Goal: Task Accomplishment & Management: Manage account settings

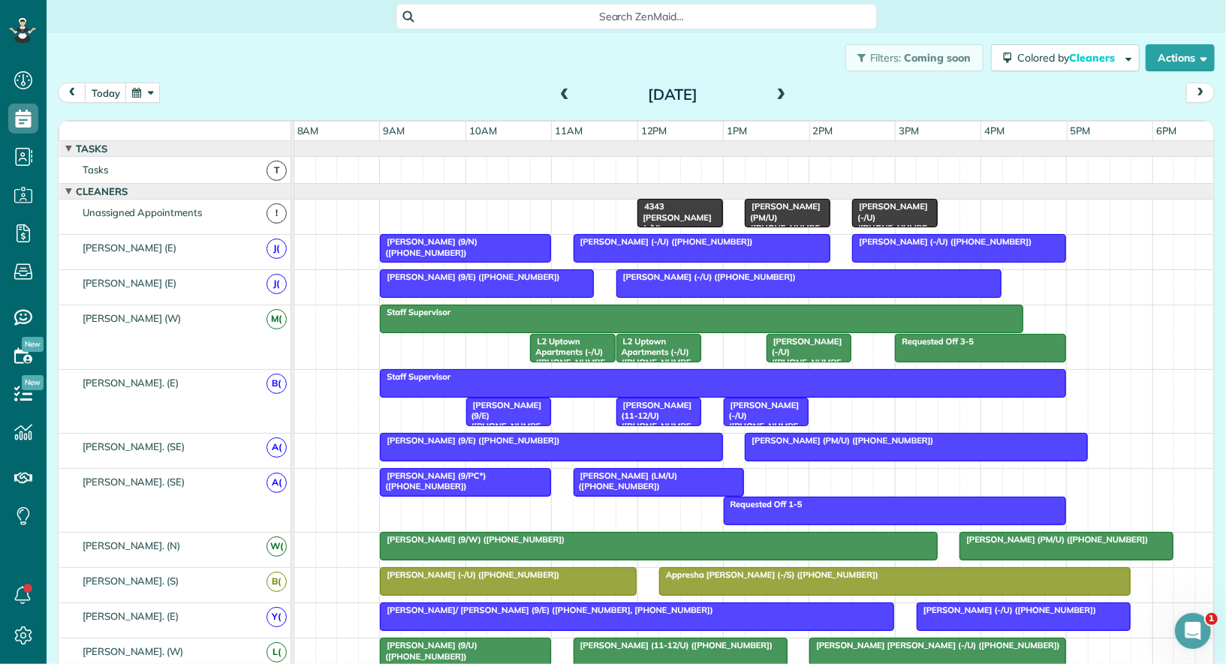
scroll to position [6, 6]
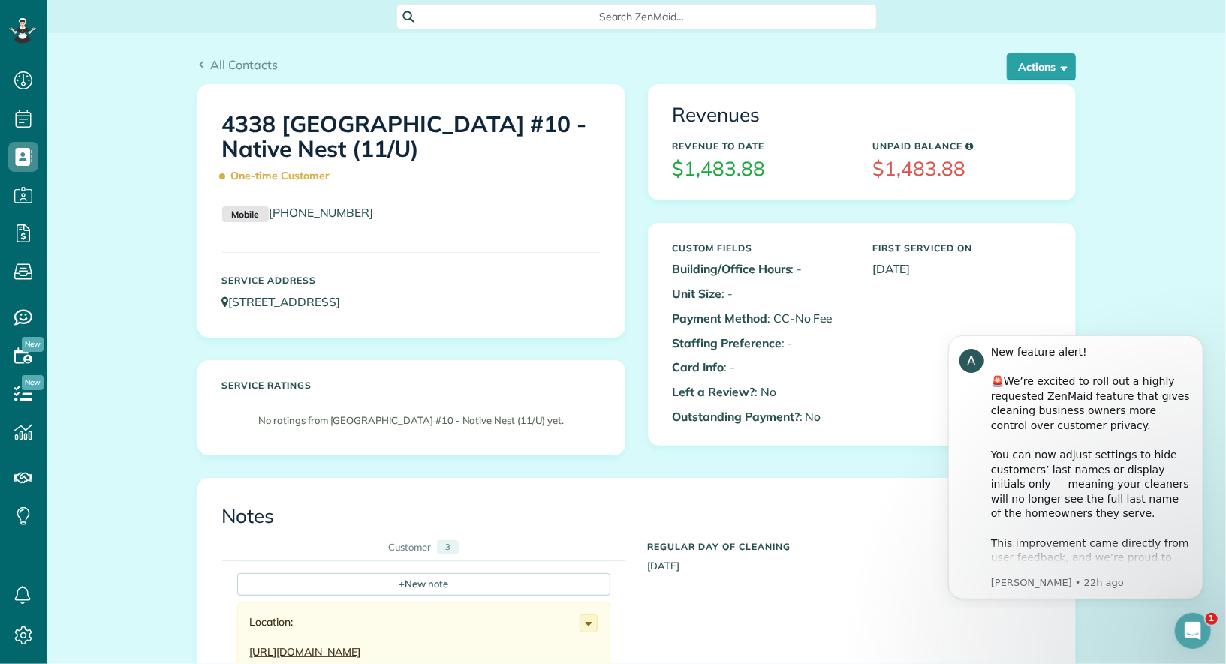
scroll to position [1209, 0]
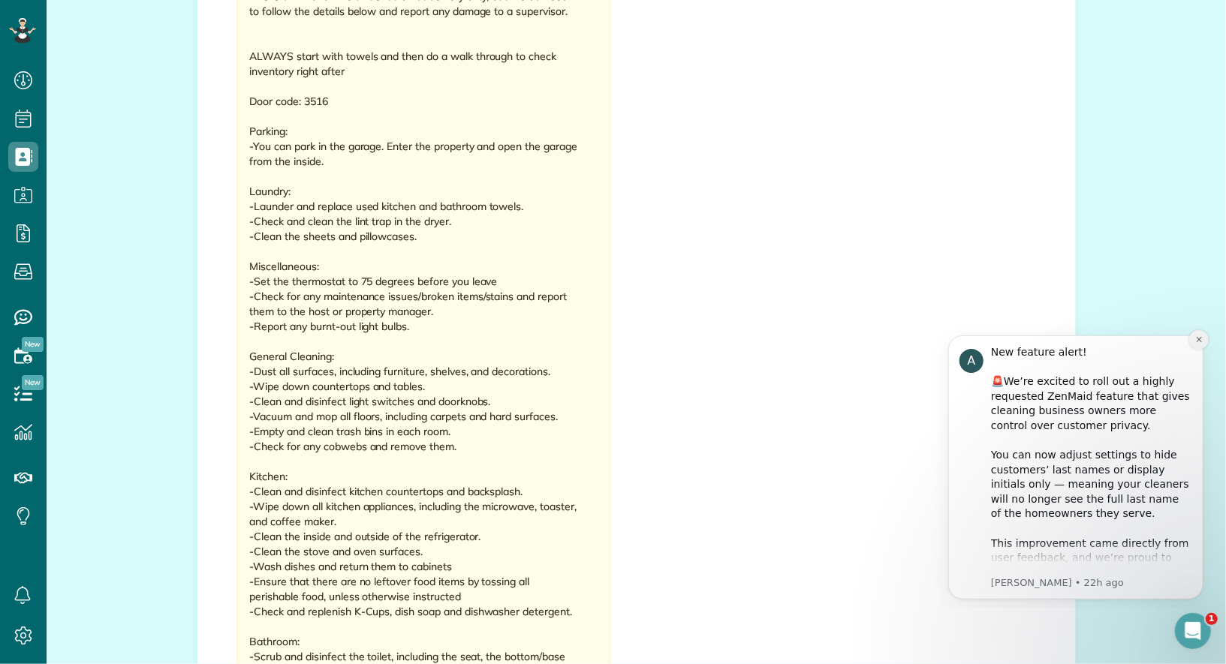
click at [1198, 340] on icon "Dismiss notification" at bounding box center [1198, 339] width 8 height 8
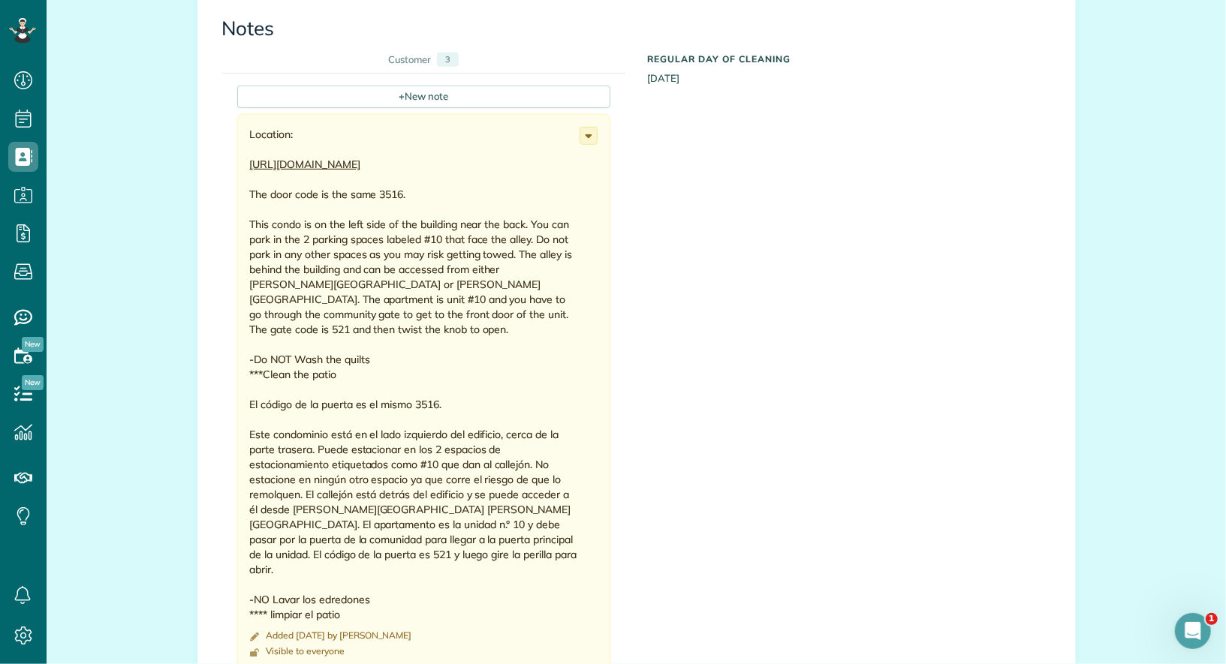
scroll to position [490, 0]
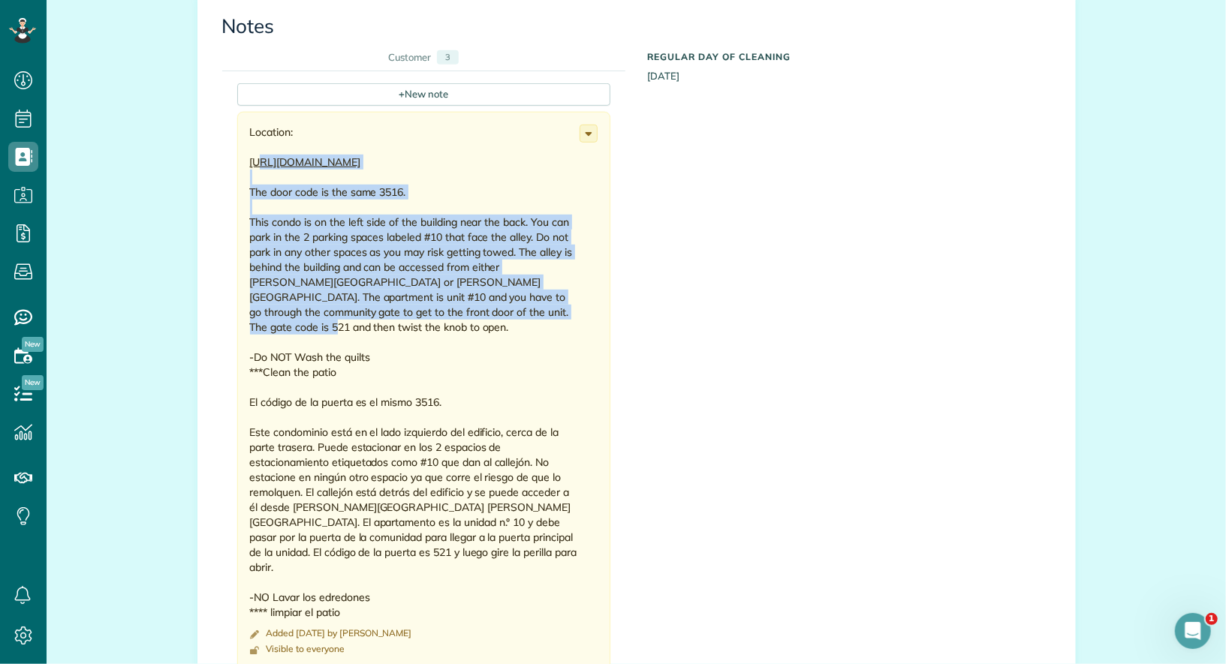
drag, startPoint x: 529, startPoint y: 330, endPoint x: 258, endPoint y: 153, distance: 323.8
click at [258, 153] on div "Location: https://maps.app.goo.gl/9mQKnz91qUqXrCfk8?g_st=com.google.maps.previe…" at bounding box center [415, 372] width 330 height 495
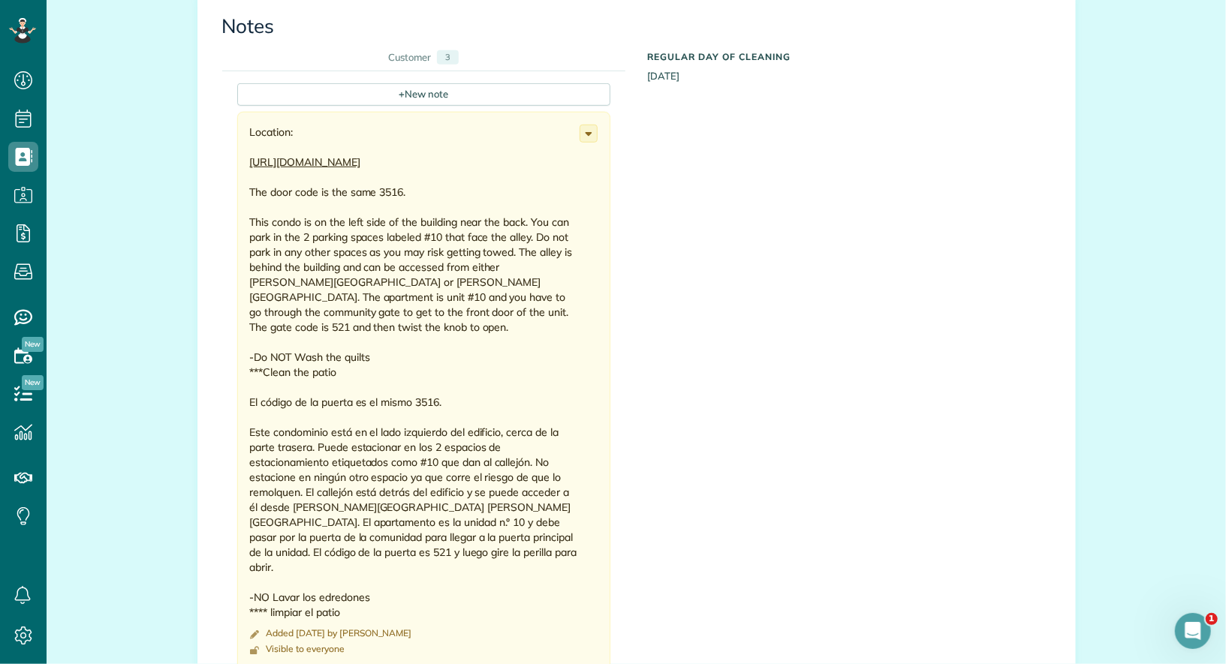
click at [502, 336] on div "Location: https://maps.app.goo.gl/9mQKnz91qUqXrCfk8?g_st=com.google.maps.previe…" at bounding box center [415, 372] width 330 height 495
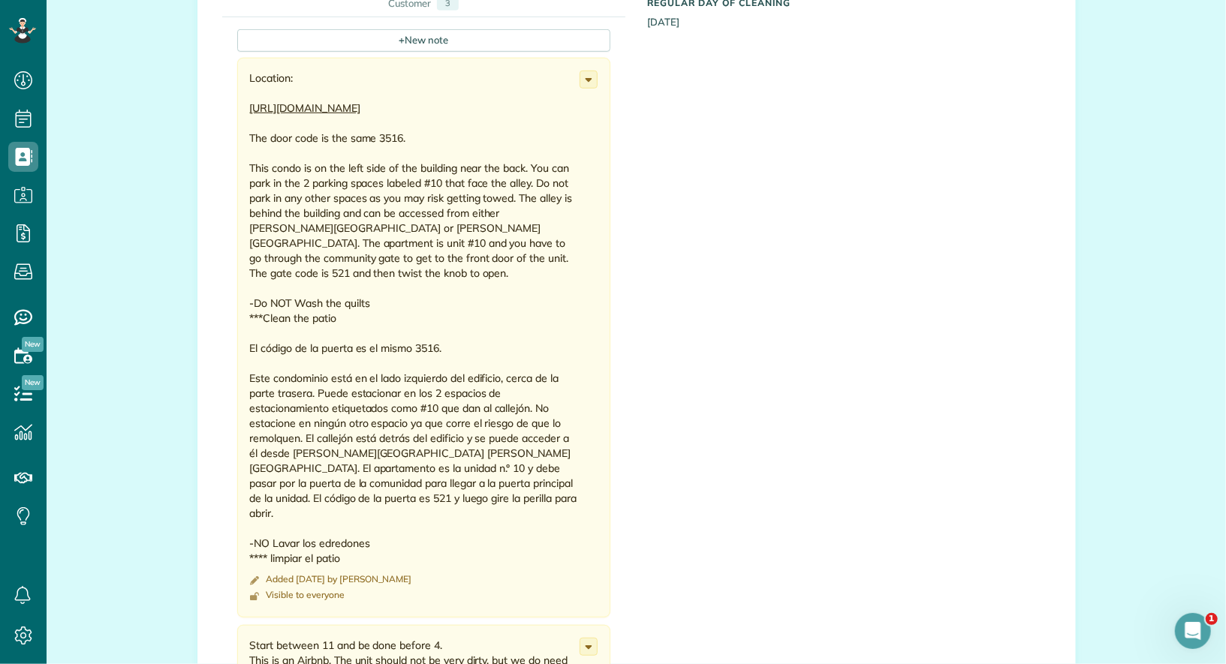
scroll to position [546, 0]
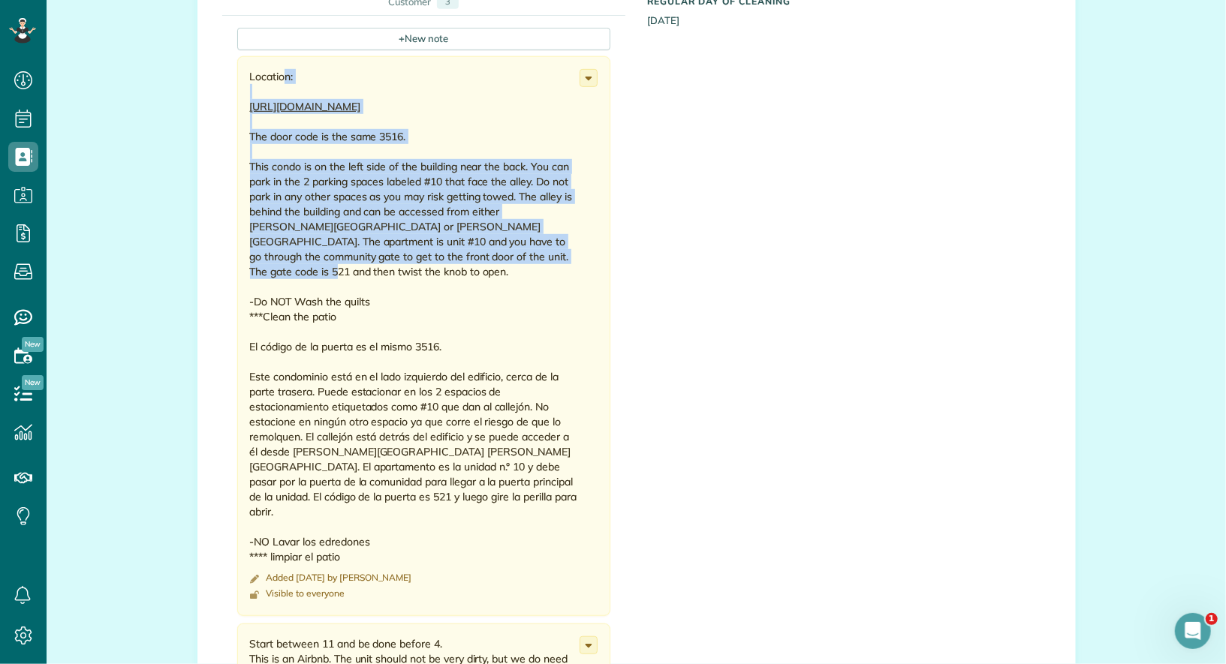
drag, startPoint x: 514, startPoint y: 276, endPoint x: 248, endPoint y: 72, distance: 334.7
click at [248, 72] on div "Location: https://maps.app.goo.gl/9mQKnz91qUqXrCfk8?g_st=com.google.maps.previe…" at bounding box center [423, 336] width 373 height 560
copy div "Location: https://maps.app.goo.gl/9mQKnz91qUqXrCfk8?g_st=com.google.maps.previe…"
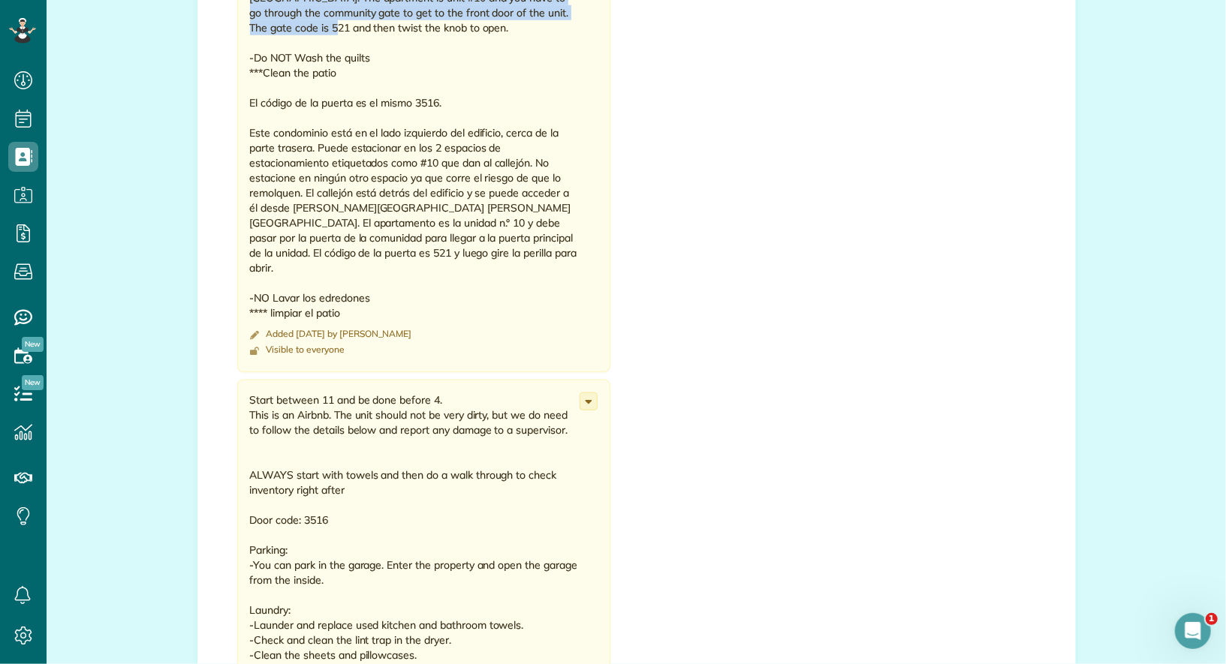
scroll to position [794, 0]
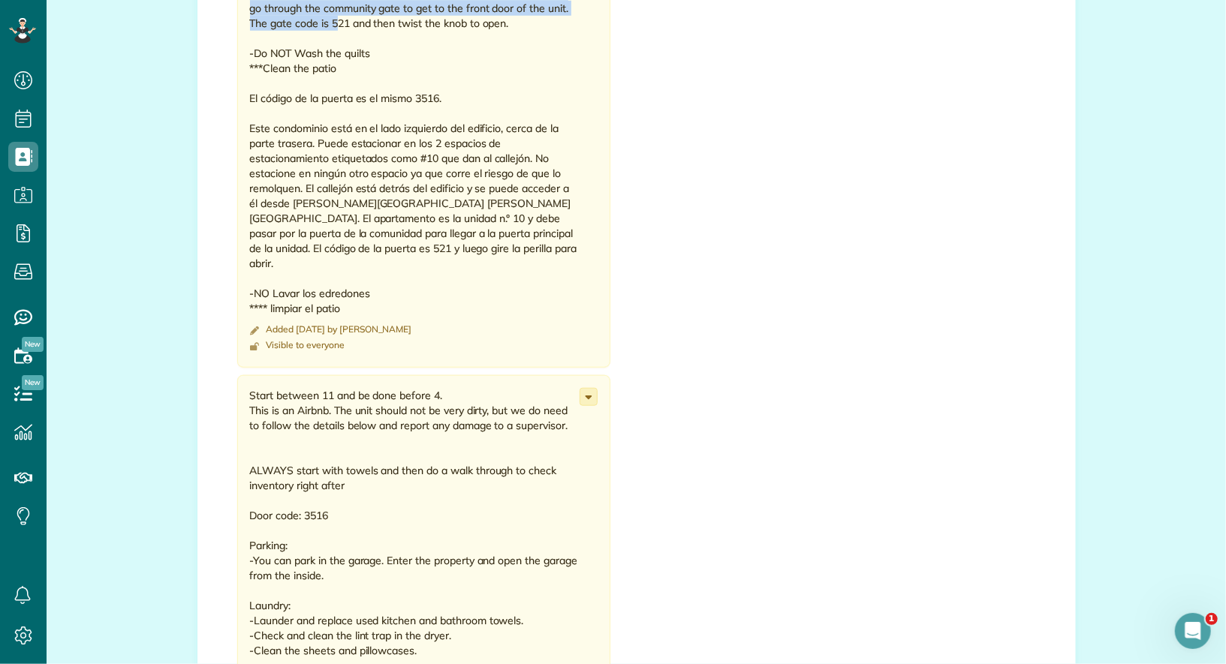
click at [588, 389] on icon at bounding box center [588, 397] width 17 height 17
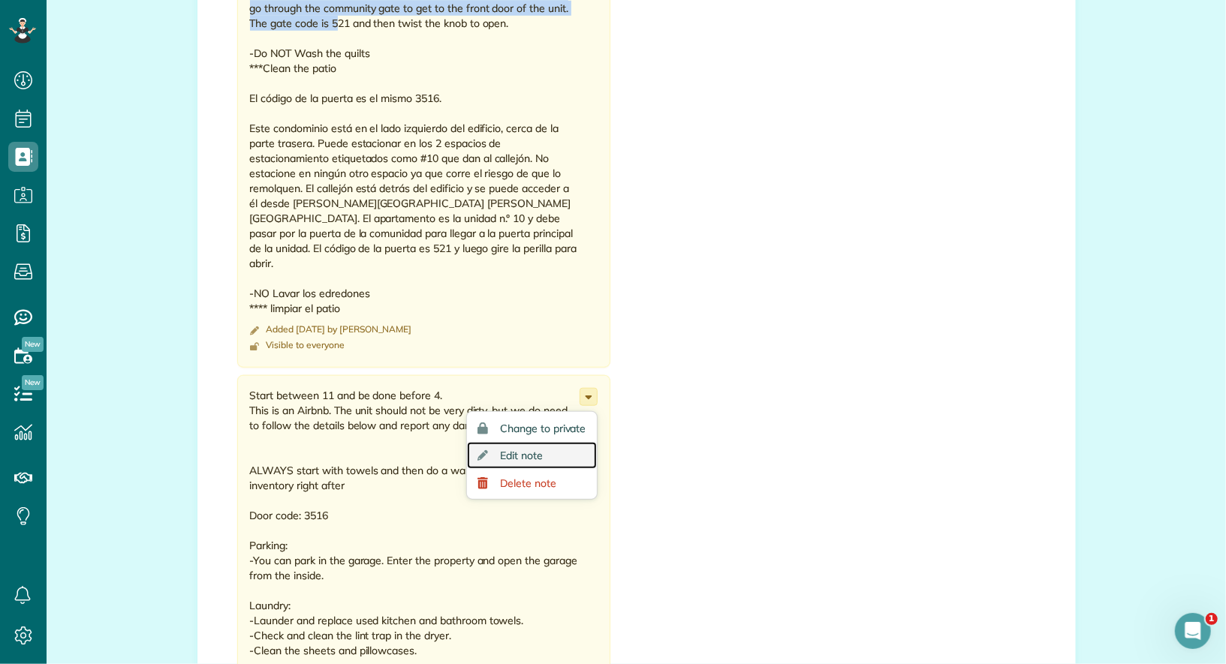
click at [556, 442] on link "Edit note" at bounding box center [531, 456] width 129 height 28
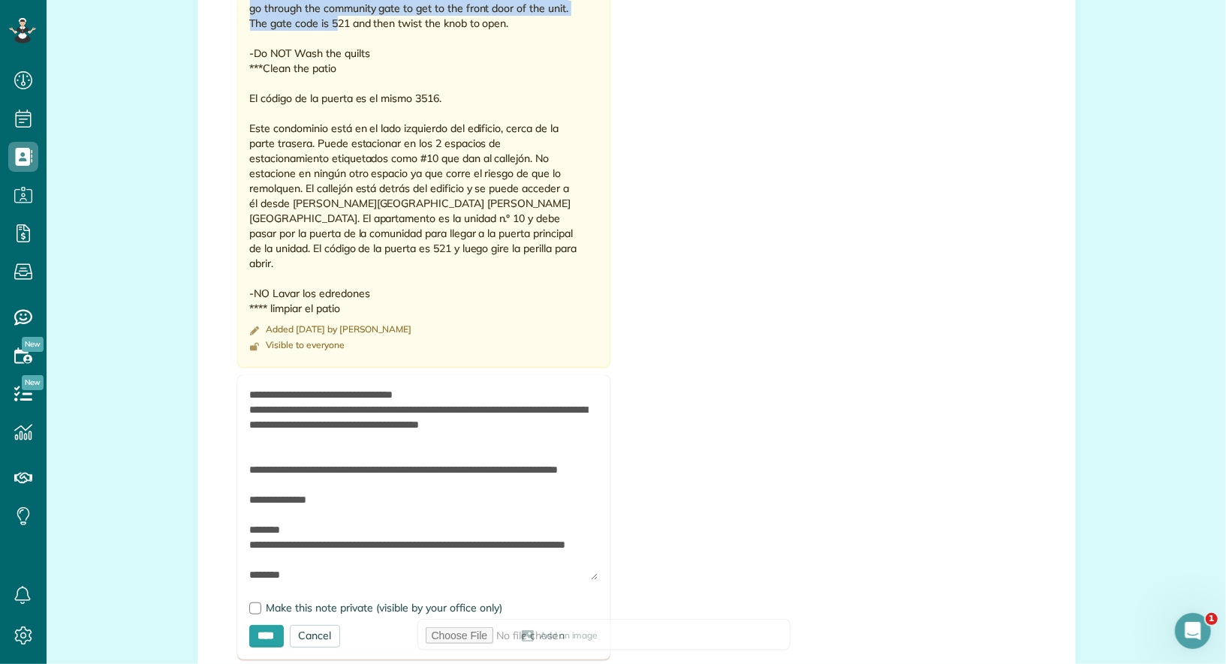
drag, startPoint x: 593, startPoint y: 419, endPoint x: 593, endPoint y: 567, distance: 147.9
click at [593, 567] on textarea at bounding box center [423, 483] width 349 height 193
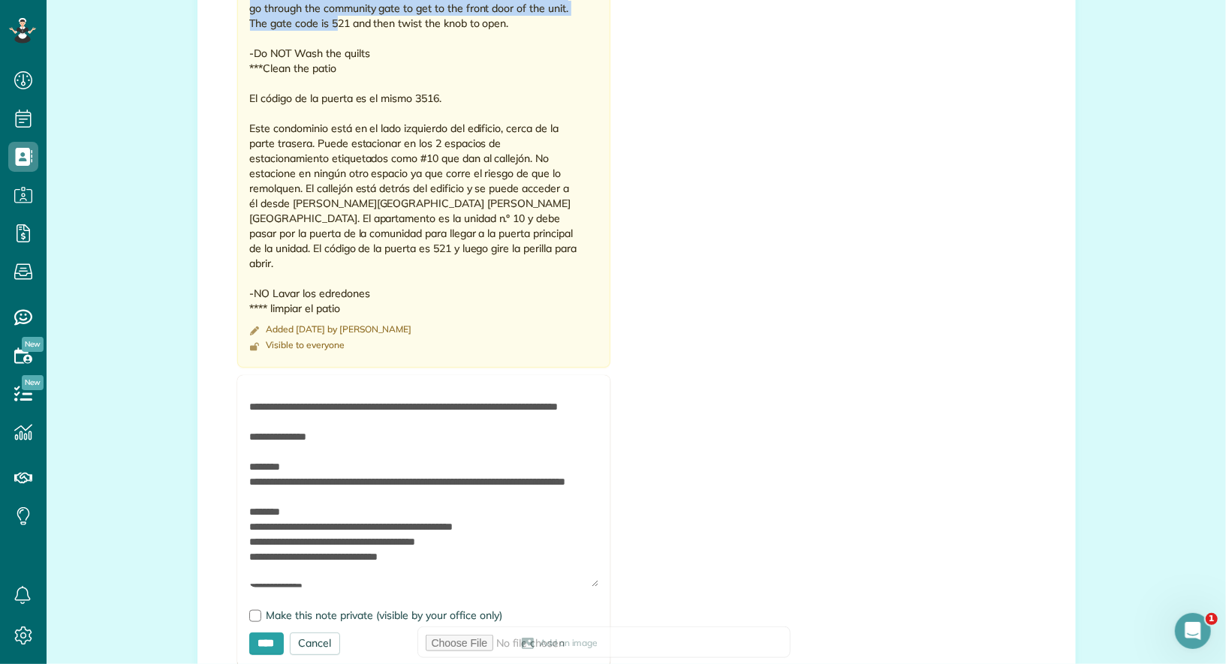
scroll to position [0, 0]
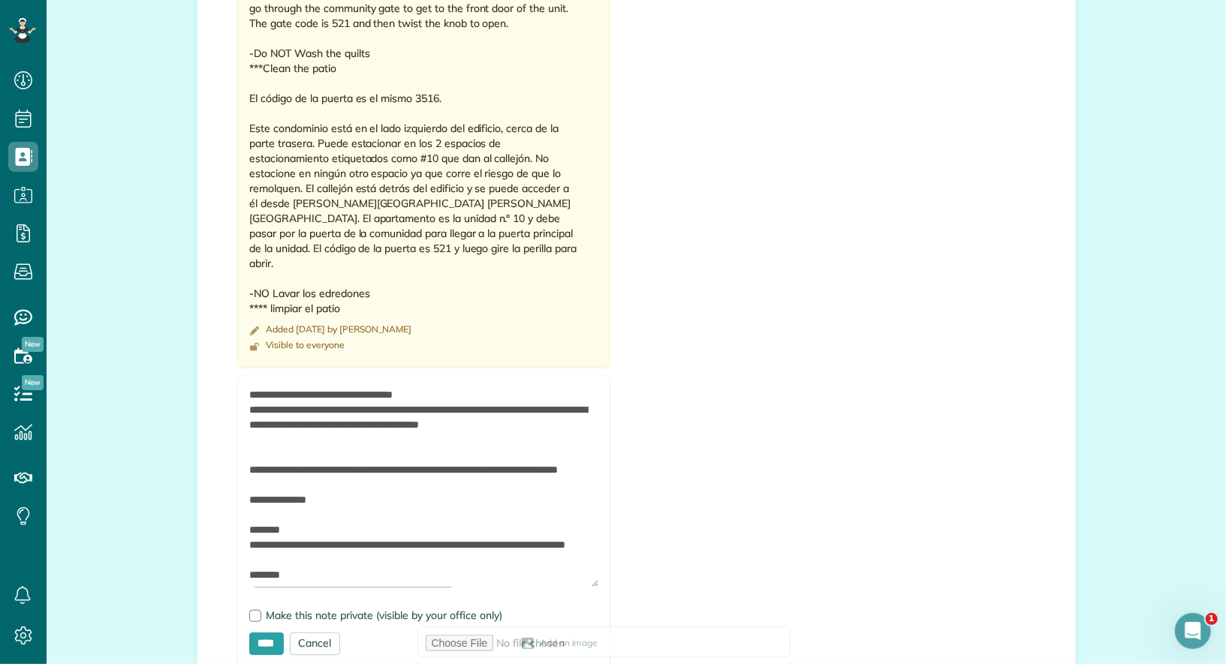
click at [250, 387] on textarea at bounding box center [423, 487] width 349 height 200
paste textarea "**********"
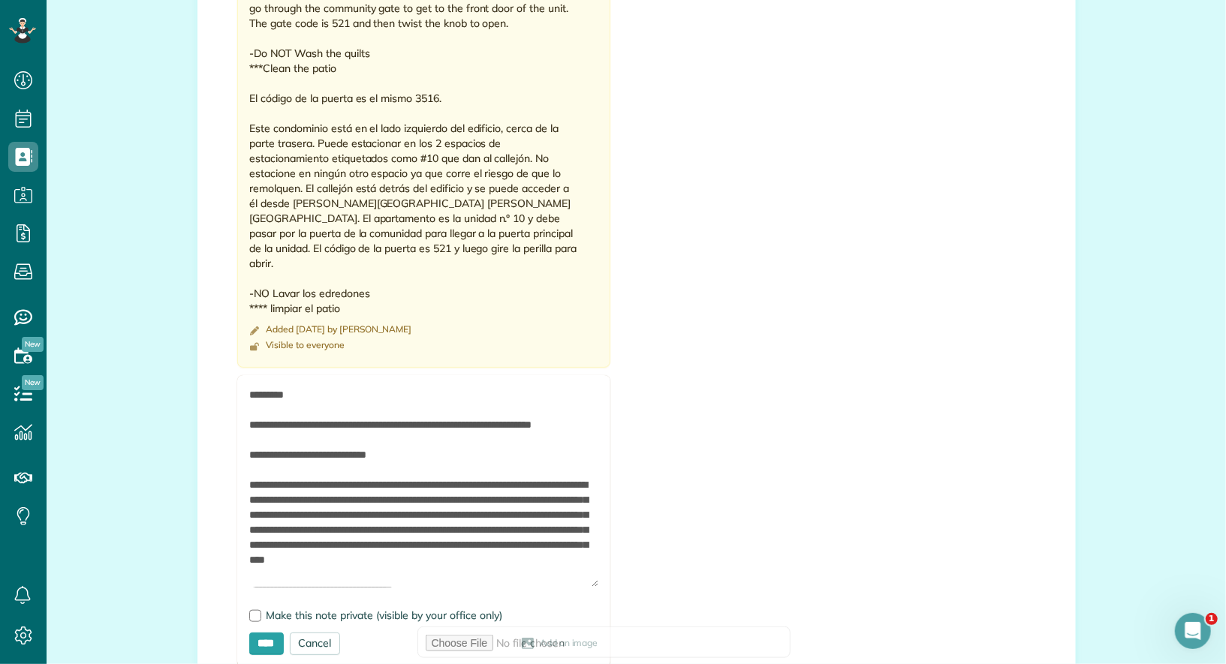
click at [429, 450] on textarea at bounding box center [423, 487] width 349 height 200
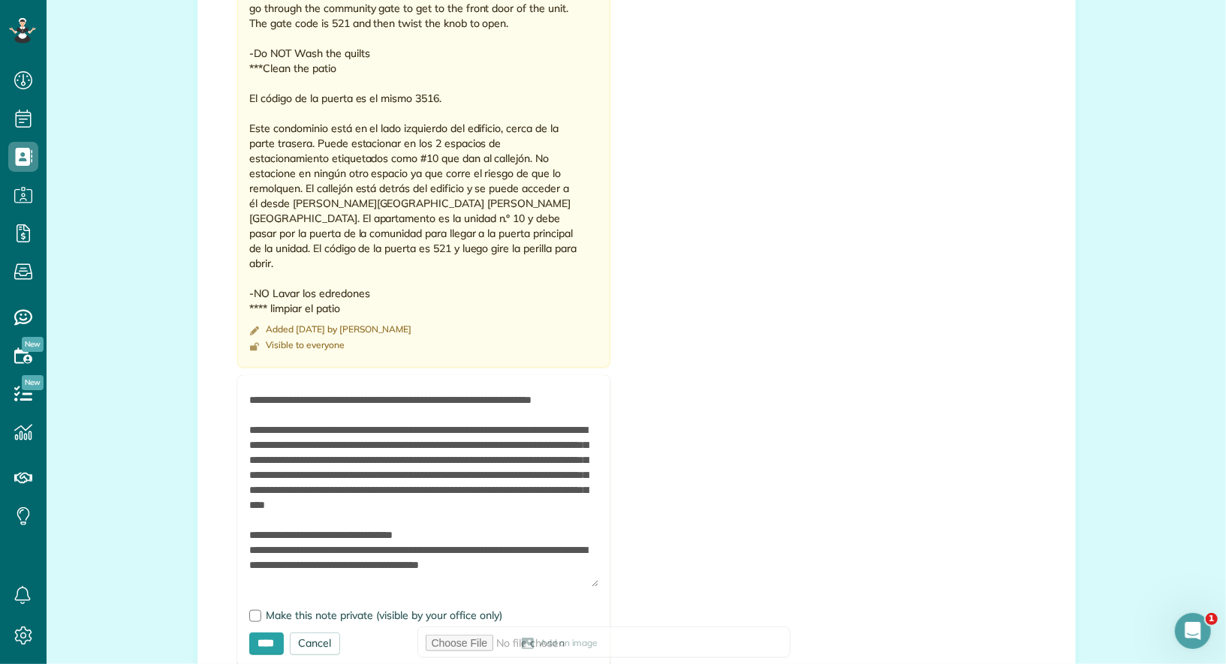
scroll to position [29, 0]
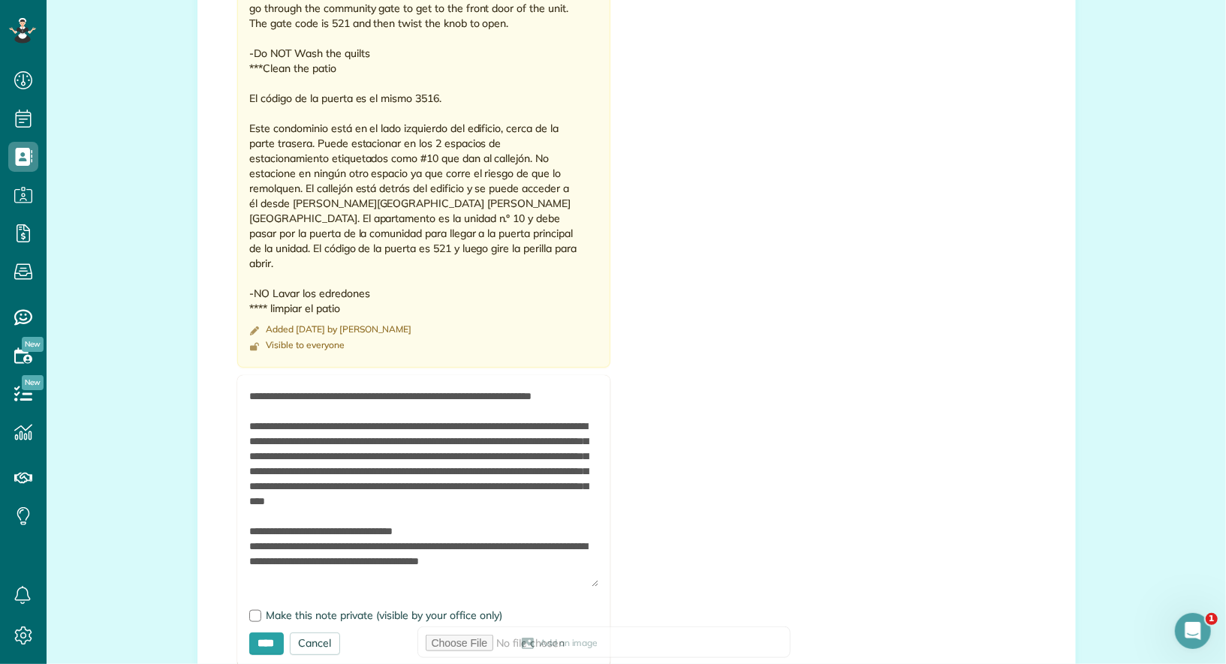
click at [531, 421] on textarea at bounding box center [423, 487] width 349 height 200
click at [541, 454] on textarea at bounding box center [423, 487] width 349 height 200
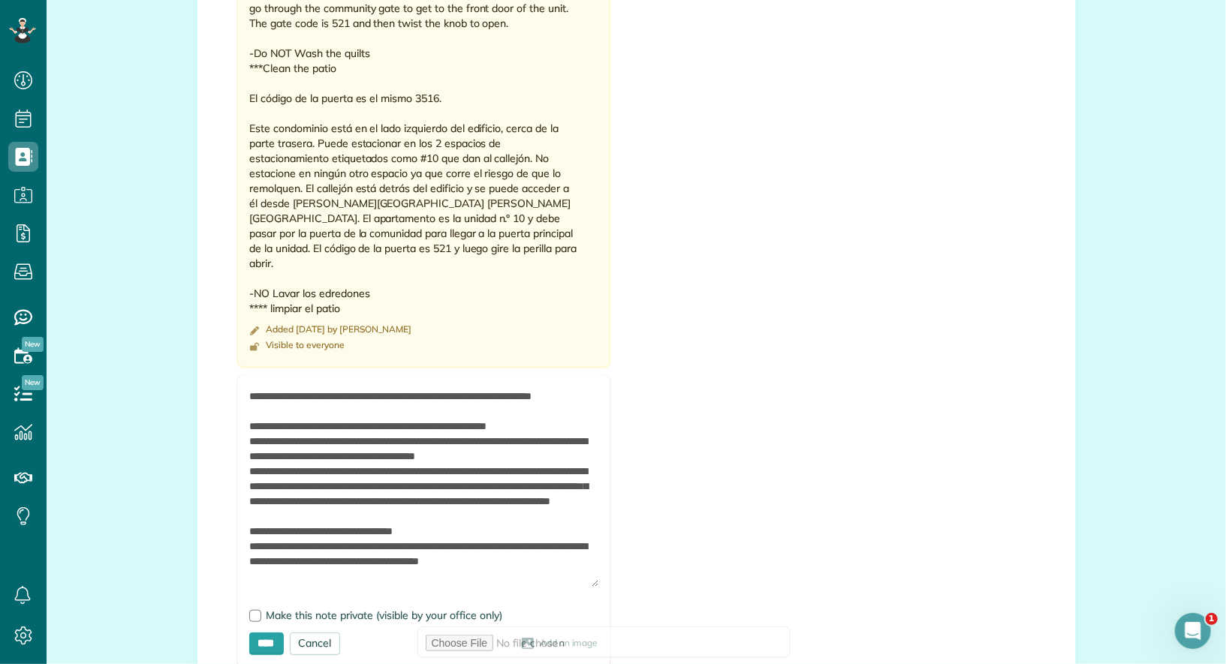
click at [396, 483] on textarea at bounding box center [423, 487] width 349 height 200
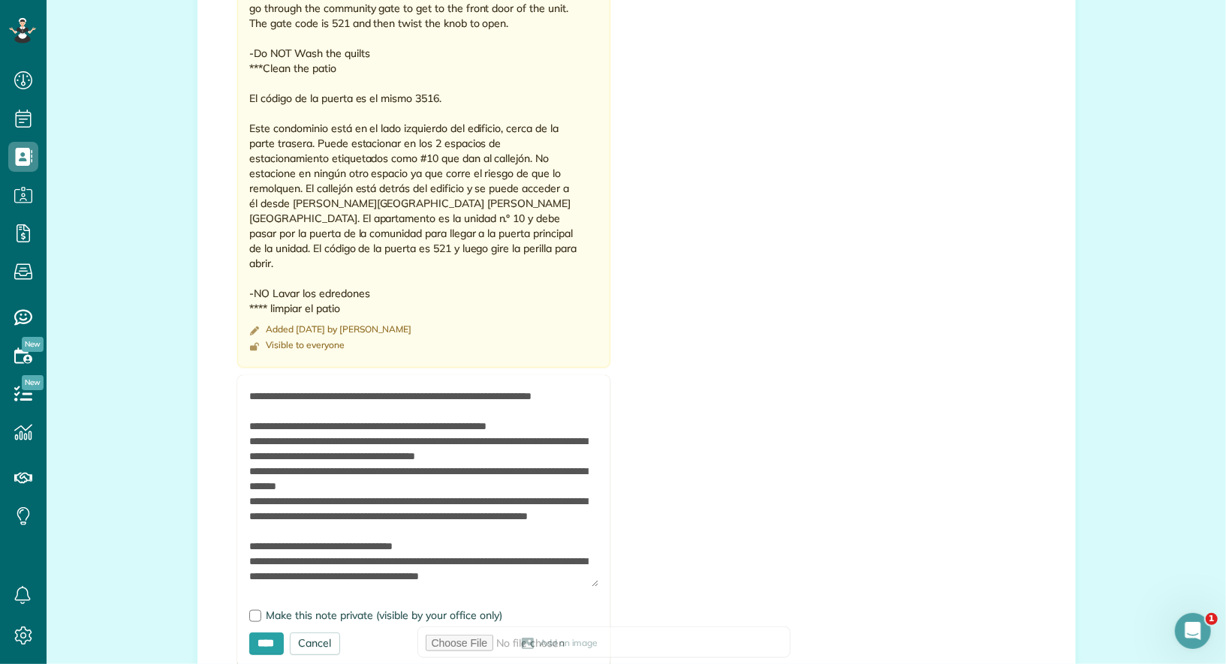
click at [437, 514] on textarea at bounding box center [423, 487] width 349 height 200
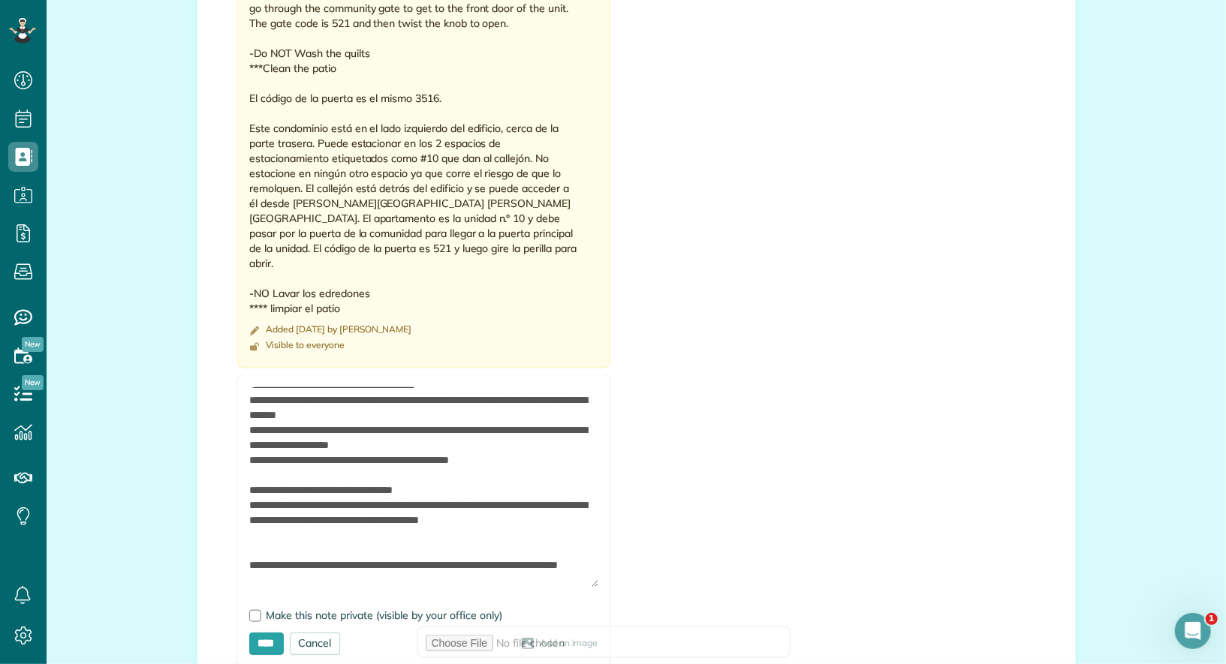
scroll to position [0, 0]
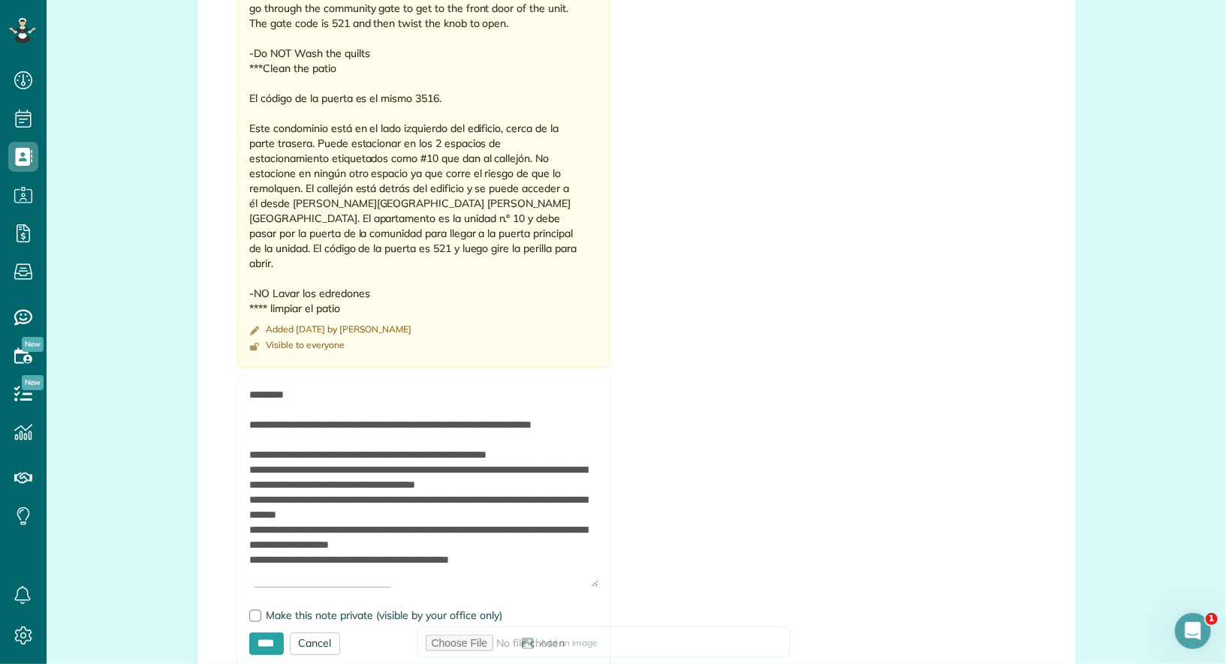
click at [249, 387] on textarea at bounding box center [423, 487] width 349 height 200
paste textarea "**********"
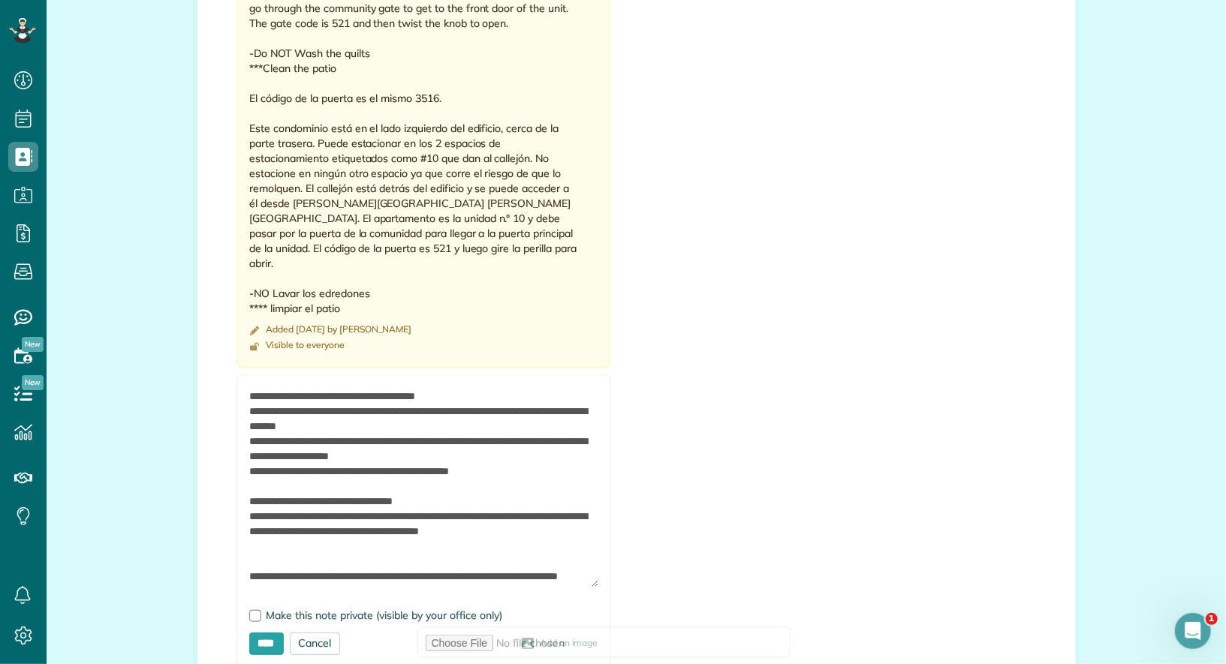
scroll to position [130, 0]
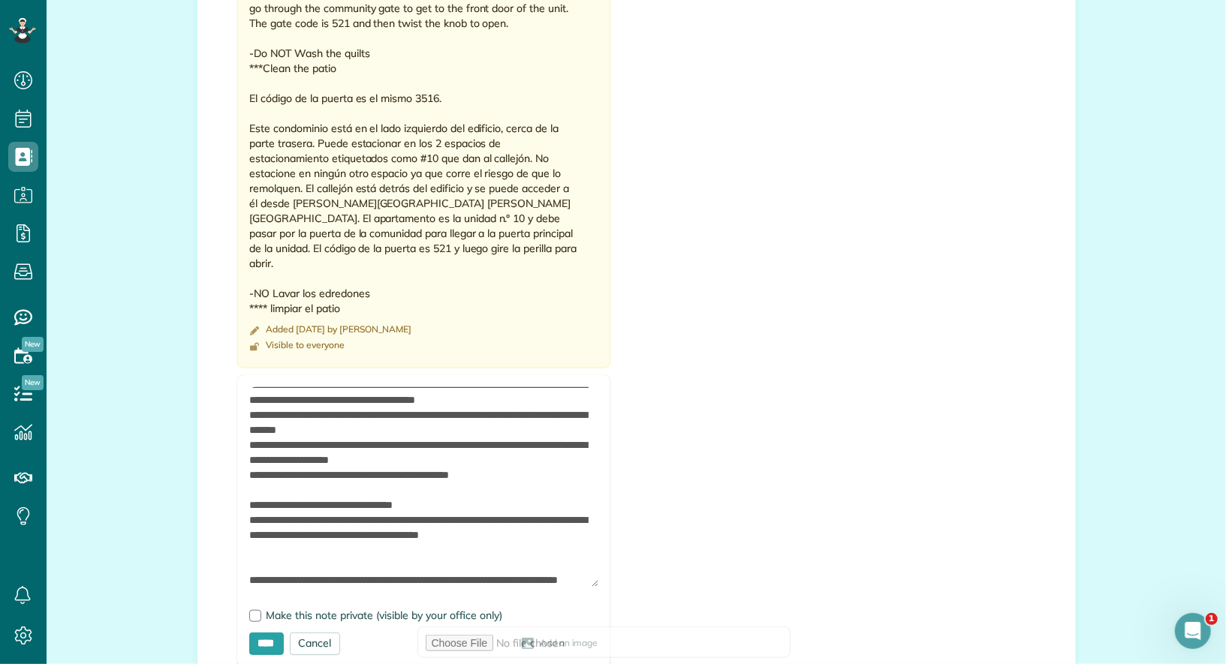
click at [564, 535] on textarea at bounding box center [423, 487] width 349 height 200
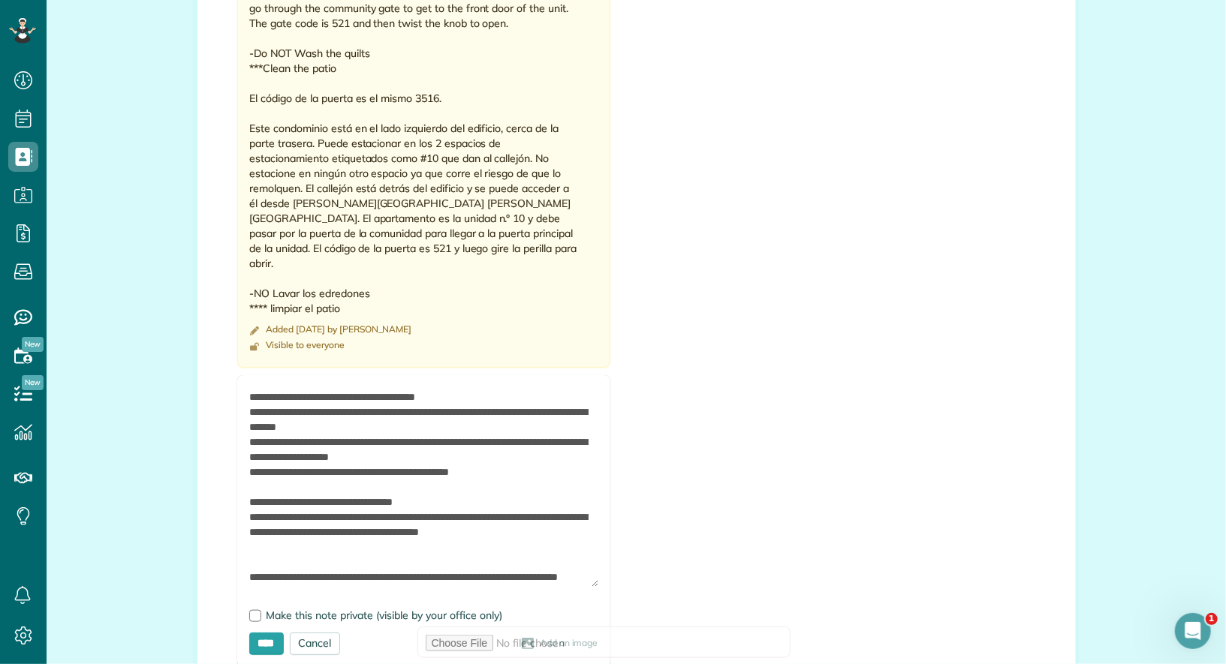
scroll to position [141, 0]
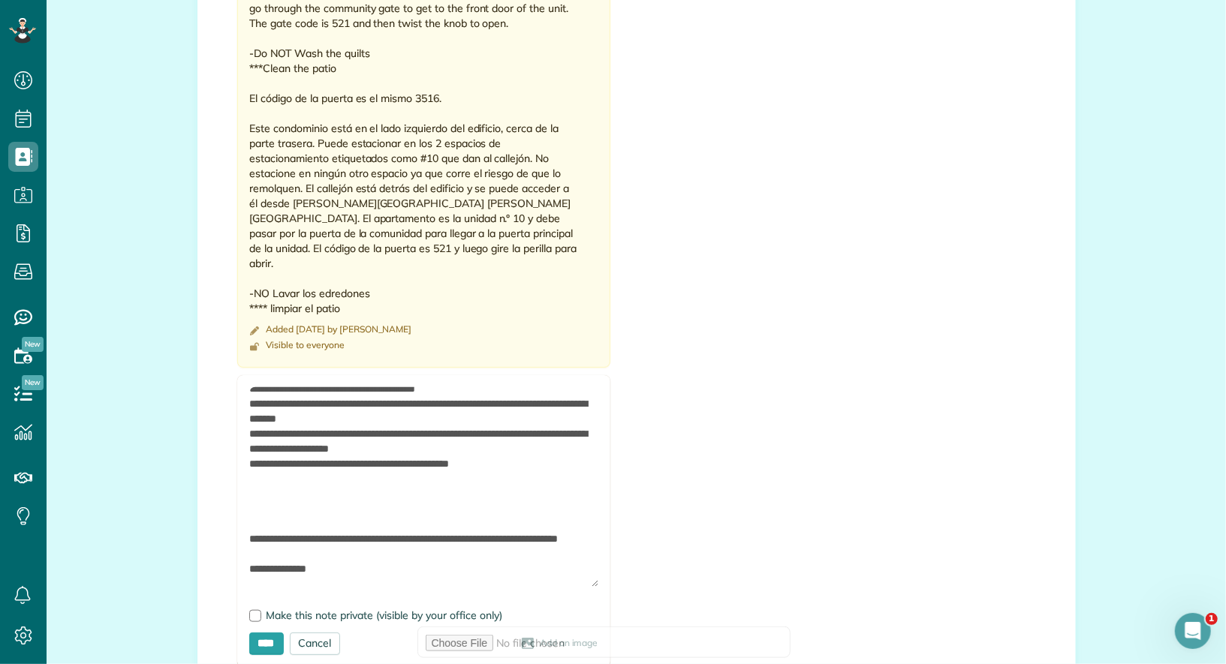
paste textarea "**********"
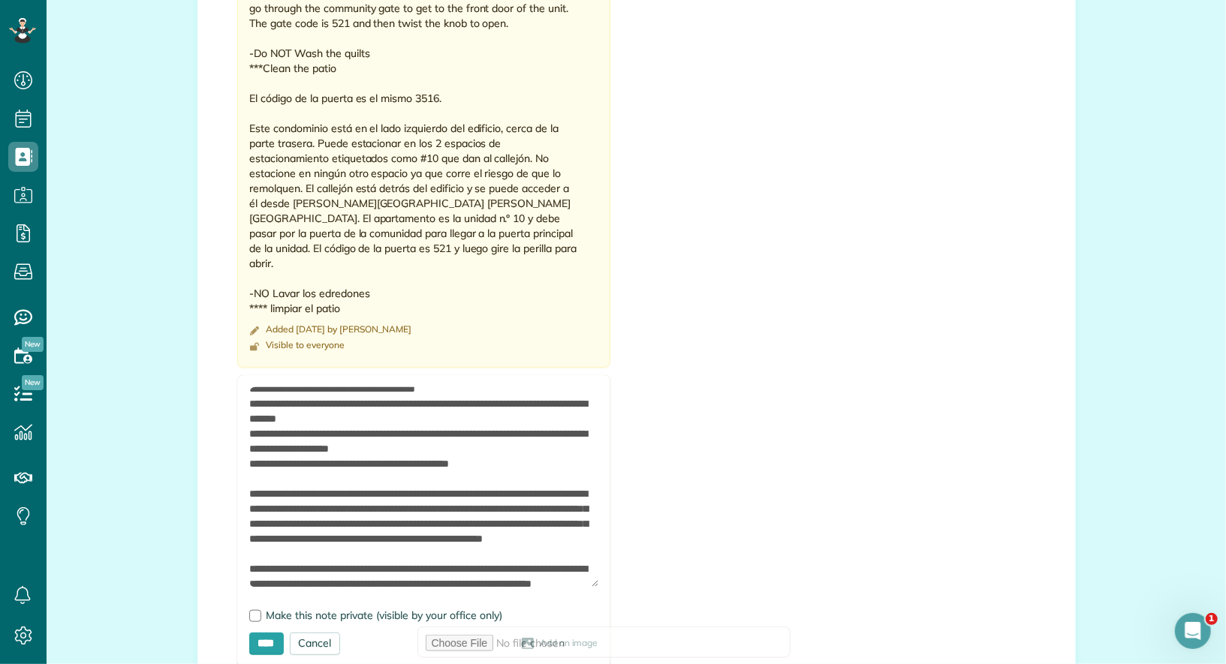
scroll to position [188, 0]
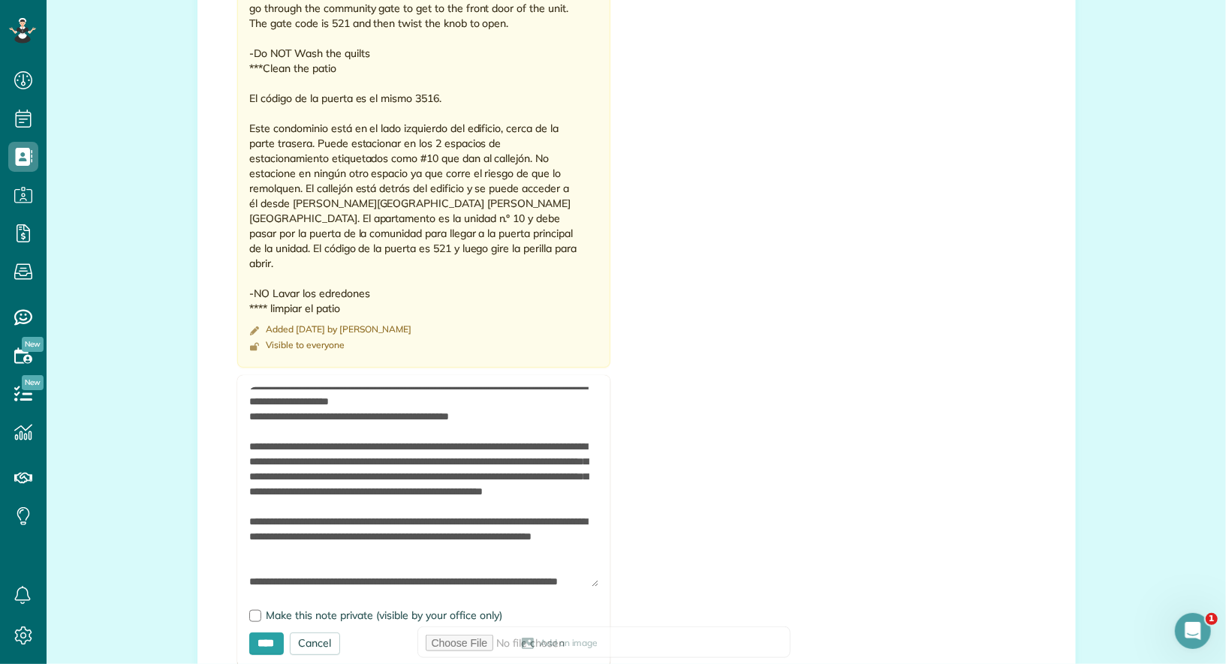
click at [527, 414] on textarea at bounding box center [423, 487] width 349 height 200
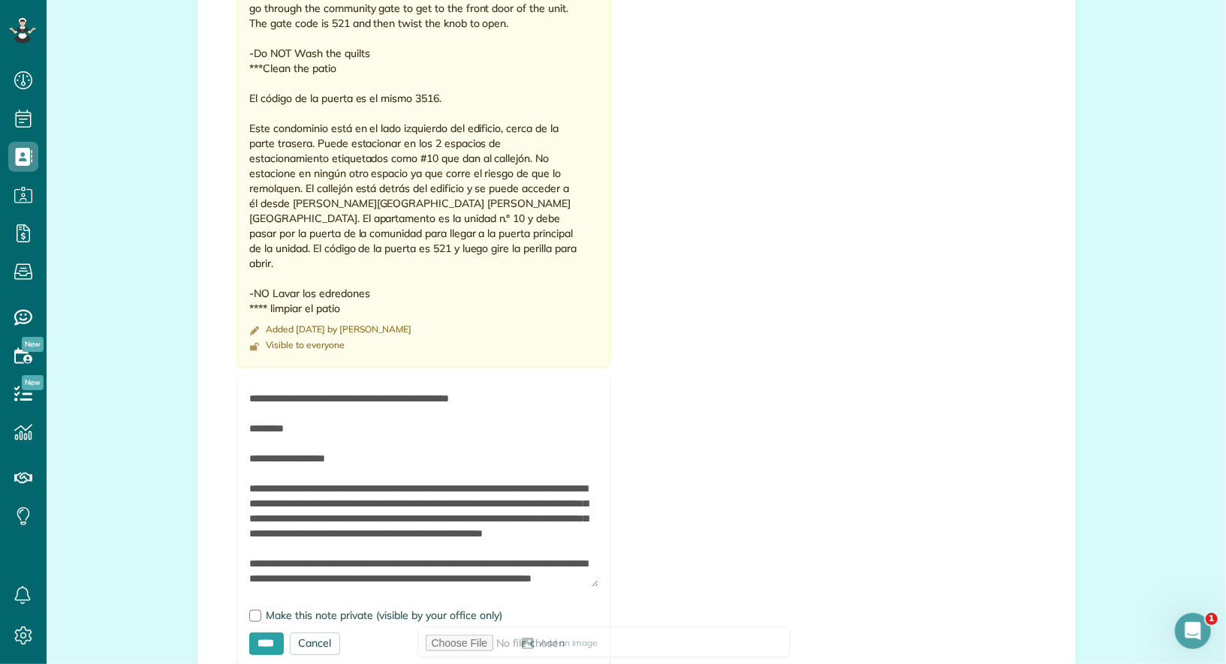
scroll to position [207, 0]
drag, startPoint x: 450, startPoint y: 563, endPoint x: 277, endPoint y: 546, distance: 174.3
click at [277, 546] on textarea at bounding box center [423, 487] width 349 height 200
drag, startPoint x: 357, startPoint y: 550, endPoint x: 556, endPoint y: 532, distance: 199.8
click at [556, 532] on textarea at bounding box center [423, 487] width 349 height 200
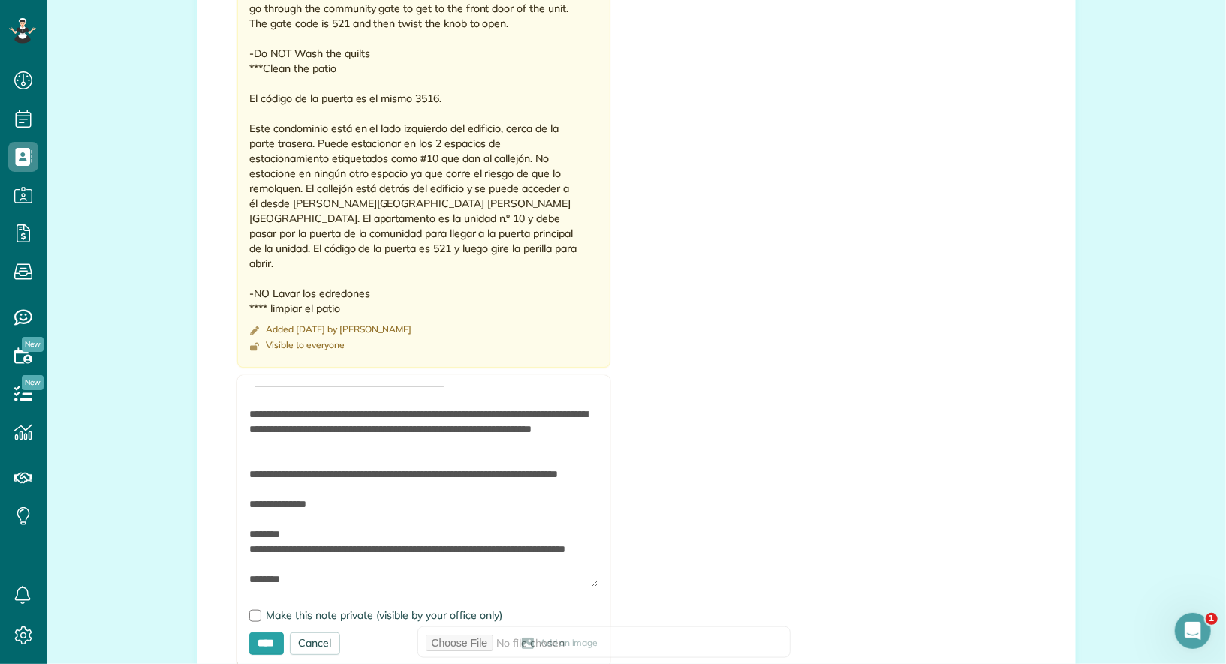
scroll to position [357, 0]
drag, startPoint x: 355, startPoint y: 520, endPoint x: 247, endPoint y: 501, distance: 109.9
click at [247, 501] on form "Add Image Make this note private (visible by your office only) **** Cancel Add …" at bounding box center [423, 521] width 373 height 292
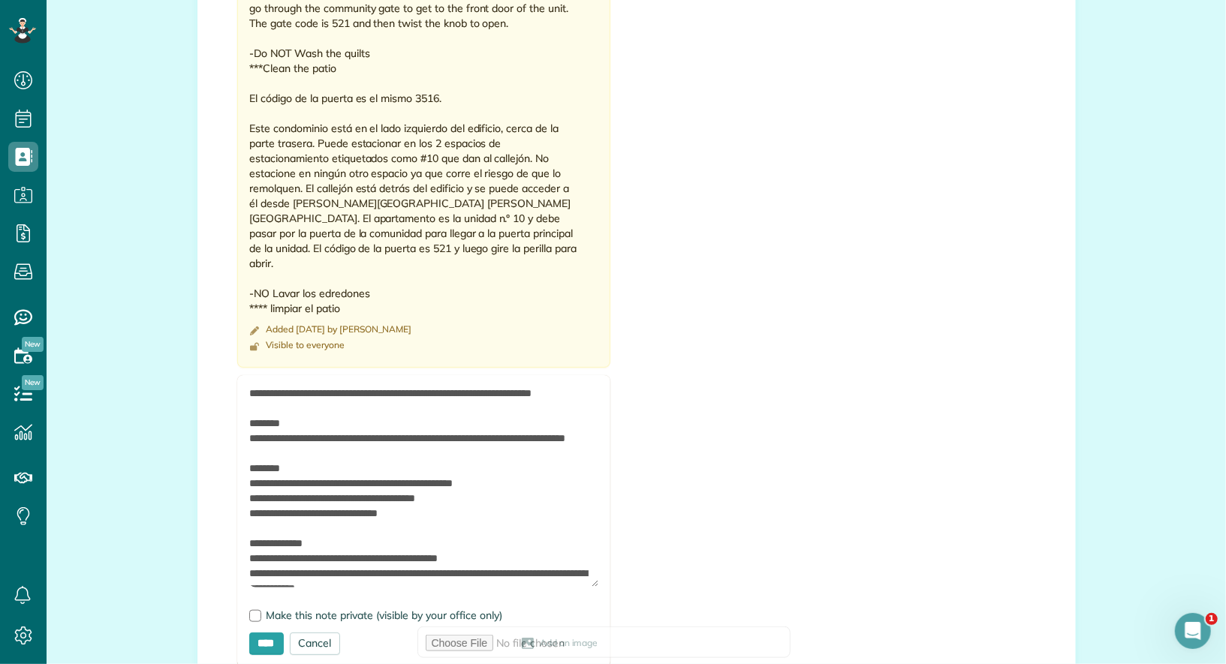
scroll to position [416, 0]
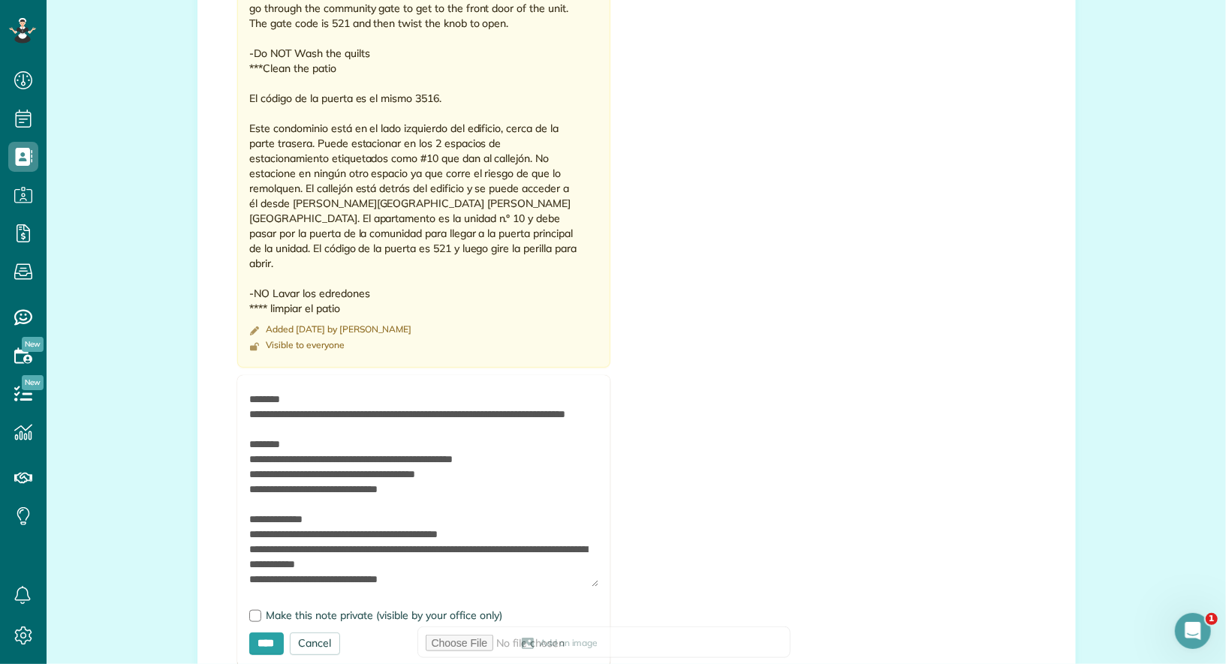
drag, startPoint x: 339, startPoint y: 458, endPoint x: 242, endPoint y: 431, distance: 99.8
click at [242, 431] on form "Add Image Make this note private (visible by your office only) **** Cancel Add …" at bounding box center [423, 521] width 373 height 292
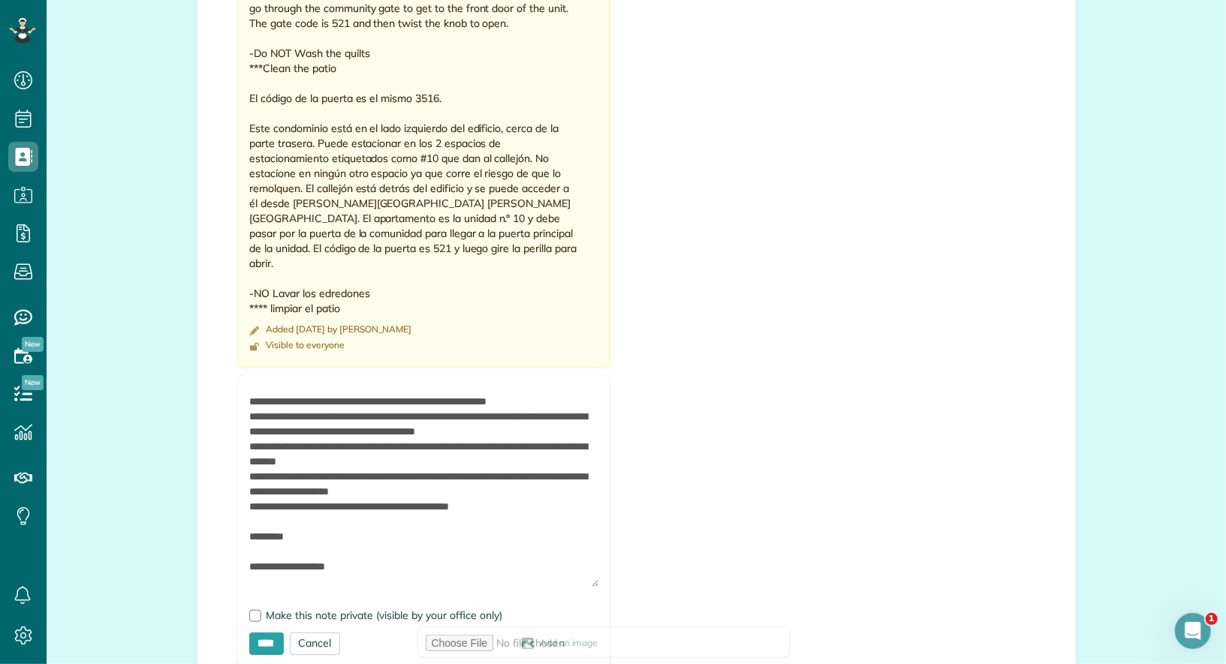
scroll to position [100, 0]
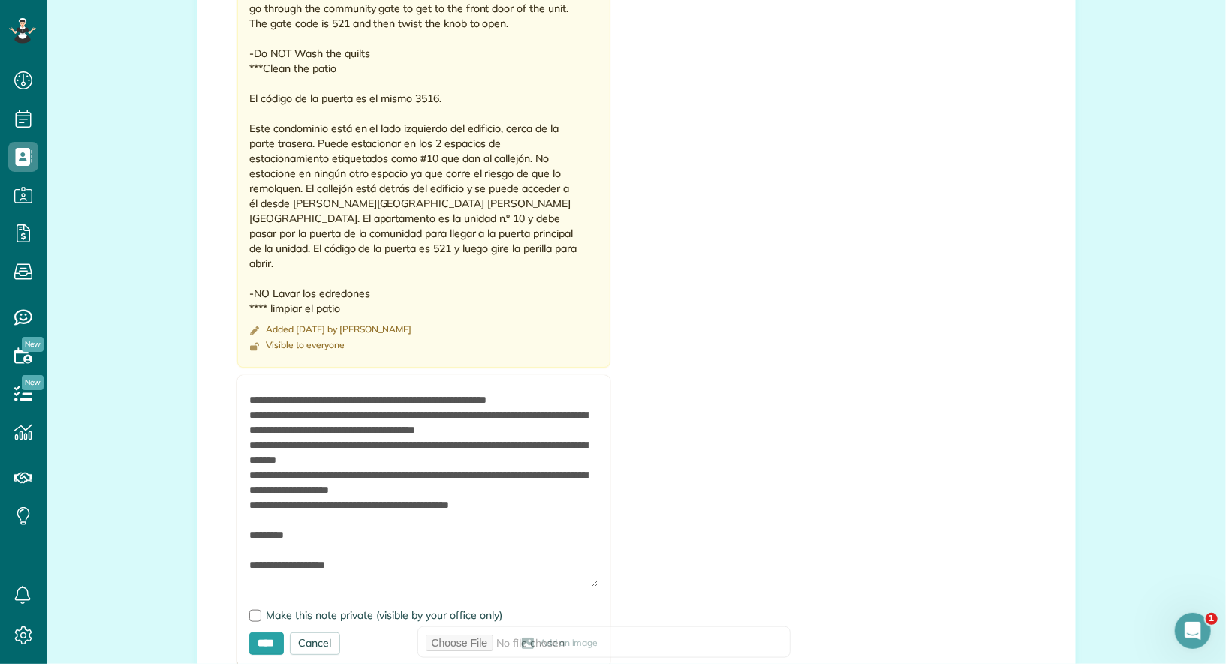
click at [520, 504] on textarea at bounding box center [423, 487] width 349 height 200
paste textarea "**********"
click at [268, 504] on textarea at bounding box center [423, 487] width 349 height 200
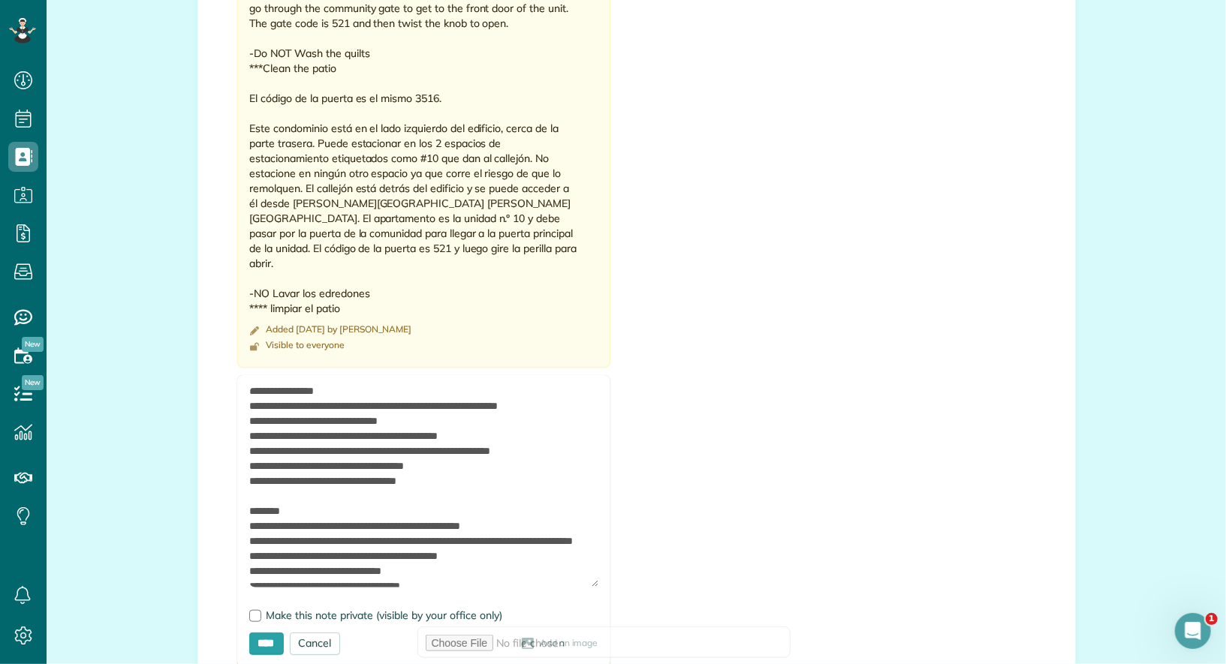
scroll to position [605, 0]
click at [486, 502] on textarea at bounding box center [423, 487] width 349 height 200
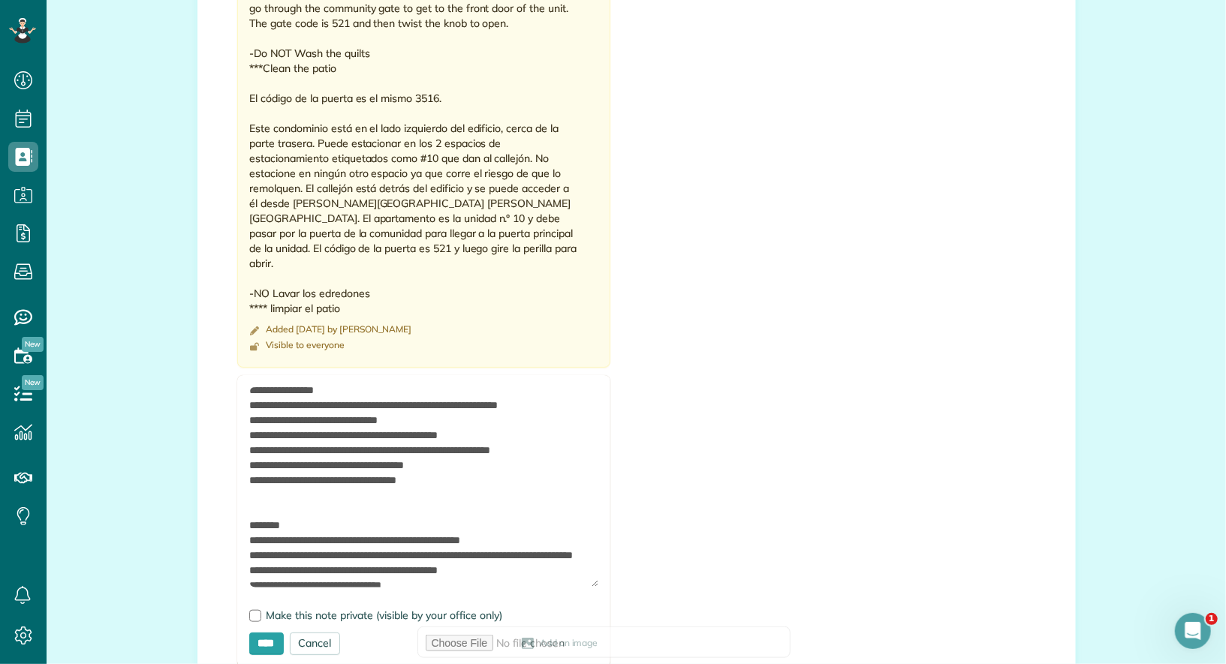
paste textarea "**********"
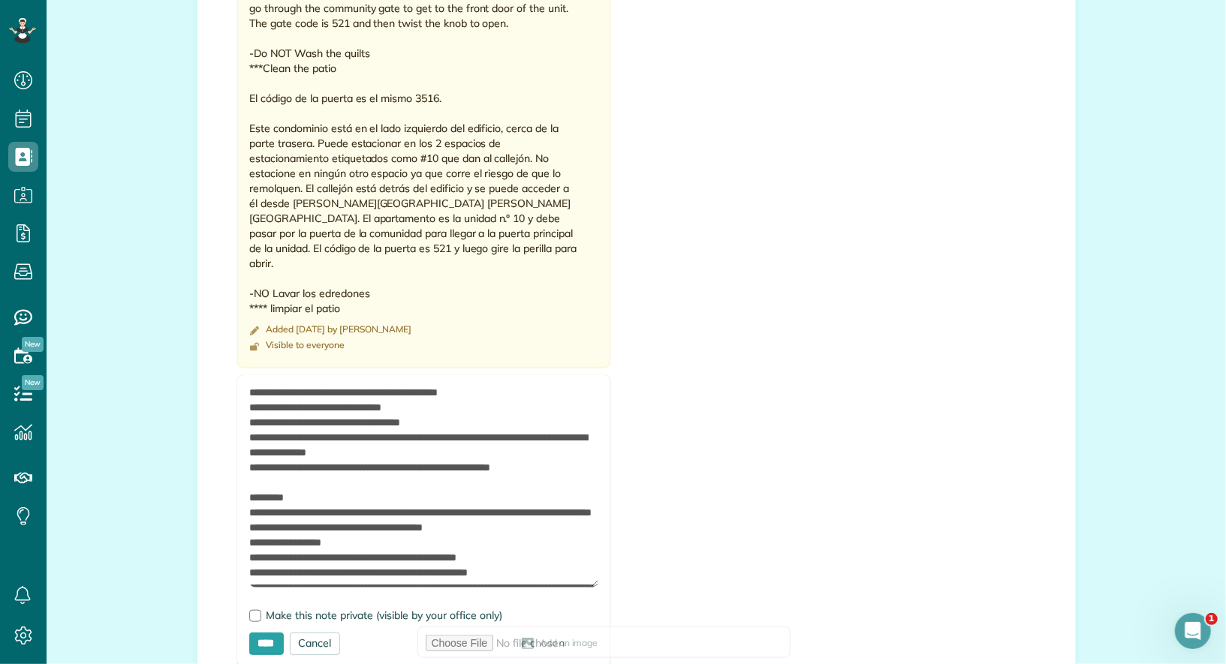
scroll to position [784, 0]
click at [582, 511] on textarea at bounding box center [423, 487] width 349 height 200
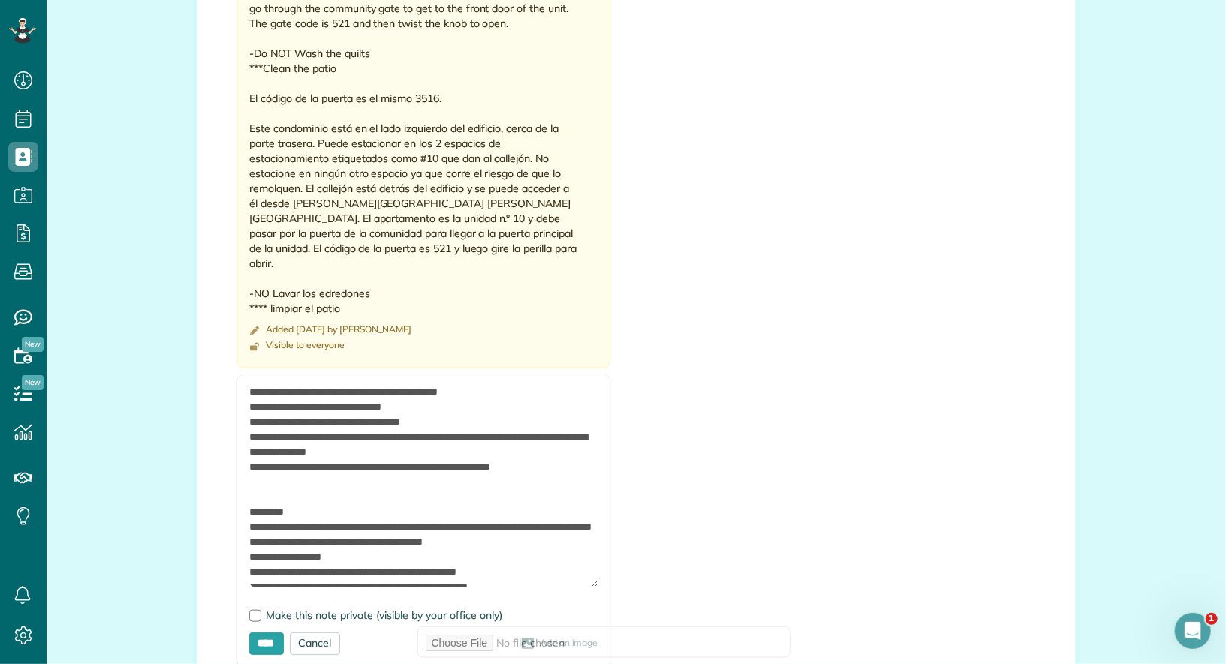
paste textarea "**********"
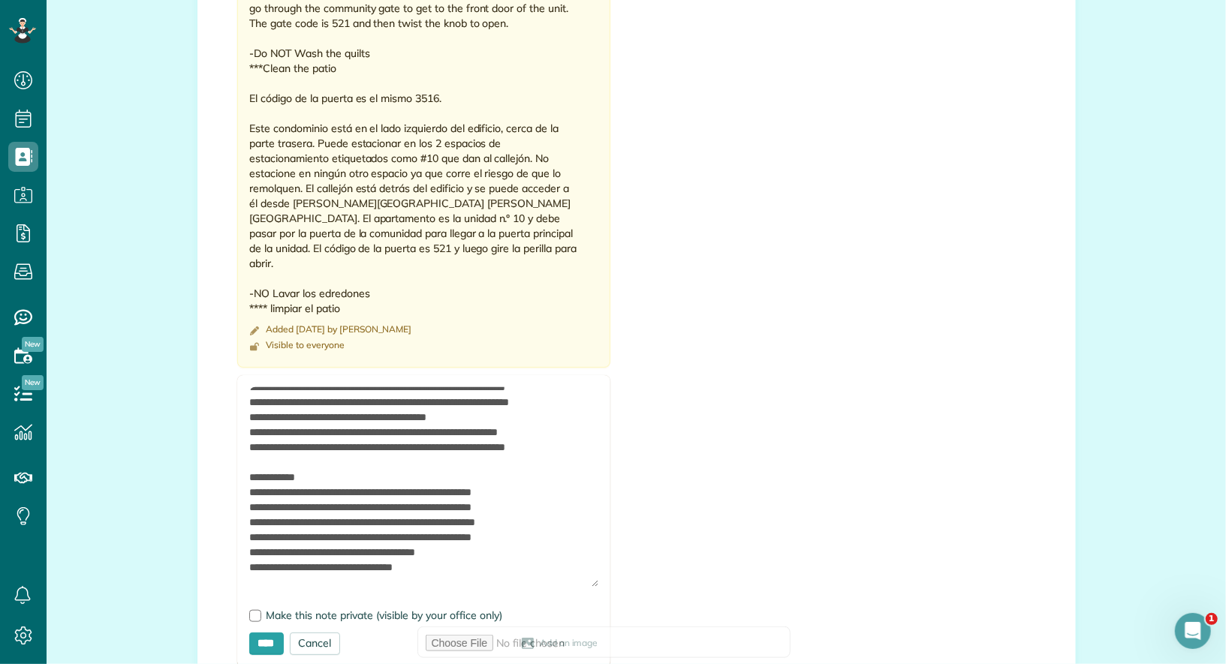
scroll to position [1107, 0]
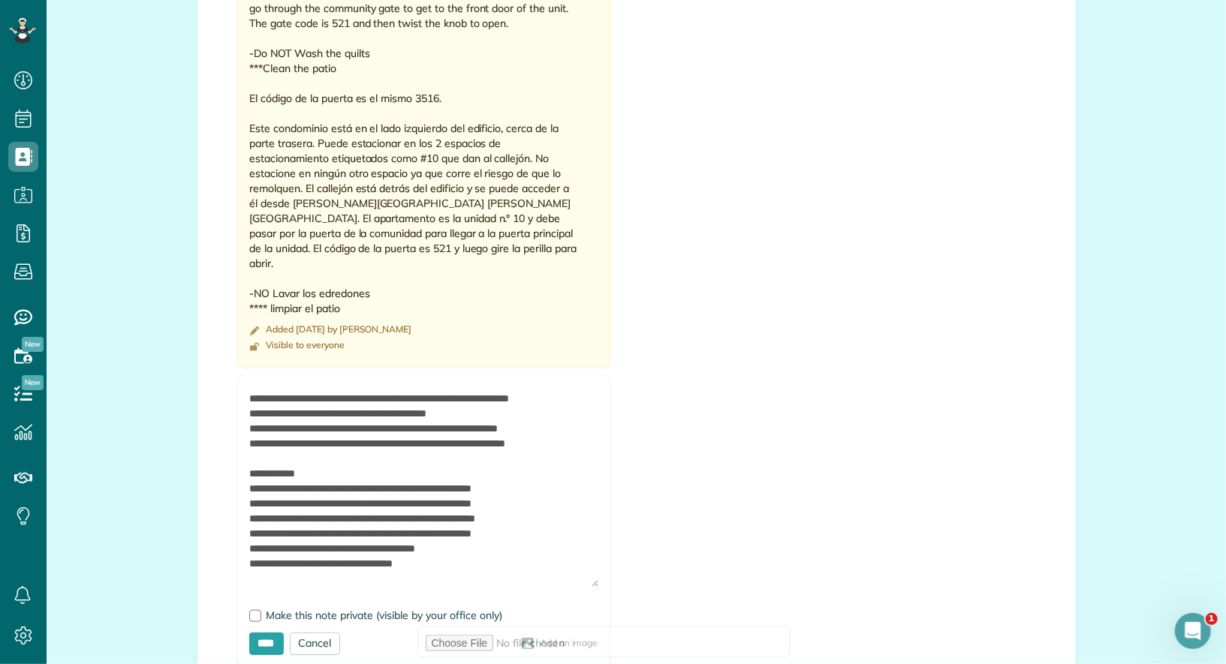
click at [545, 524] on textarea at bounding box center [423, 487] width 349 height 200
paste textarea "**********"
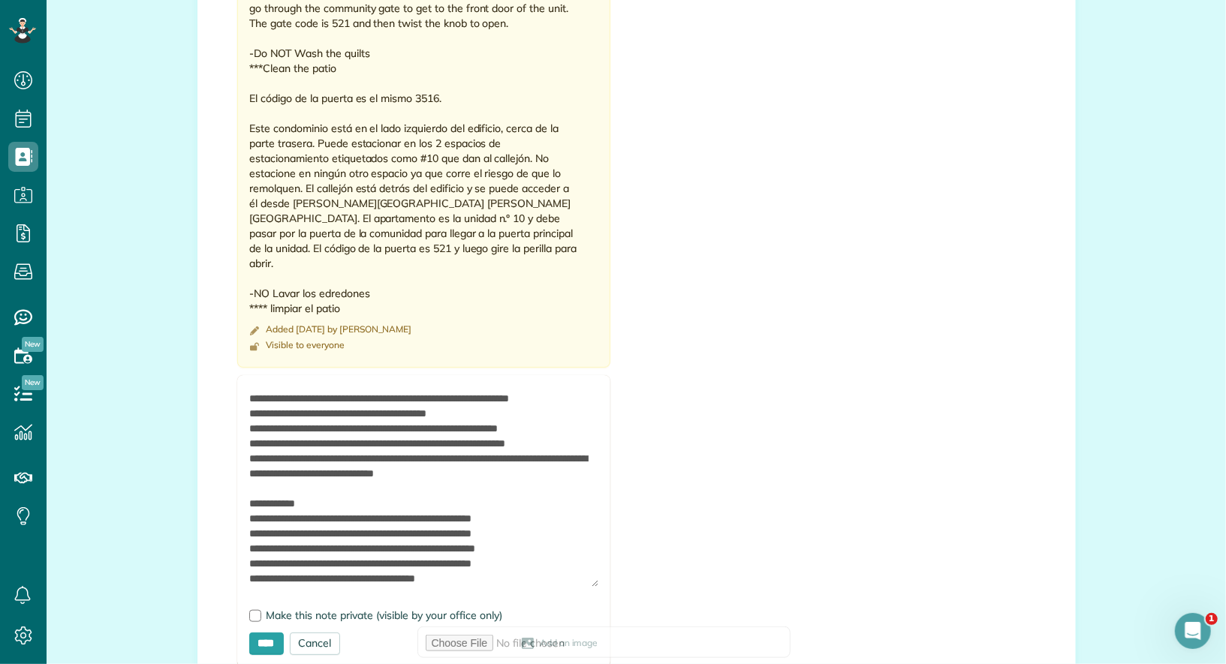
scroll to position [1107, 0]
click at [258, 534] on textarea at bounding box center [423, 487] width 349 height 200
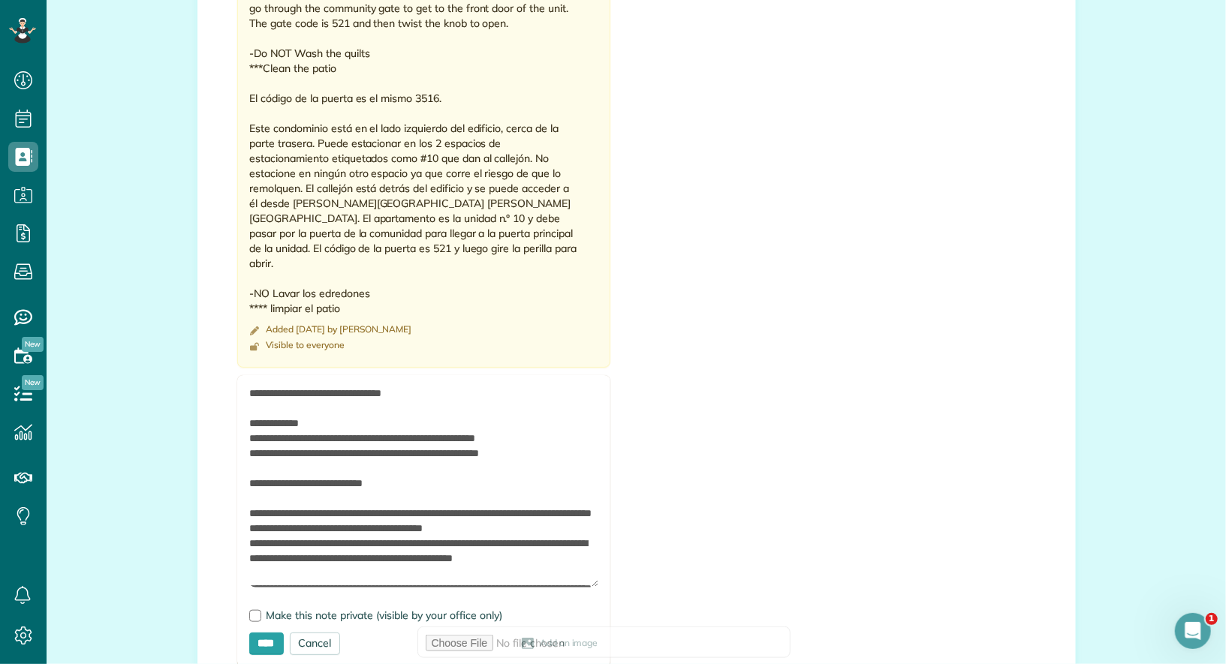
scroll to position [1399, 0]
click at [547, 524] on textarea at bounding box center [423, 487] width 349 height 200
paste textarea "**********"
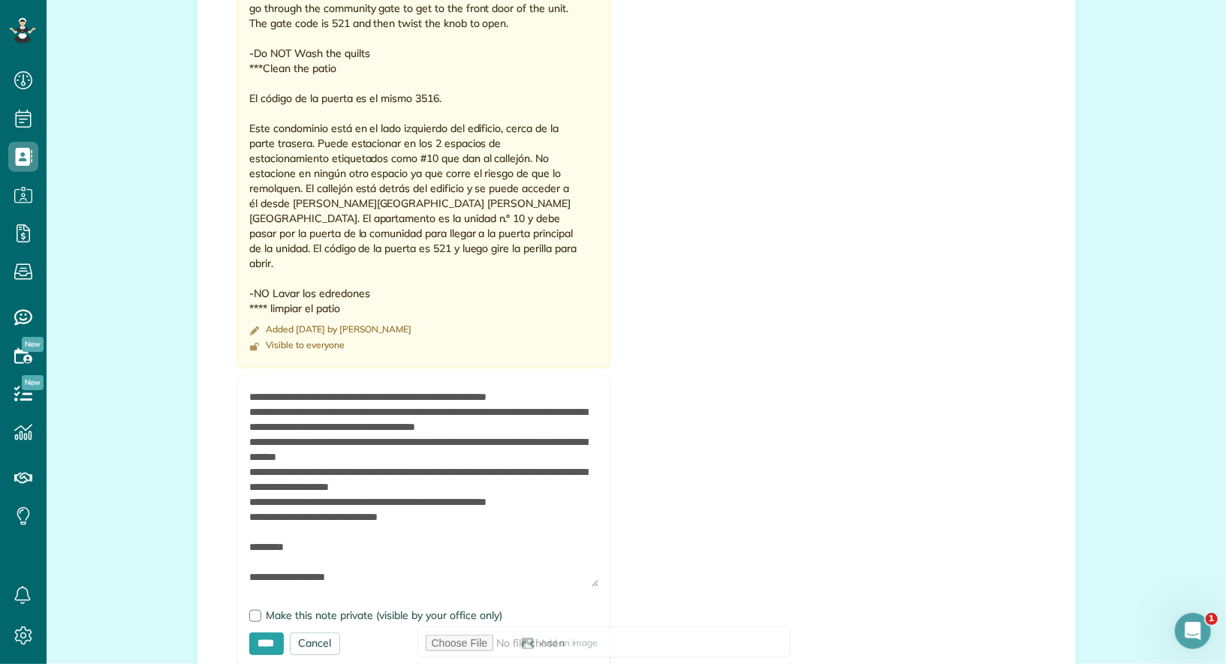
scroll to position [98, 0]
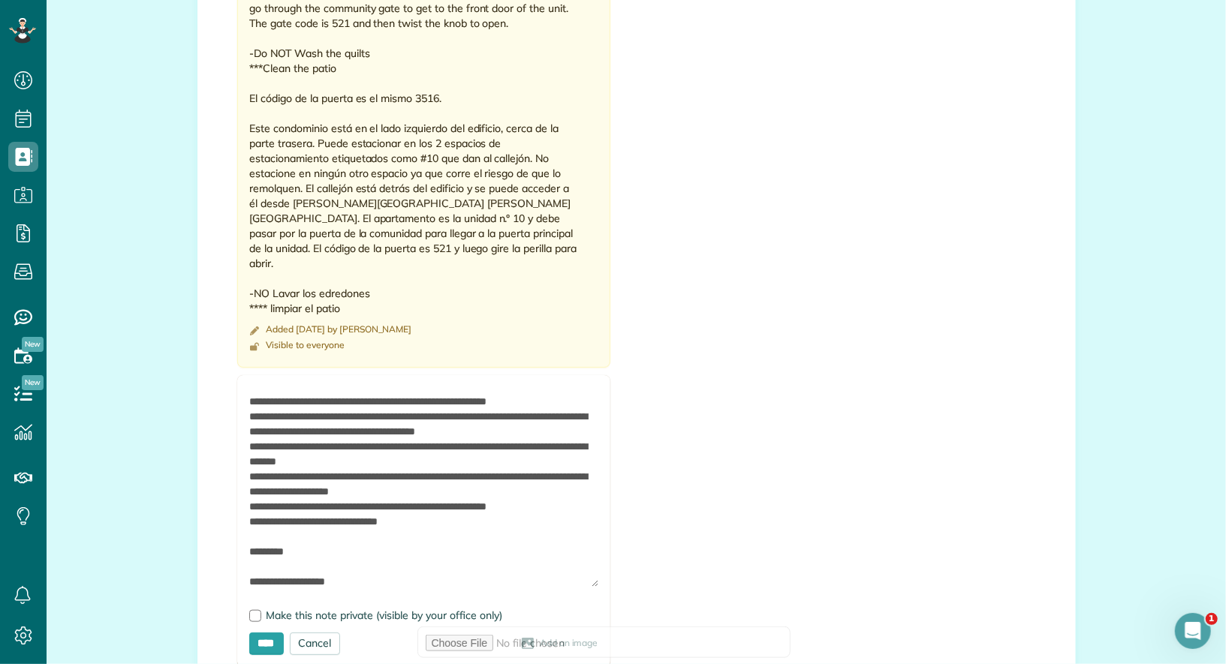
click at [471, 520] on textarea at bounding box center [423, 487] width 349 height 200
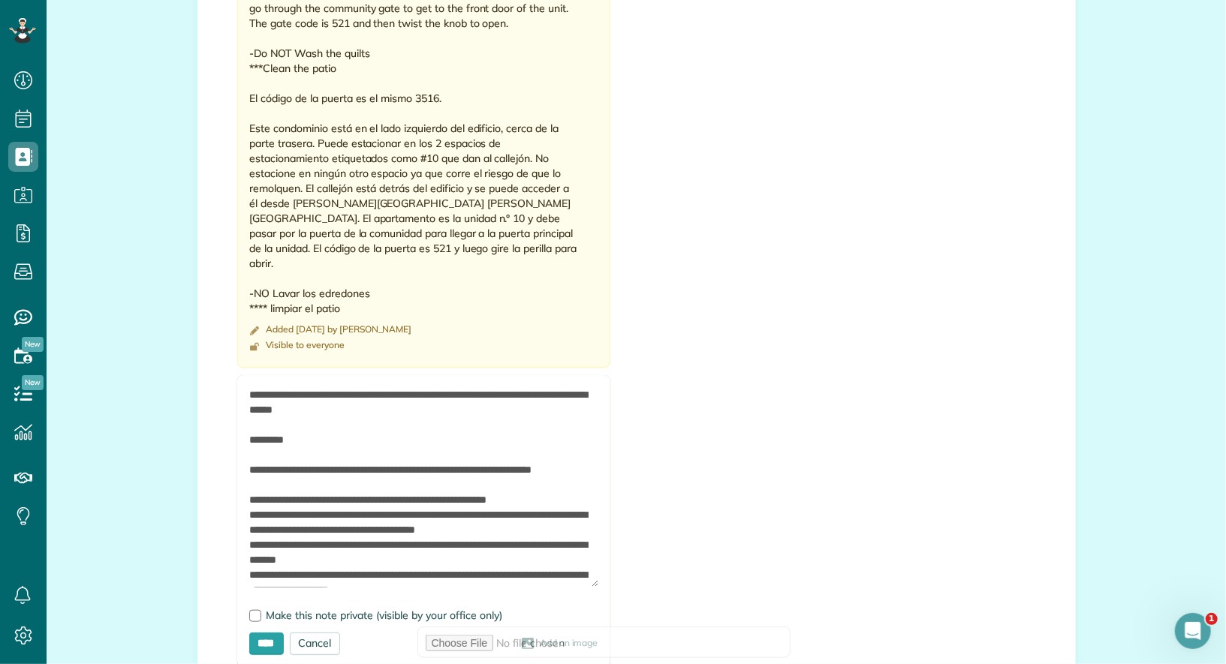
click at [251, 447] on textarea at bounding box center [423, 487] width 349 height 200
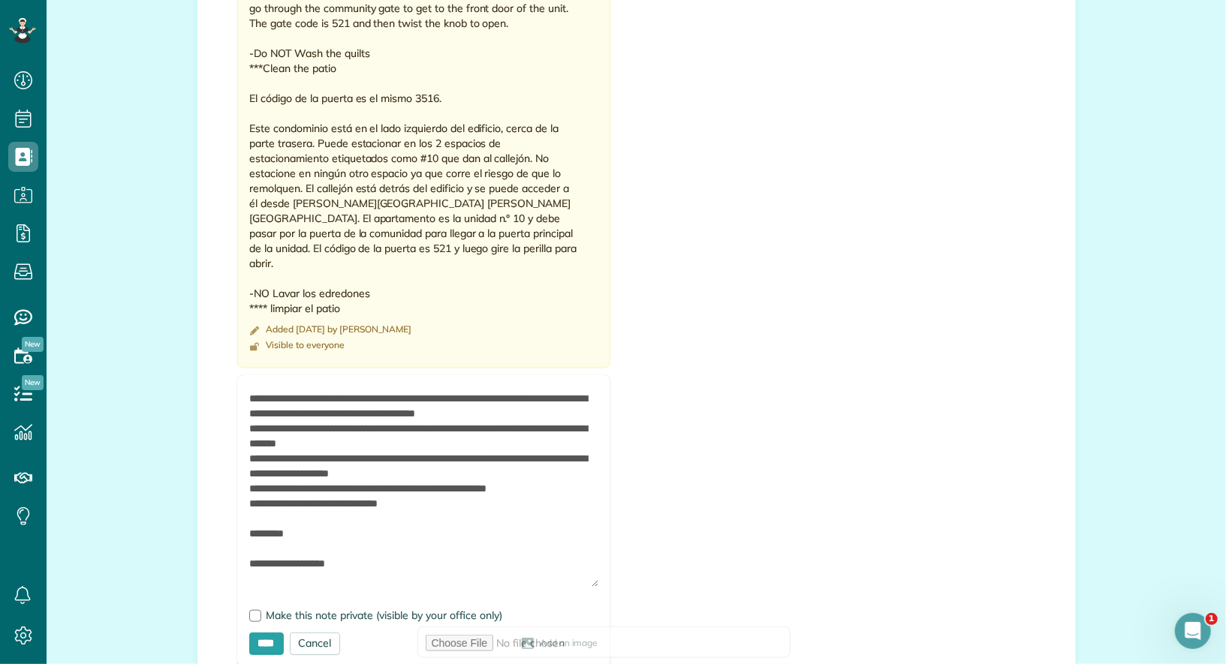
scroll to position [141, 0]
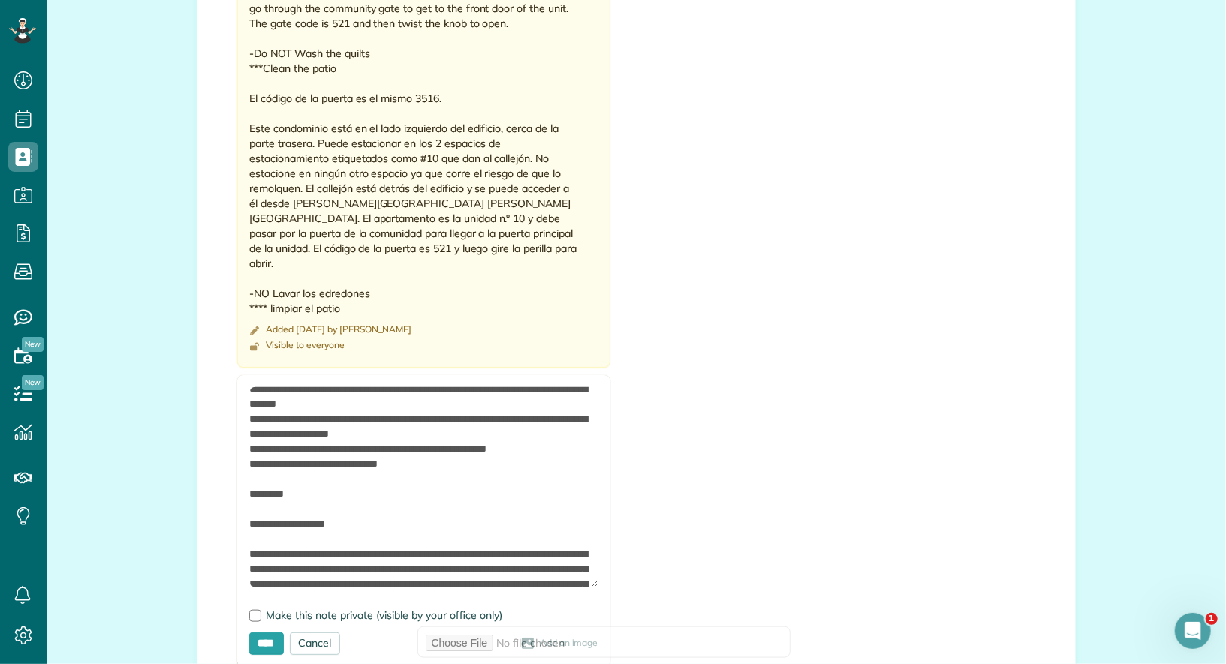
click at [436, 457] on textarea at bounding box center [423, 487] width 349 height 200
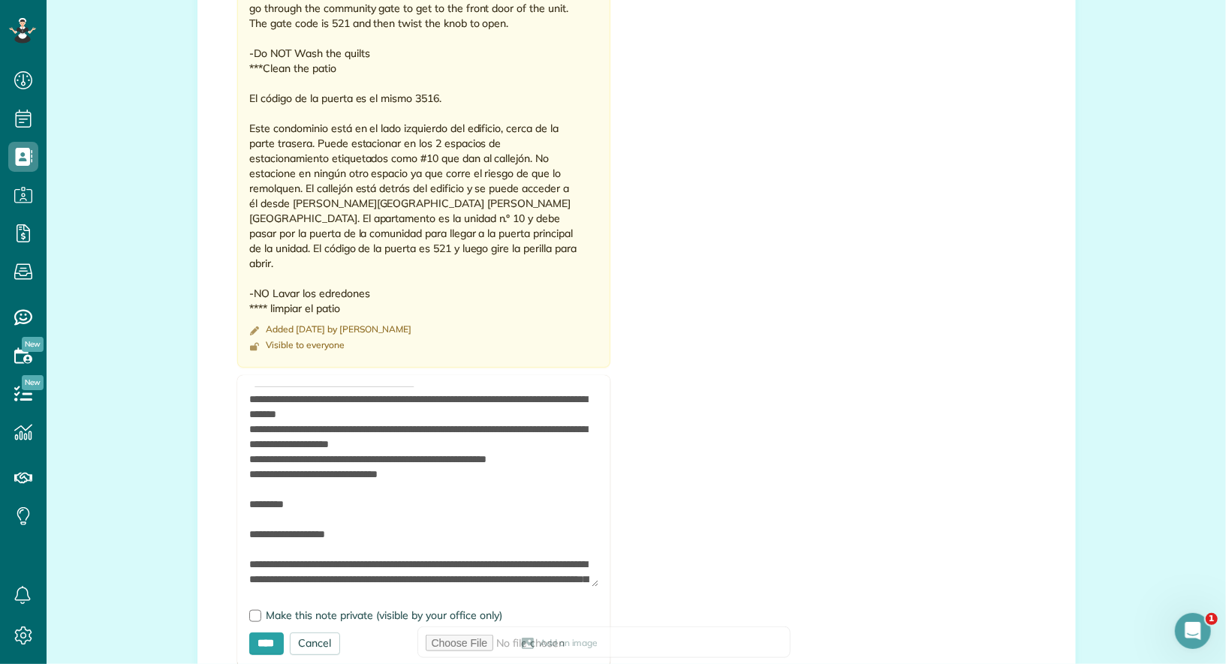
scroll to position [0, 0]
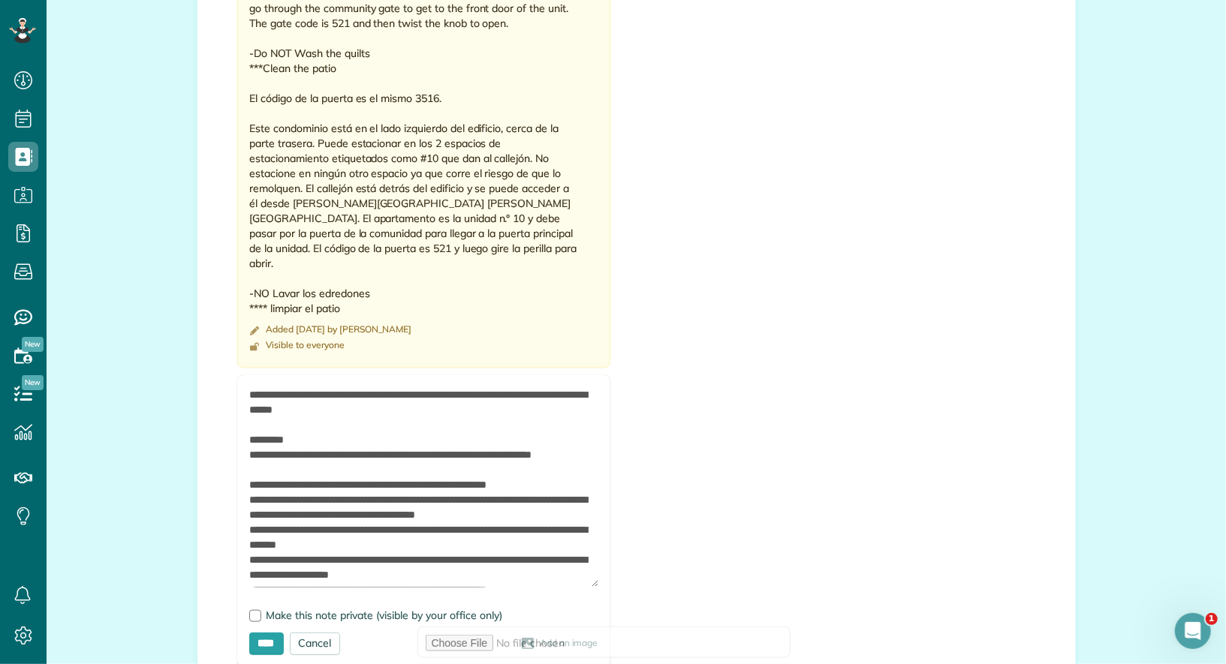
click at [249, 387] on textarea at bounding box center [423, 487] width 349 height 200
paste textarea "**********"
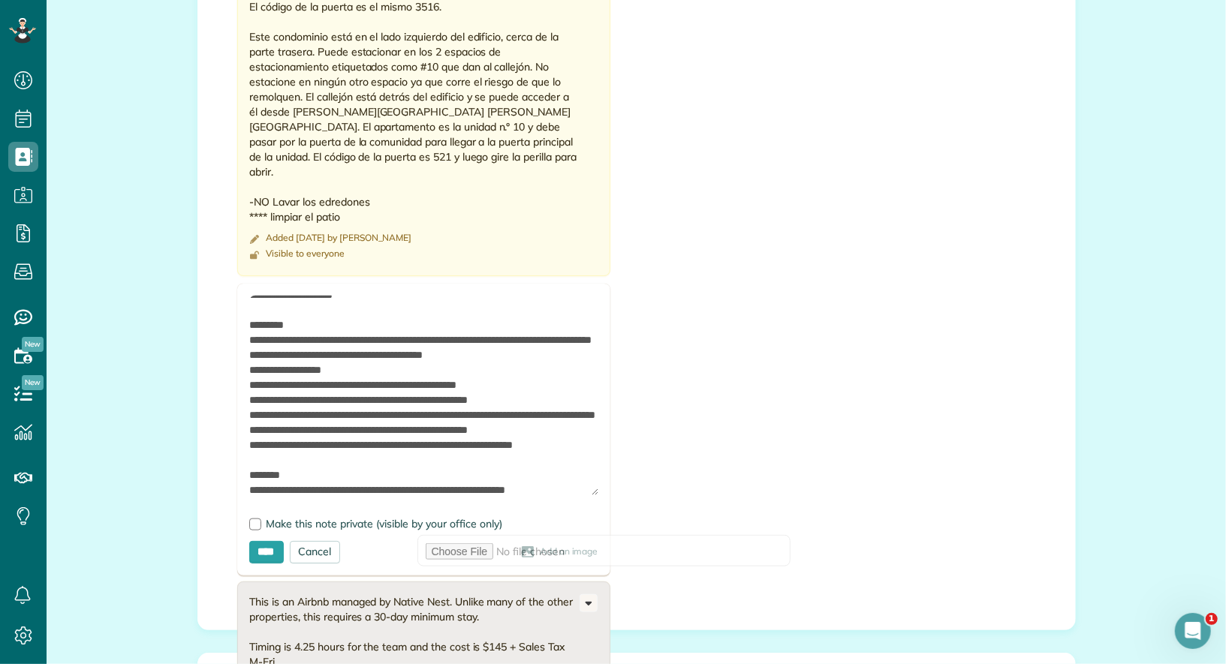
scroll to position [545, 0]
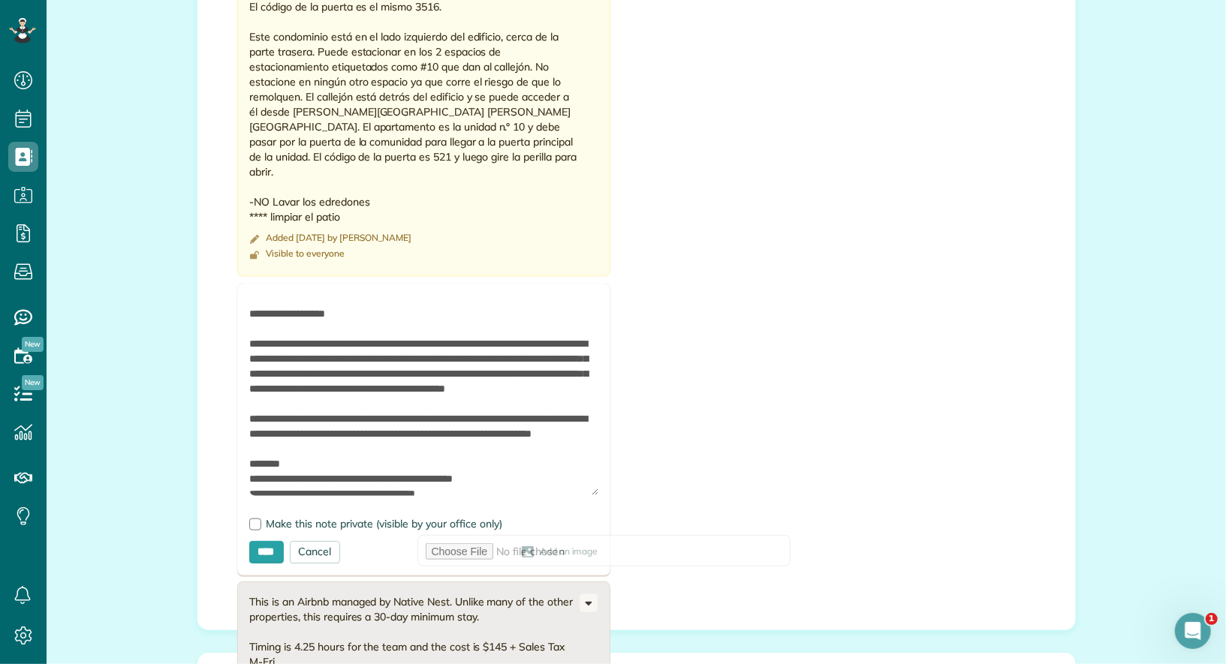
drag, startPoint x: 548, startPoint y: 383, endPoint x: 250, endPoint y: 346, distance: 300.3
click at [250, 346] on textarea at bounding box center [423, 396] width 349 height 200
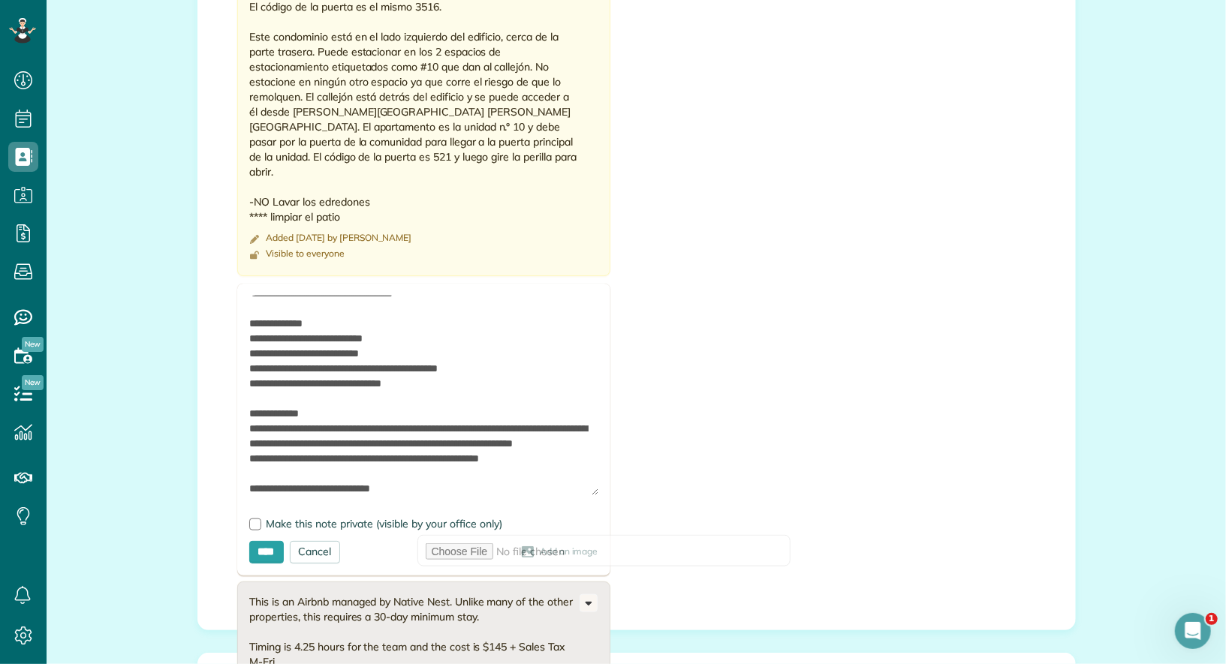
scroll to position [1751, 0]
paste textarea "**********"
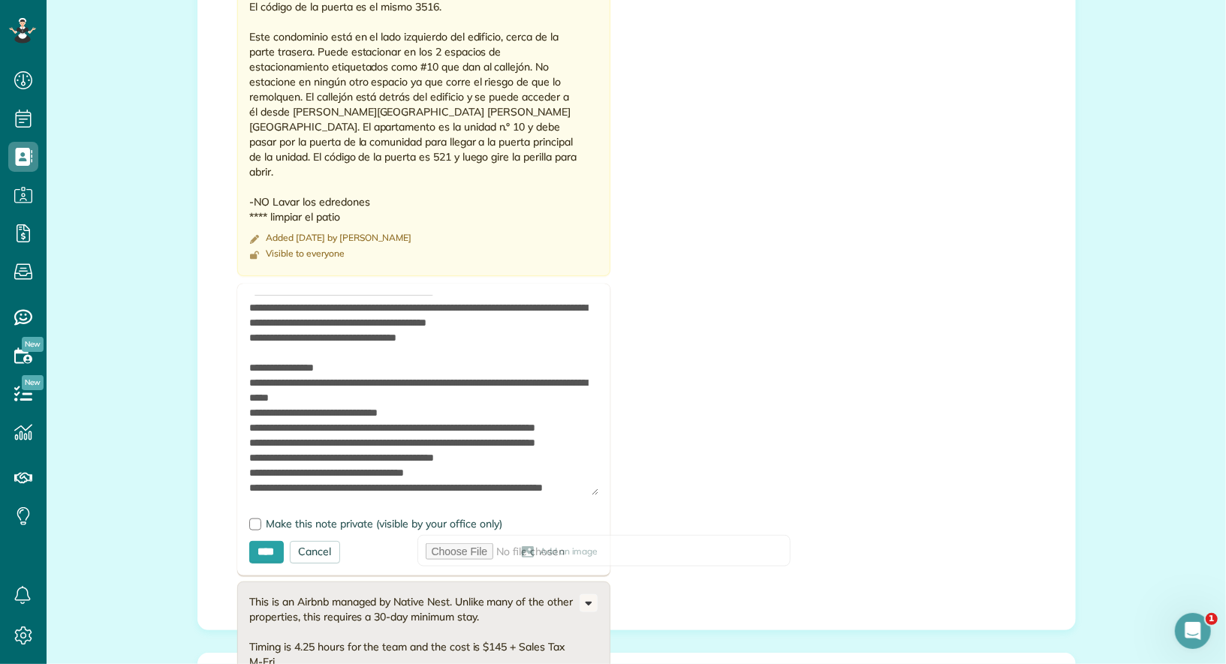
scroll to position [2306, 0]
paste textarea "**********"
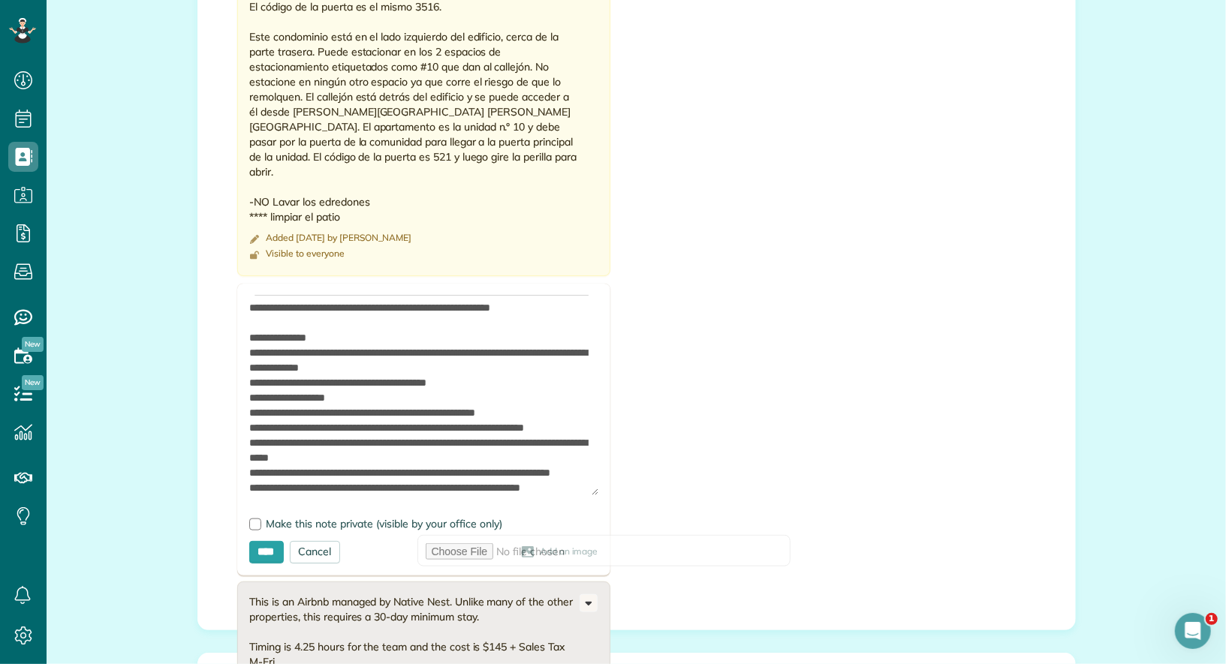
scroll to position [2771, 0]
paste textarea "**********"
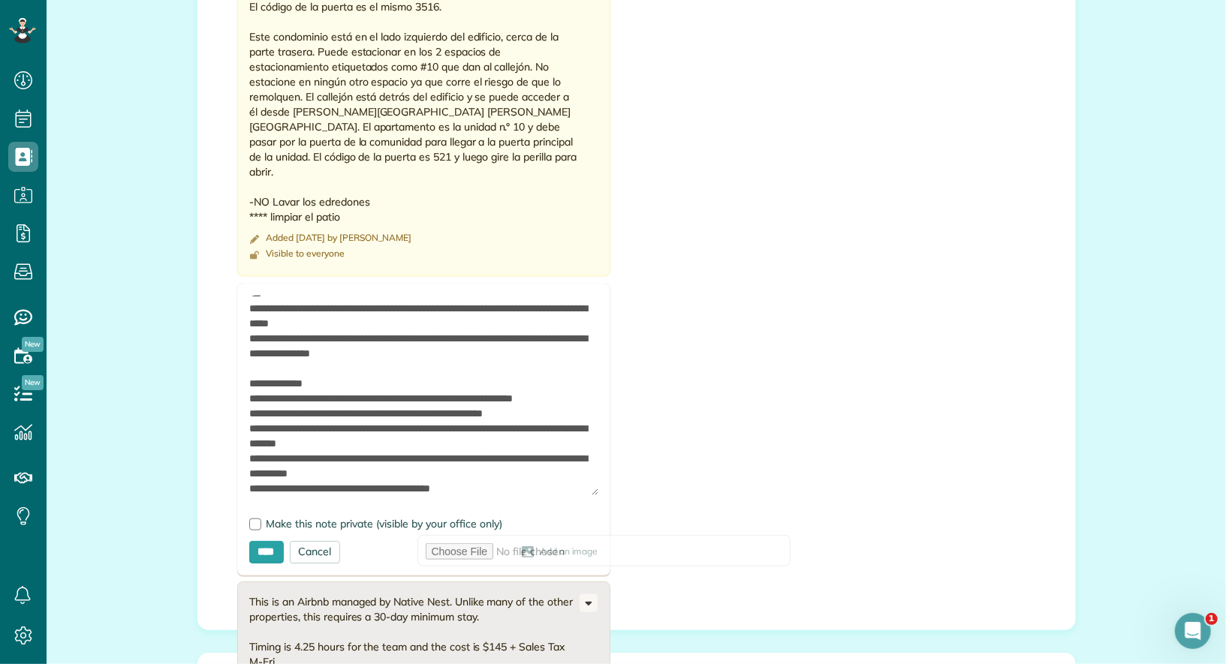
scroll to position [3281, 0]
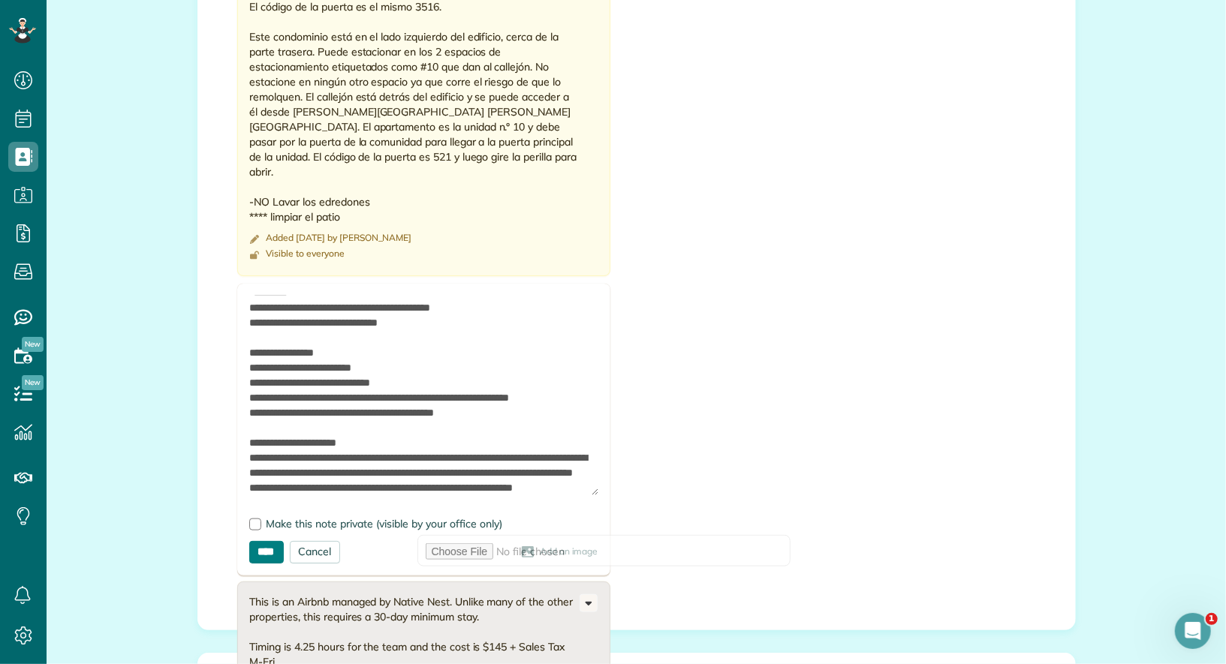
type textarea "**********"
click at [275, 541] on input "****" at bounding box center [266, 552] width 35 height 23
type input "**********"
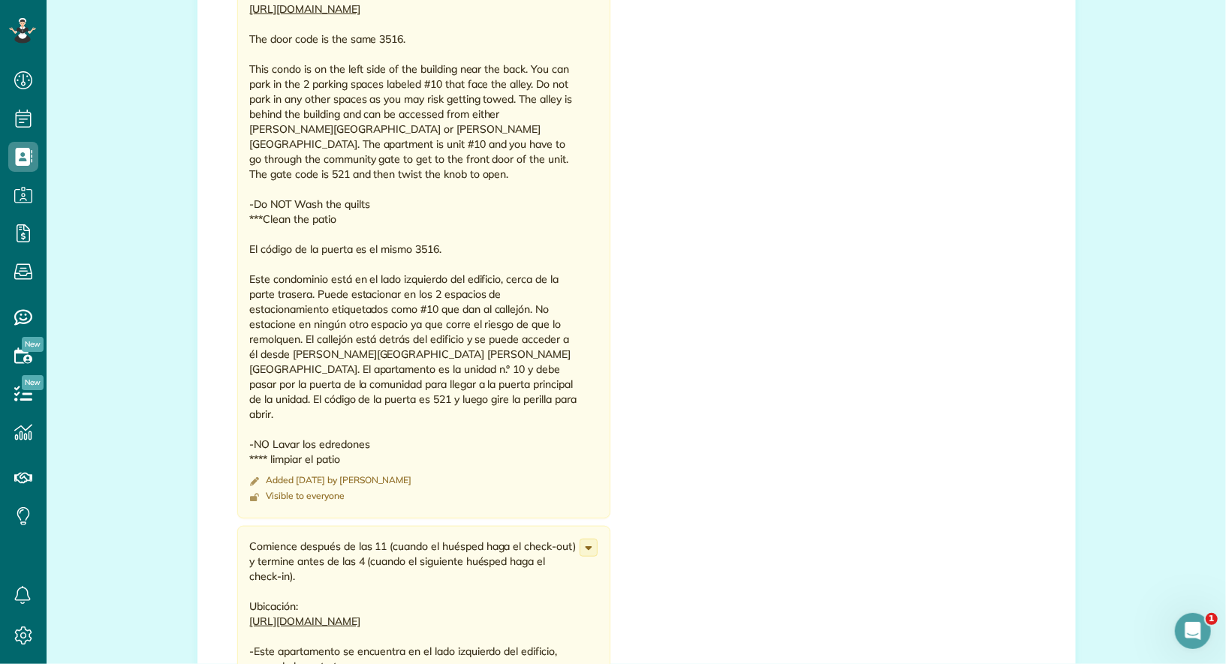
scroll to position [598, 0]
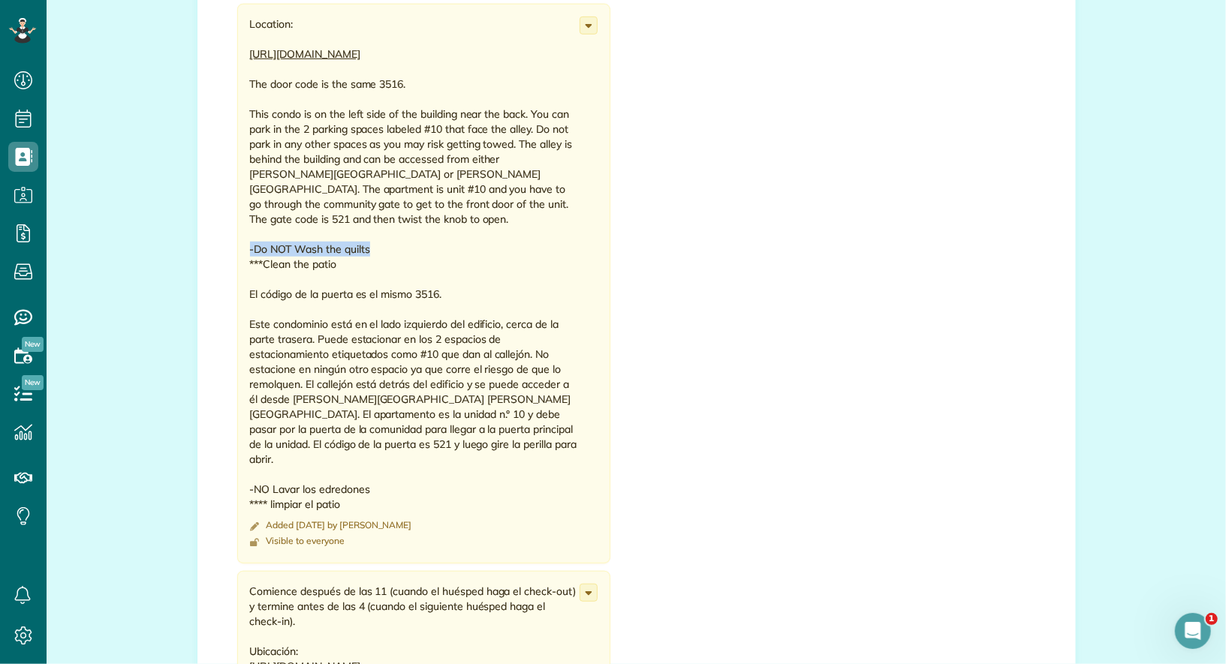
drag, startPoint x: 375, startPoint y: 251, endPoint x: 245, endPoint y: 251, distance: 129.9
click at [245, 251] on div "Location: https://maps.app.goo.gl/9mQKnz91qUqXrCfk8?g_st=com.google.maps.previe…" at bounding box center [423, 284] width 373 height 560
copy div "-Do NOT Wash the quilts"
click at [587, 585] on icon at bounding box center [588, 593] width 17 height 17
click at [566, 638] on link "Edit note" at bounding box center [531, 652] width 129 height 28
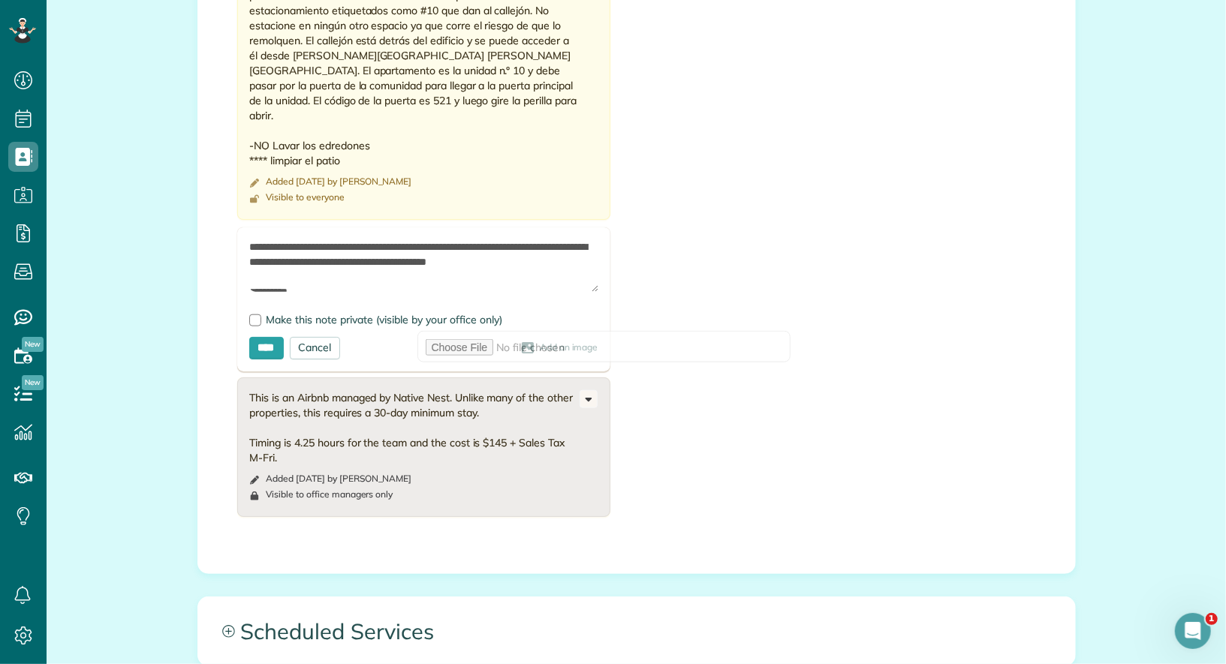
scroll to position [929, 0]
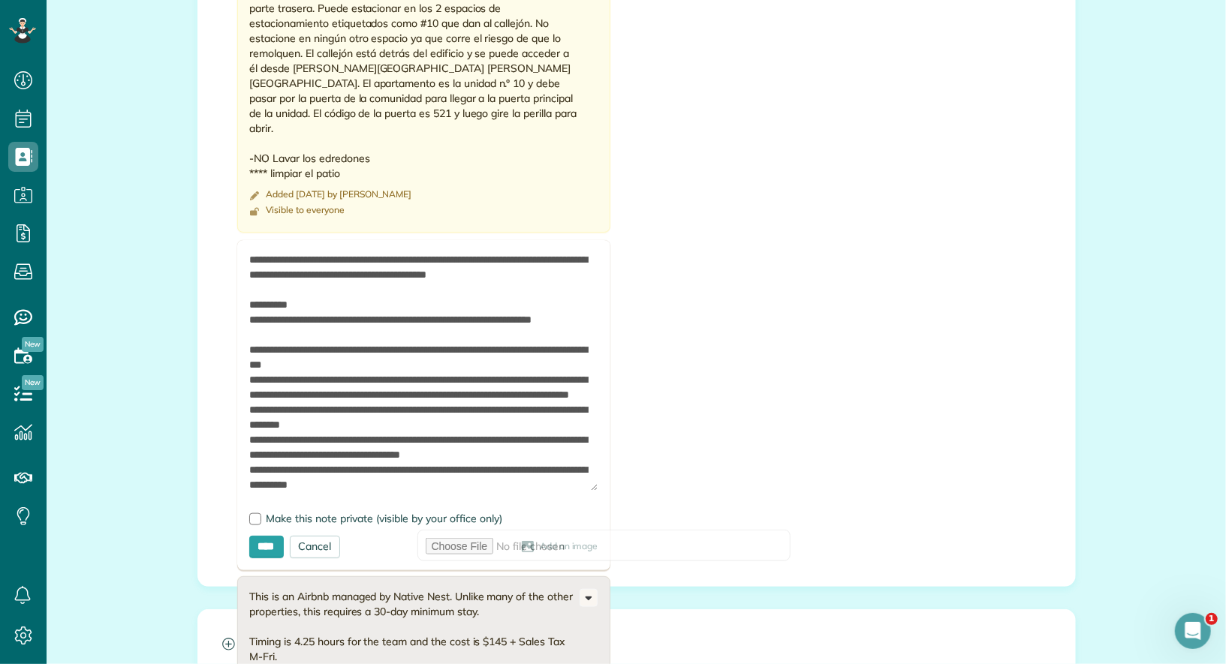
drag, startPoint x: 594, startPoint y: 282, endPoint x: 597, endPoint y: 468, distance: 186.2
click at [597, 468] on textarea at bounding box center [423, 371] width 349 height 239
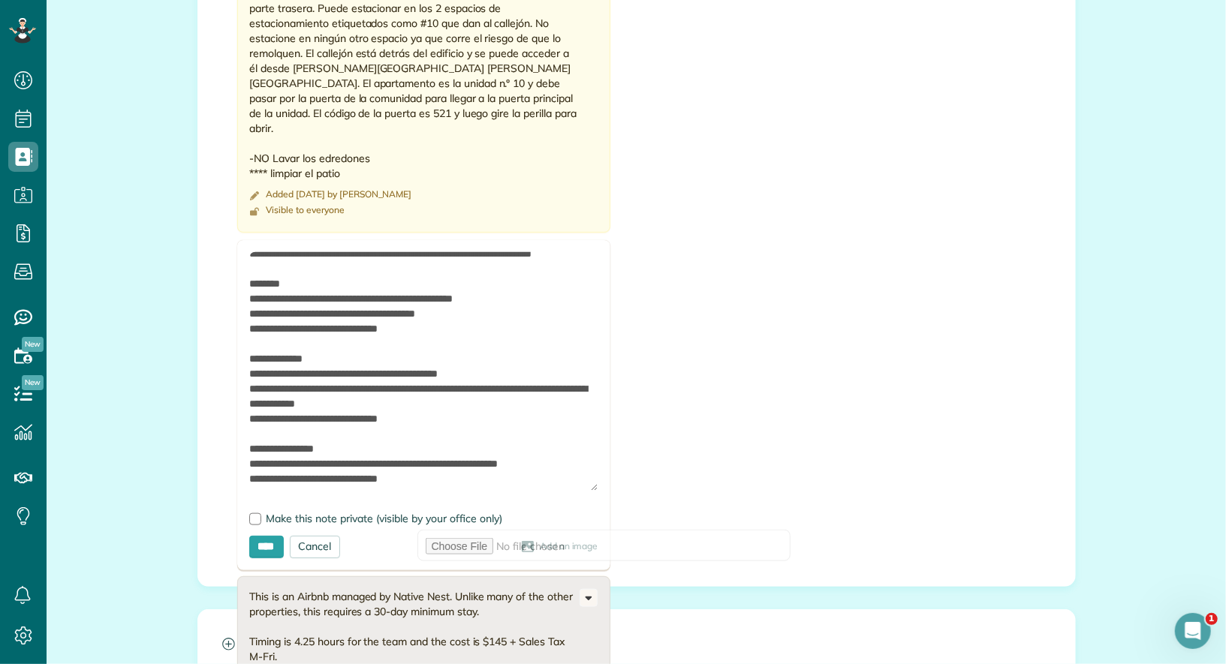
scroll to position [683, 0]
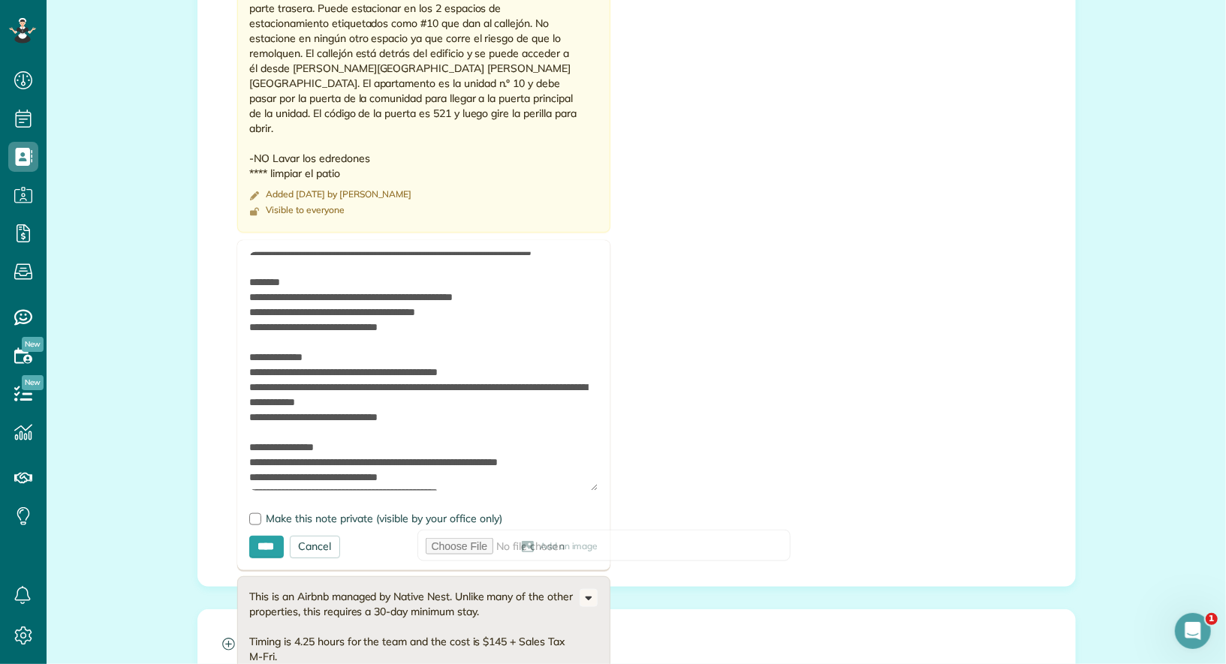
click at [439, 383] on textarea at bounding box center [423, 371] width 349 height 239
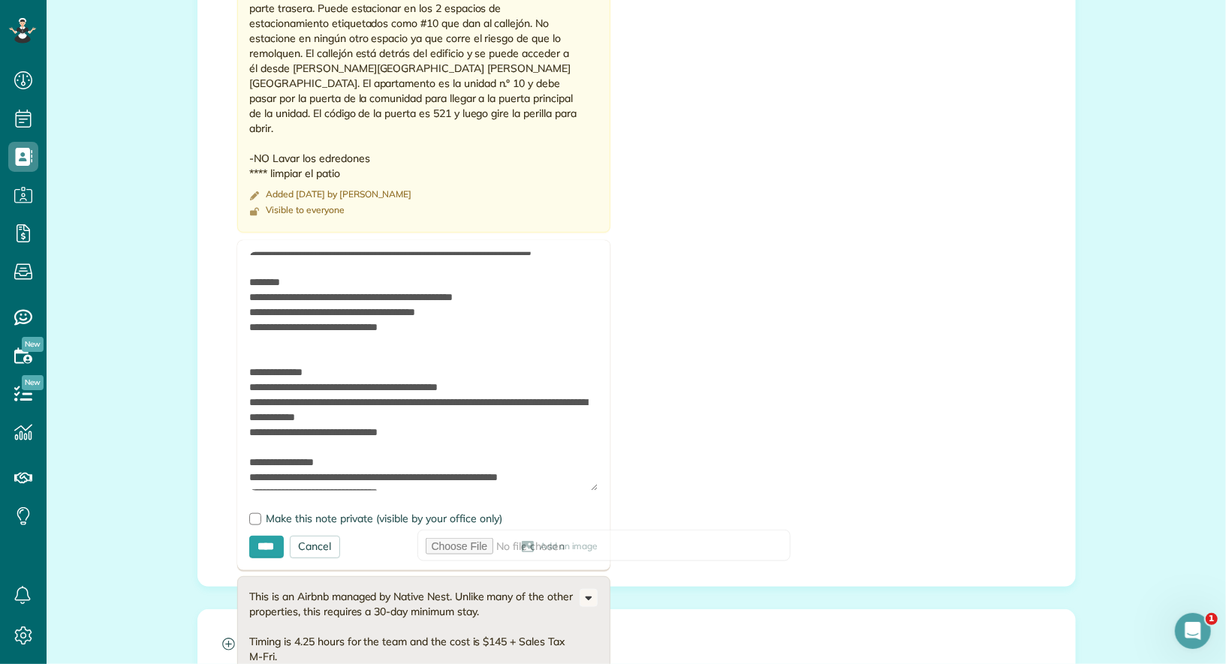
paste textarea "**********"
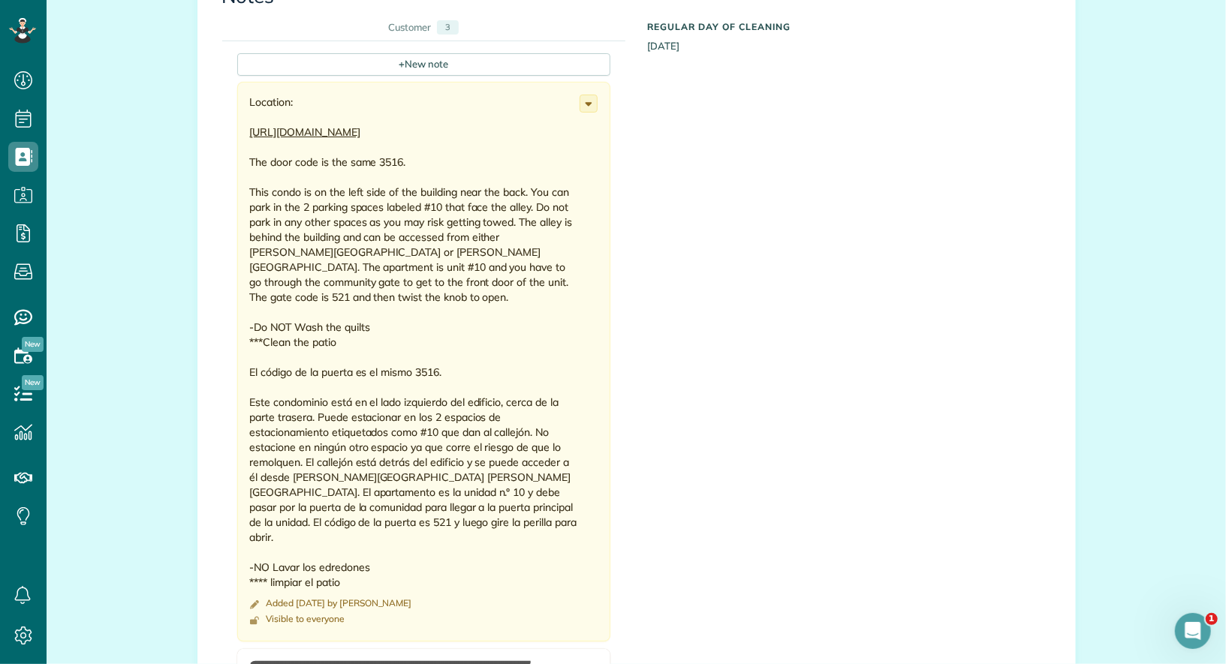
scroll to position [620, 0]
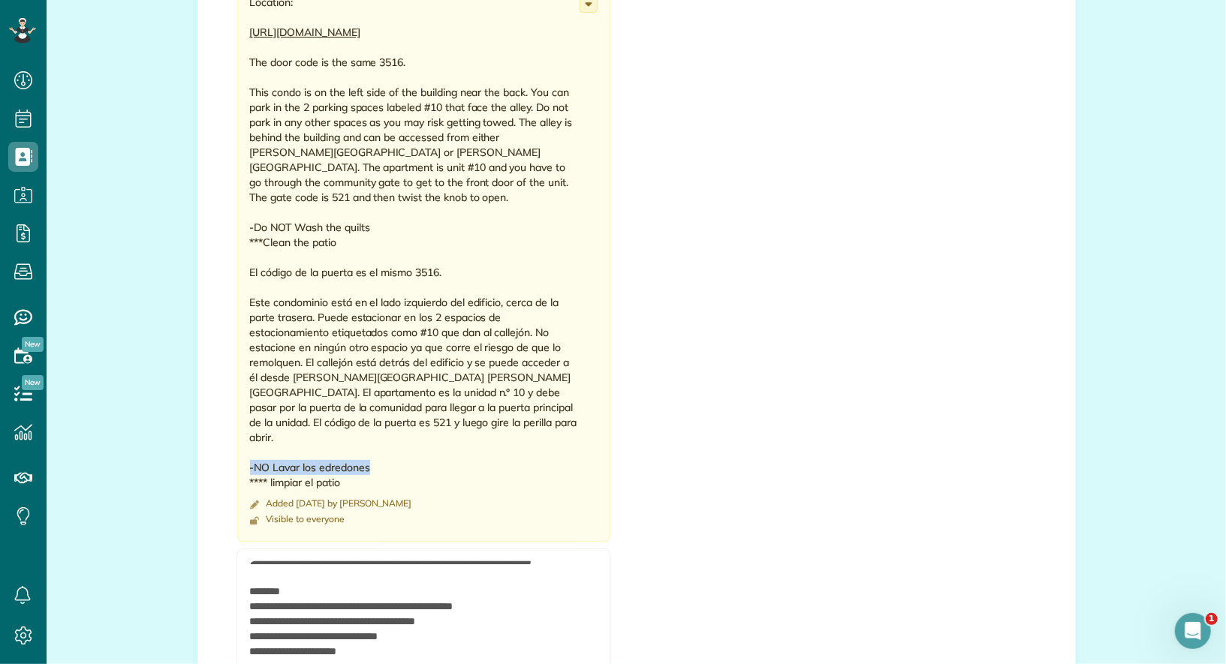
drag, startPoint x: 375, startPoint y: 450, endPoint x: 243, endPoint y: 444, distance: 132.3
click at [243, 444] on div "Location: https://maps.app.goo.gl/9mQKnz91qUqXrCfk8?g_st=com.google.maps.previe…" at bounding box center [423, 262] width 373 height 560
copy div "-NO Lavar los edredones"
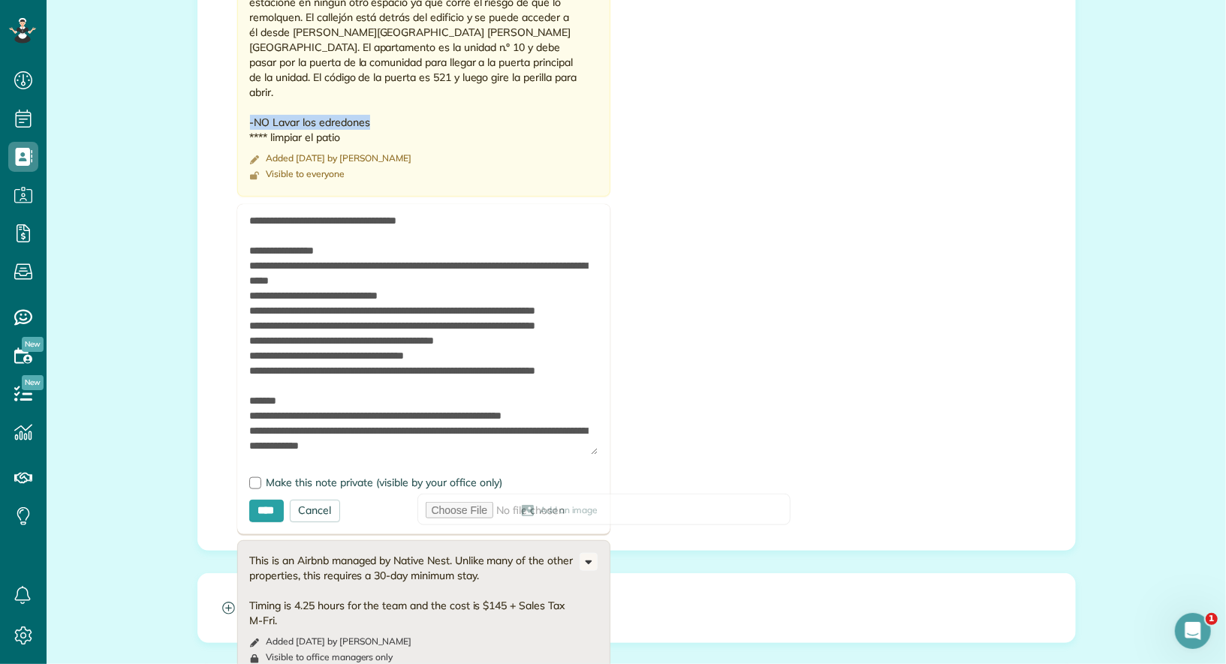
scroll to position [2118, 0]
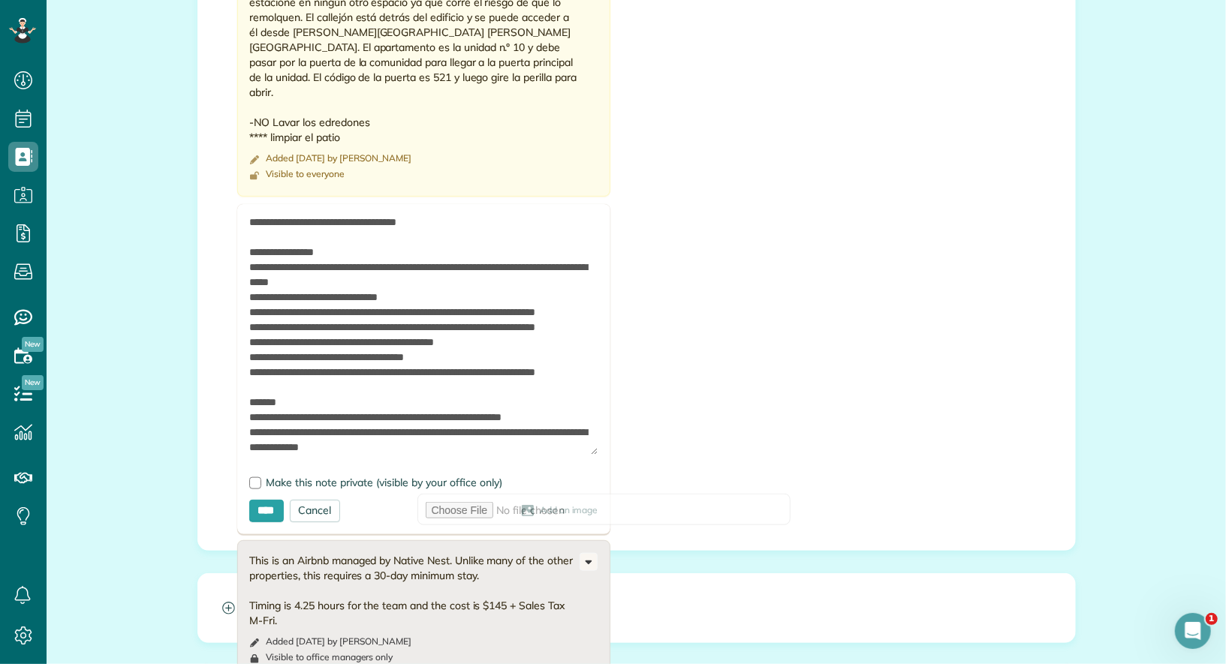
click at [487, 284] on textarea at bounding box center [423, 335] width 349 height 239
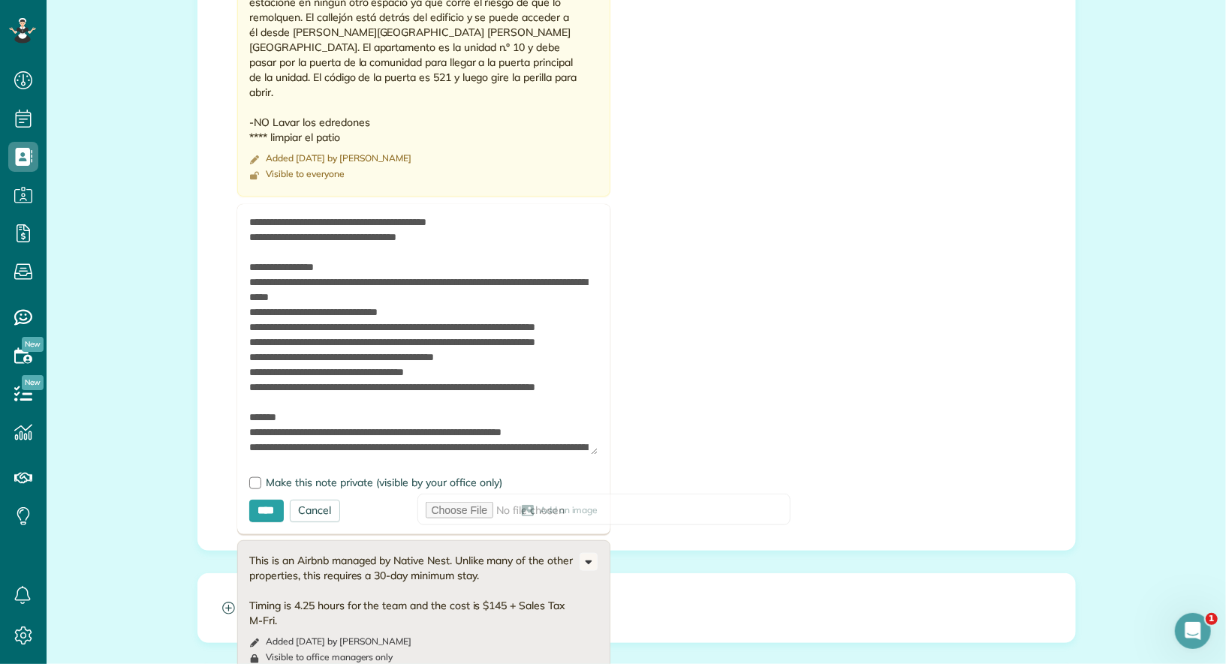
paste textarea "**********"
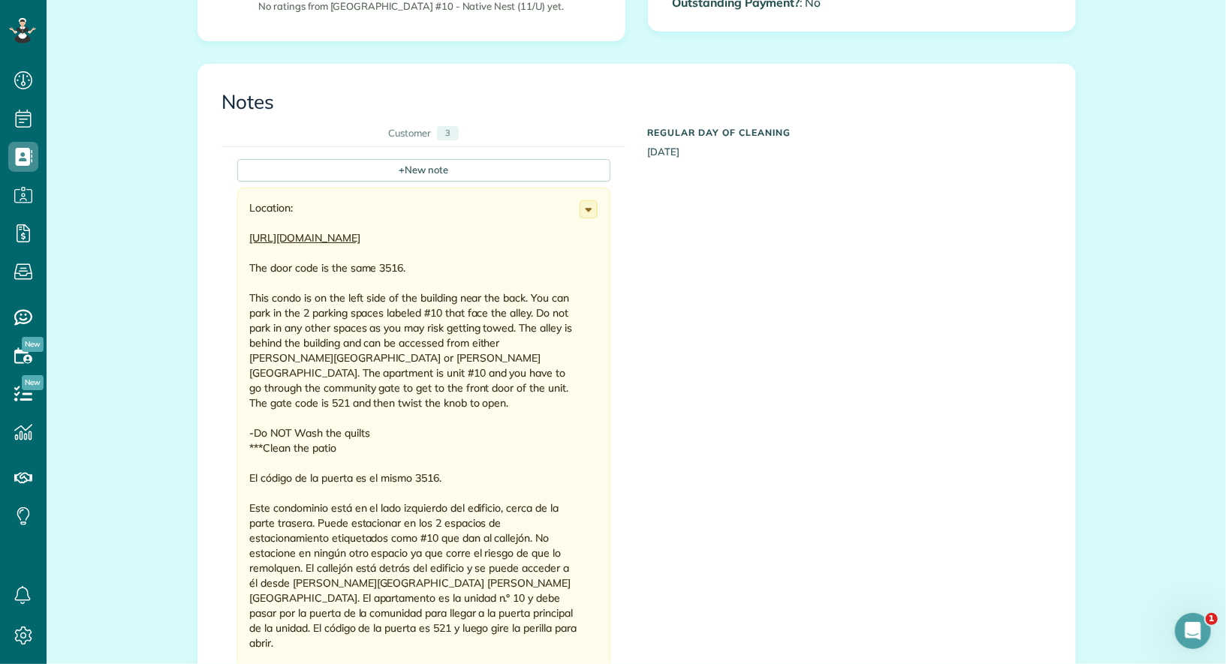
scroll to position [436, 0]
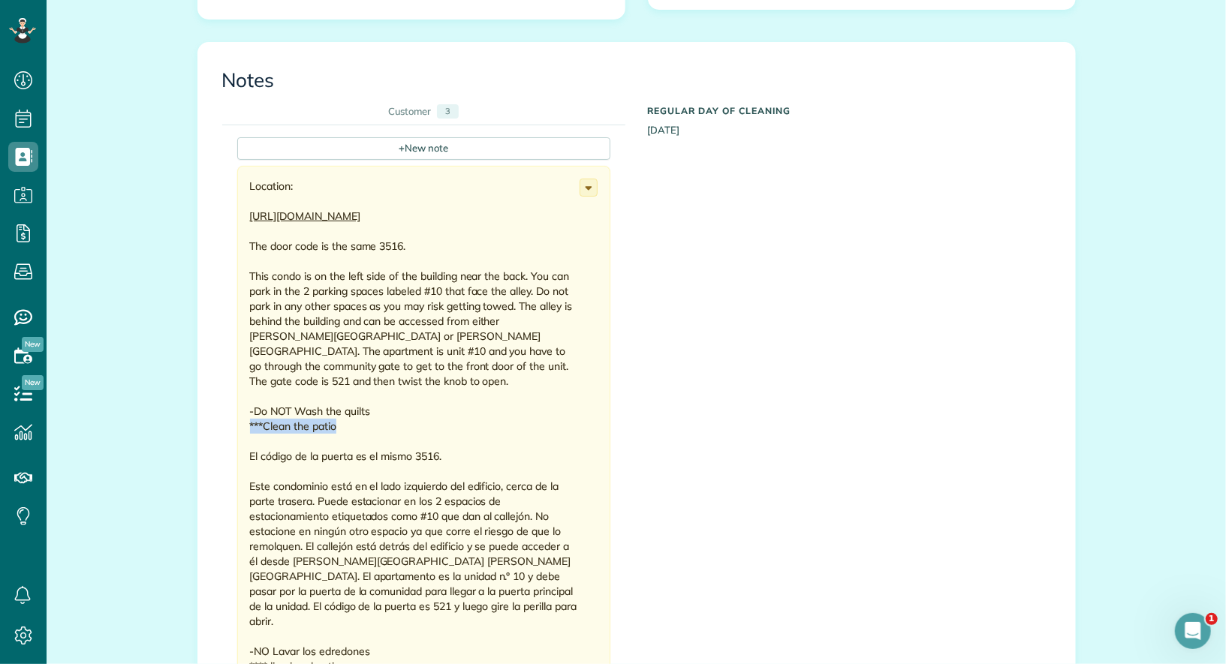
drag, startPoint x: 348, startPoint y: 422, endPoint x: 239, endPoint y: 423, distance: 108.9
click at [239, 423] on div "Location: https://maps.app.goo.gl/9mQKnz91qUqXrCfk8?g_st=com.google.maps.previe…" at bounding box center [423, 446] width 373 height 560
copy div "***Clean the patio"
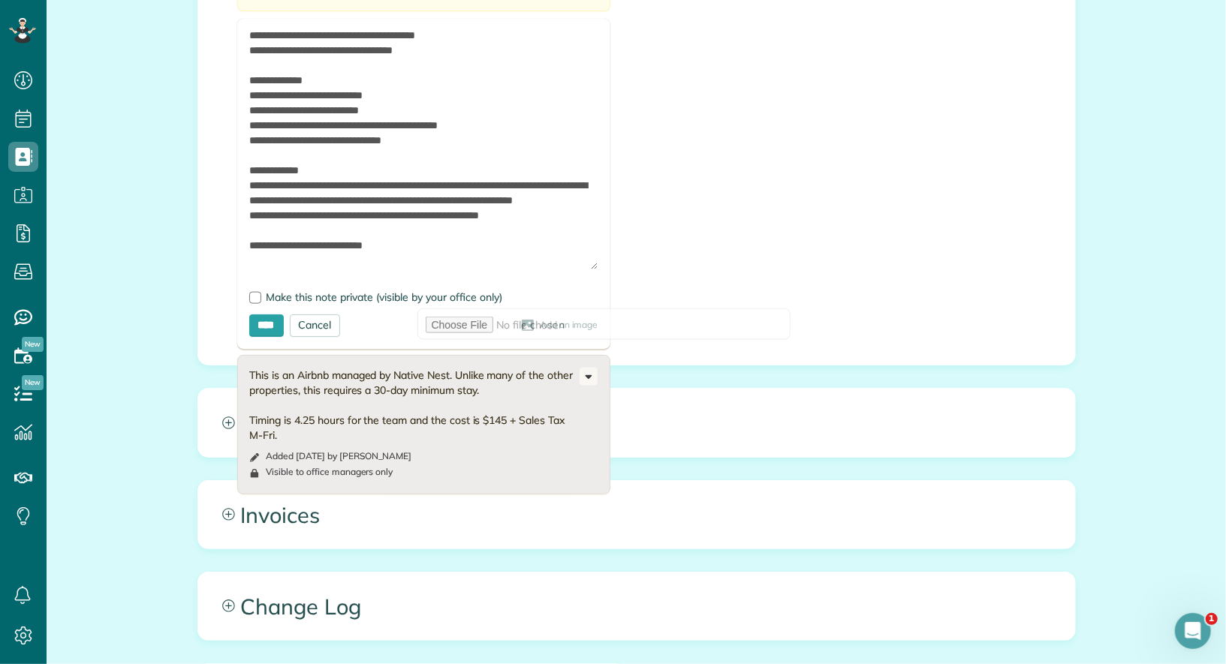
scroll to position [1620, 0]
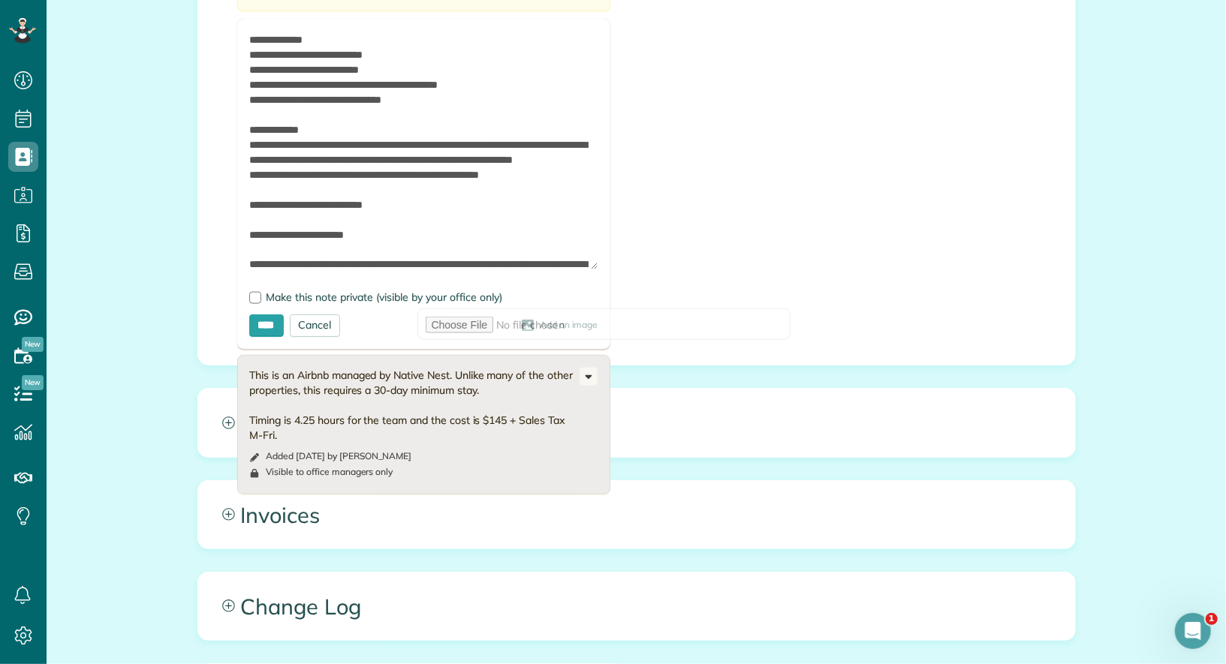
click at [411, 155] on textarea at bounding box center [423, 150] width 349 height 239
click at [423, 201] on textarea at bounding box center [423, 150] width 349 height 239
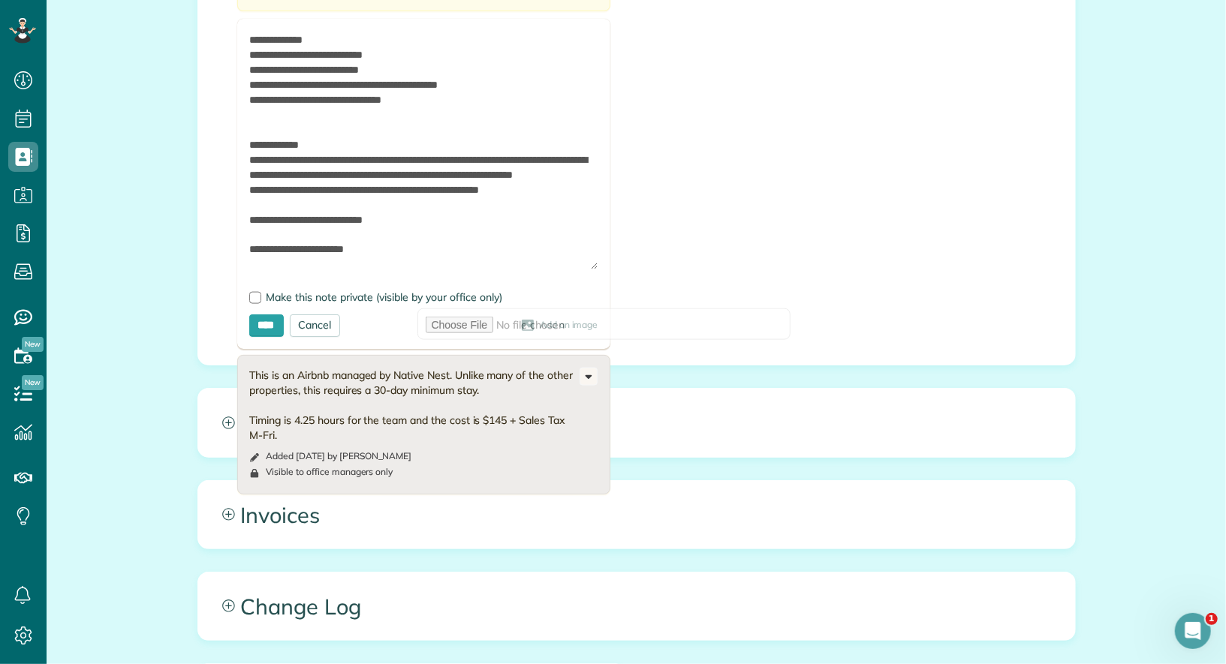
paste textarea "**********"
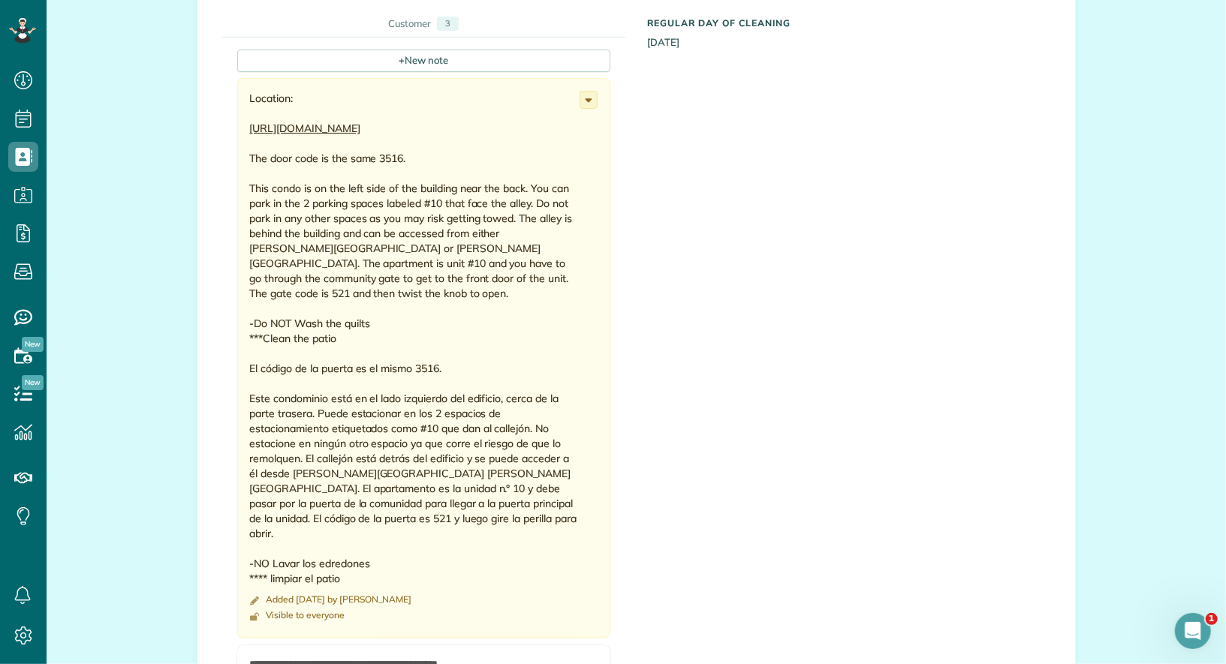
scroll to position [539, 0]
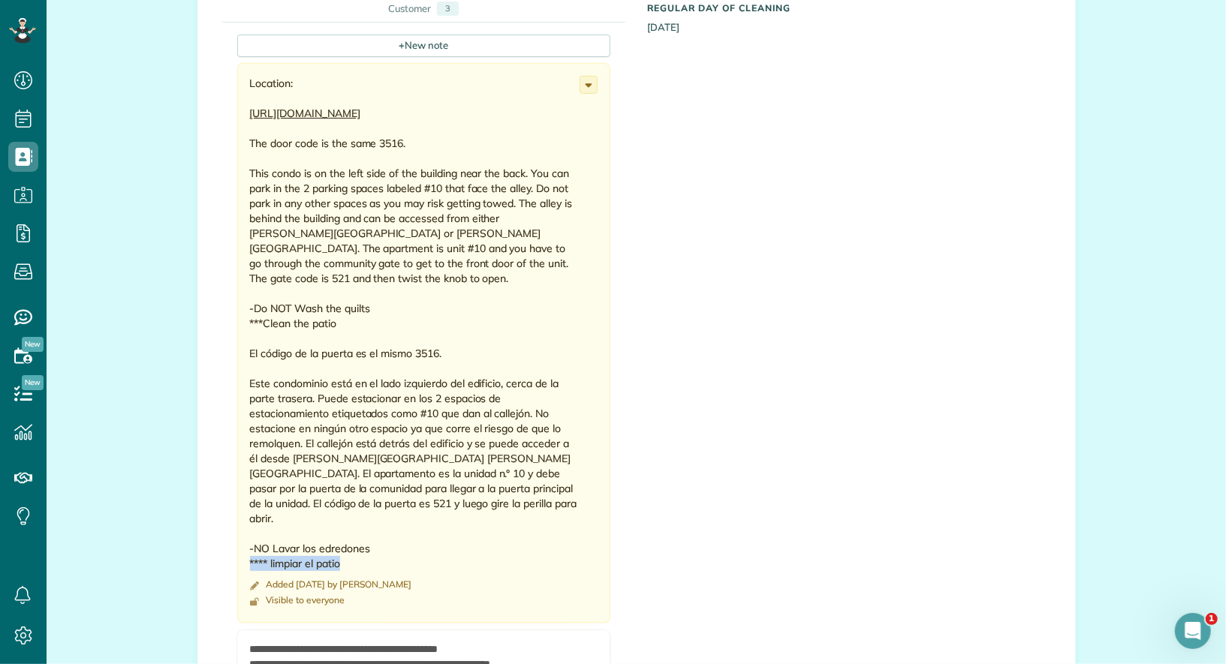
drag, startPoint x: 357, startPoint y: 549, endPoint x: 245, endPoint y: 547, distance: 111.9
click at [245, 547] on div "Location: https://maps.app.goo.gl/9mQKnz91qUqXrCfk8?g_st=com.google.maps.previe…" at bounding box center [423, 343] width 373 height 560
copy div "**** limpiar el patio"
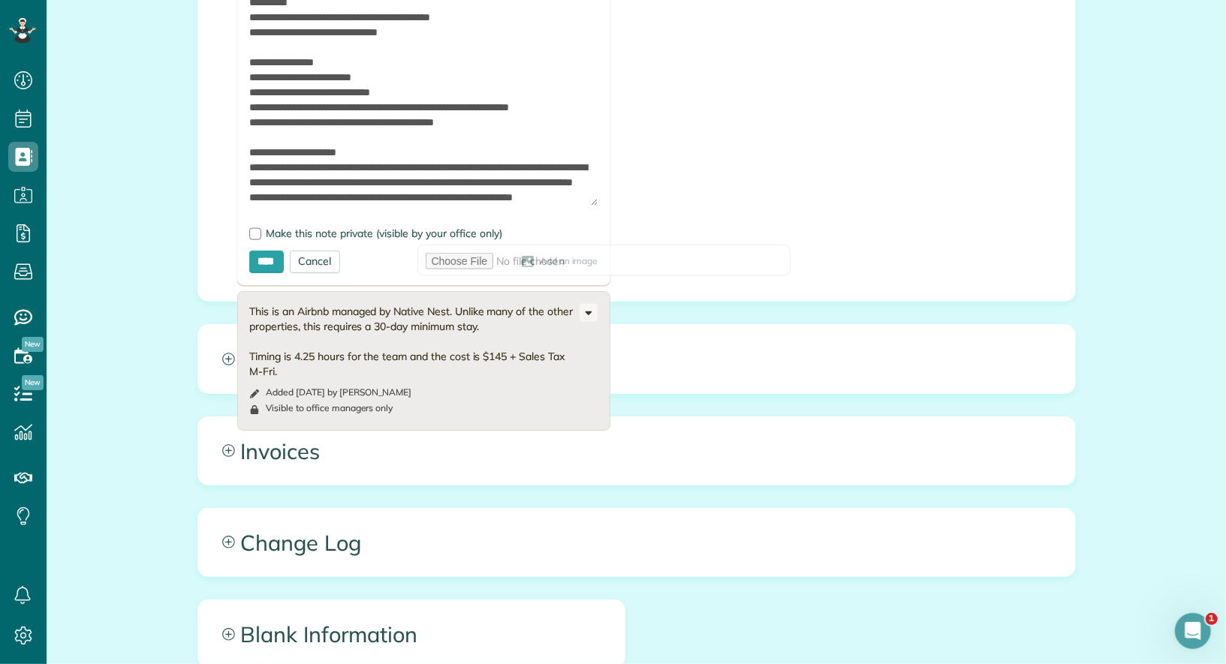
scroll to position [3222, 0]
click at [504, 142] on textarea at bounding box center [423, 86] width 349 height 239
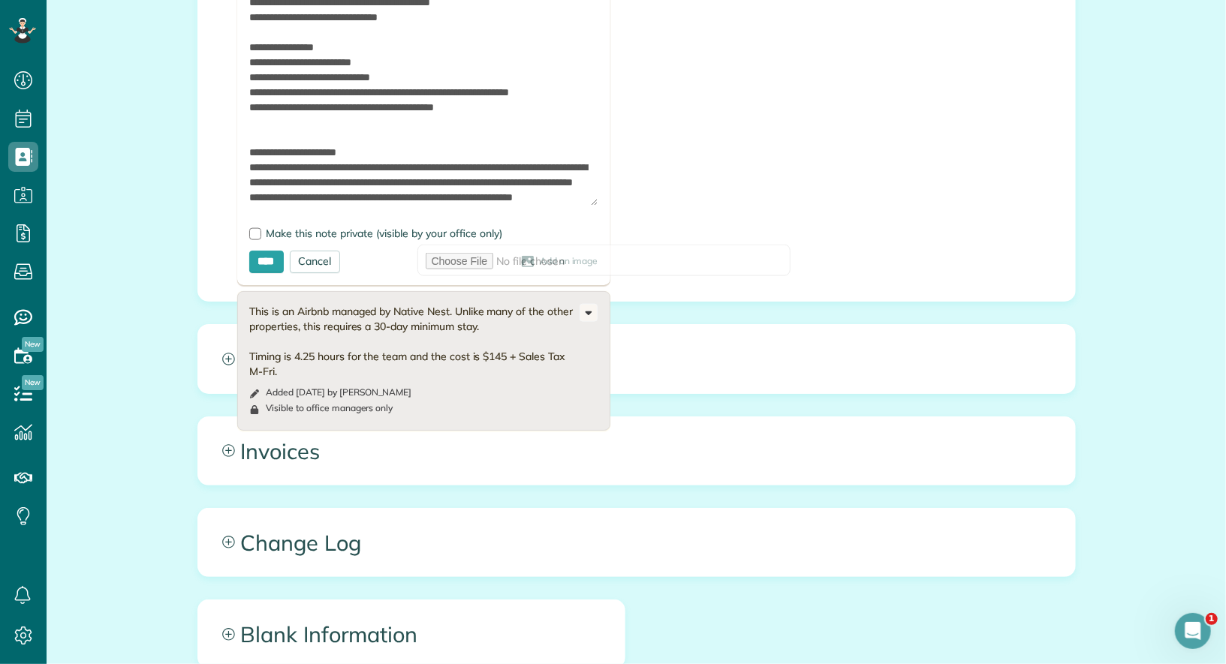
paste textarea "**********"
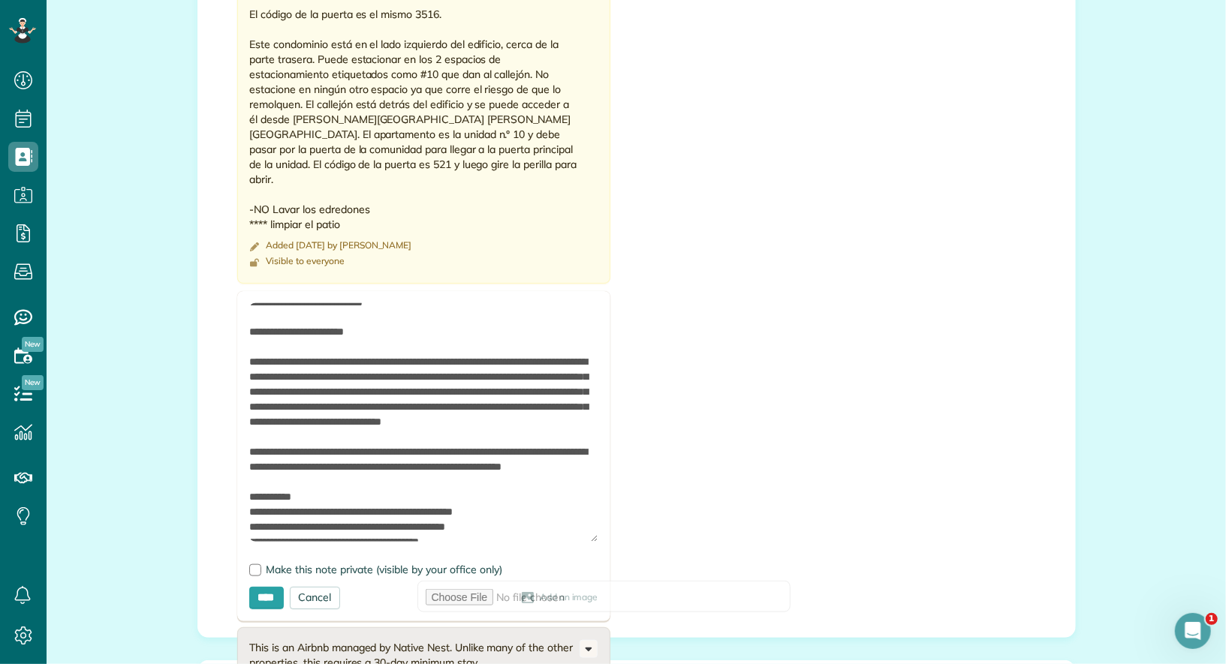
scroll to position [1821, 0]
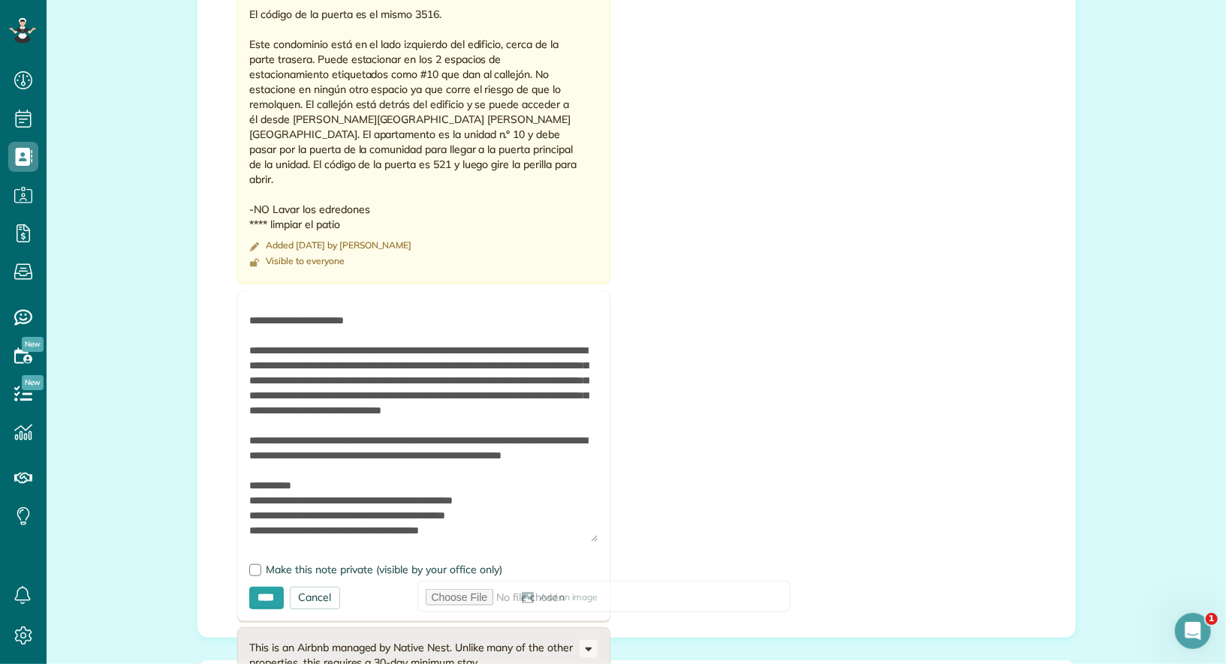
click at [249, 403] on textarea at bounding box center [423, 422] width 349 height 239
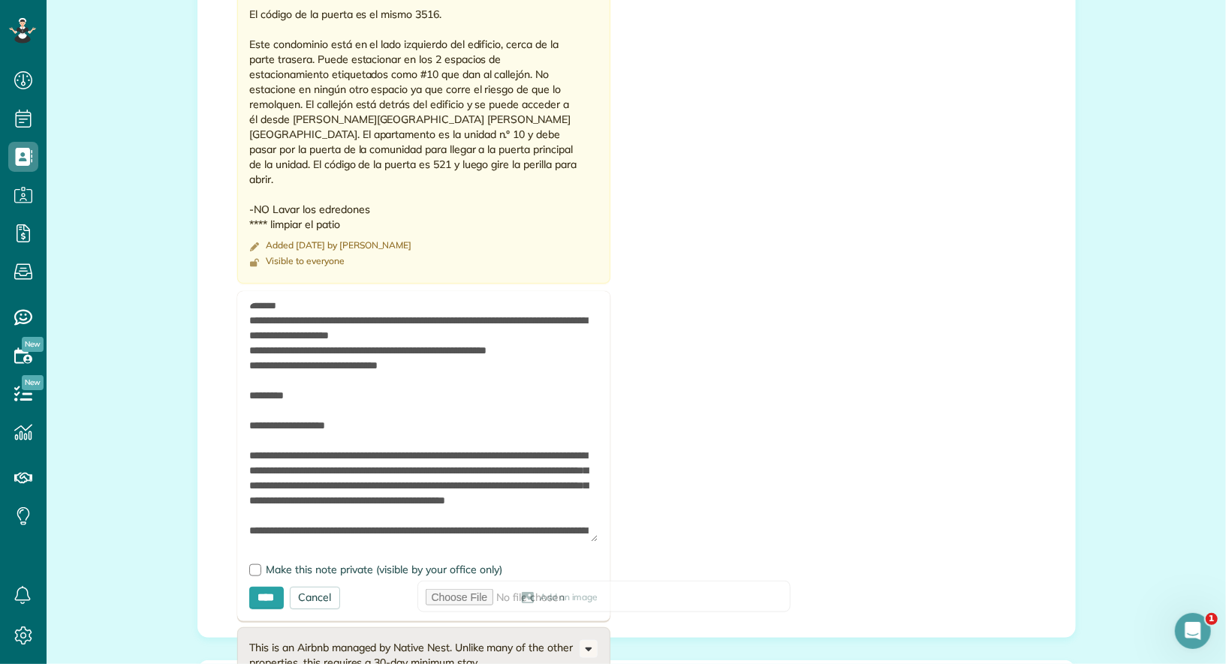
scroll to position [440, 0]
click at [249, 424] on textarea at bounding box center [423, 422] width 349 height 239
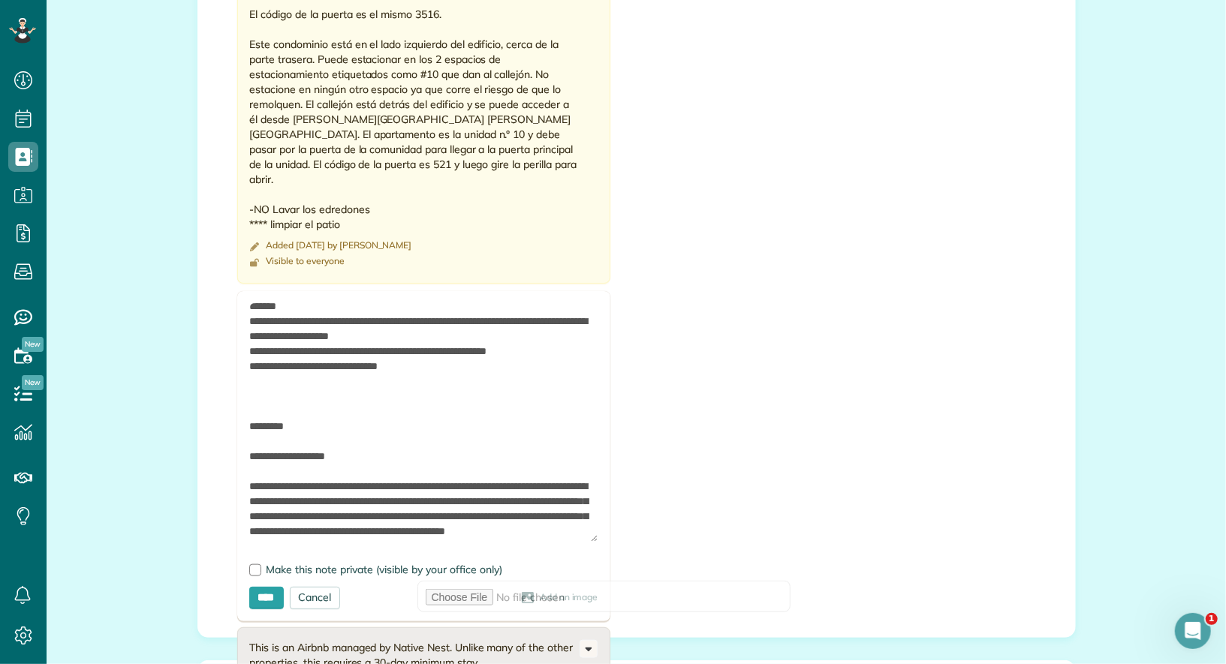
paste textarea "**********"
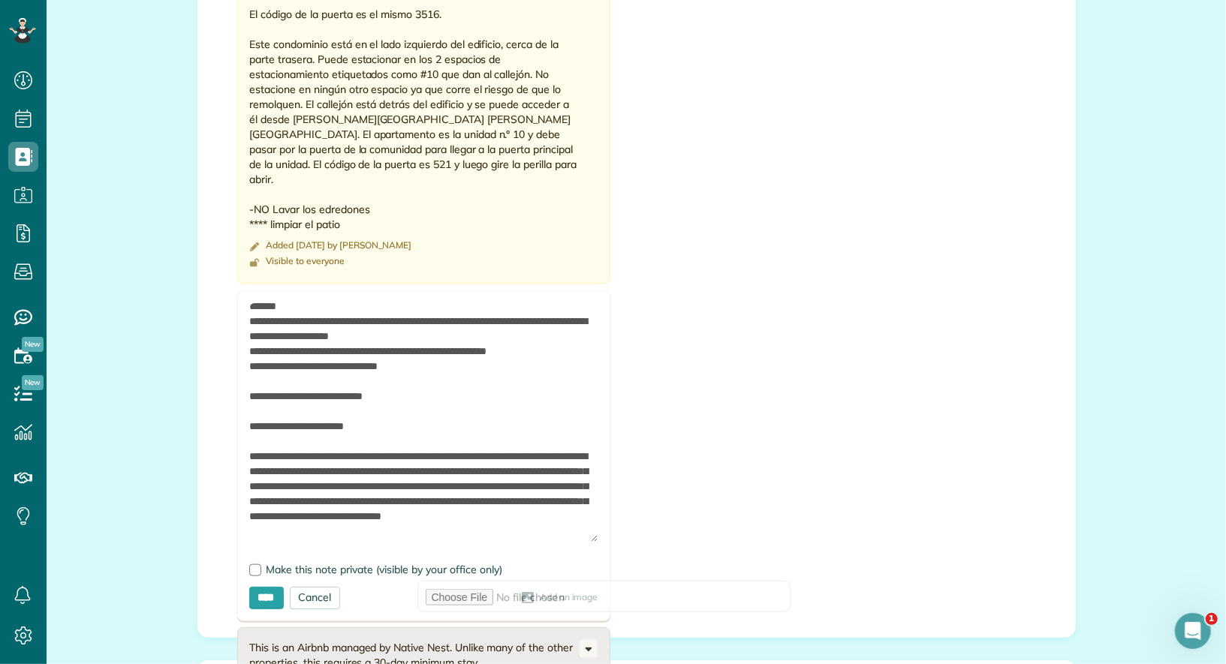
scroll to position [1937, 0]
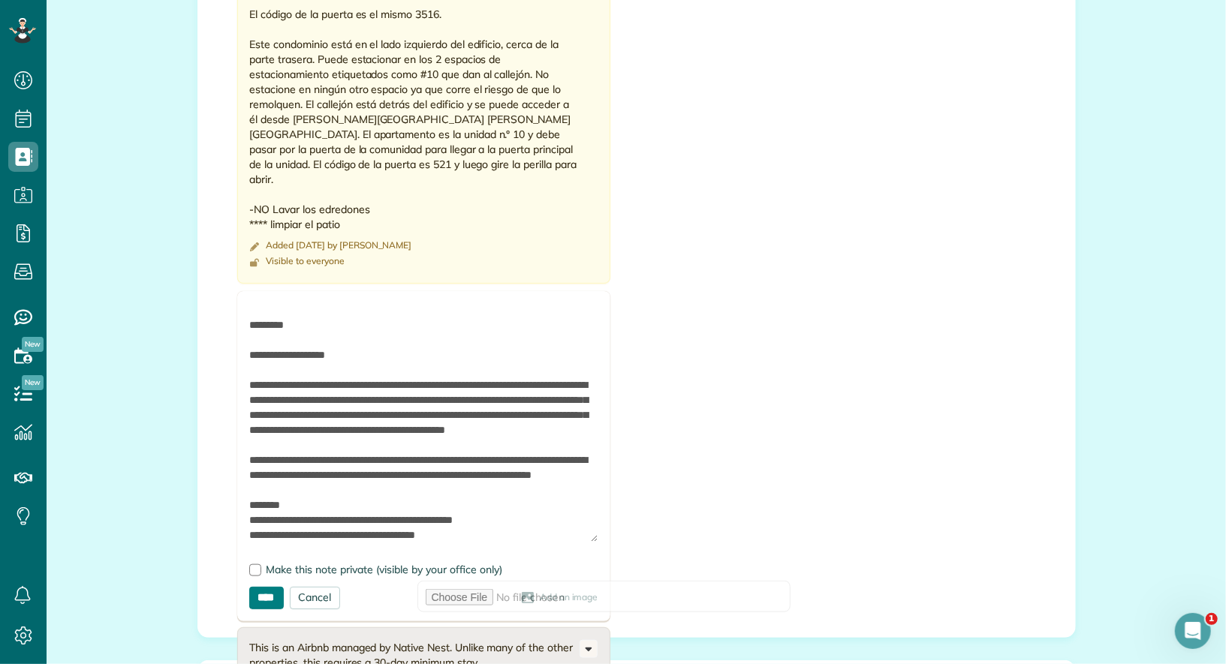
type textarea "**********"
click at [260, 587] on input "****" at bounding box center [266, 598] width 35 height 23
type input "**********"
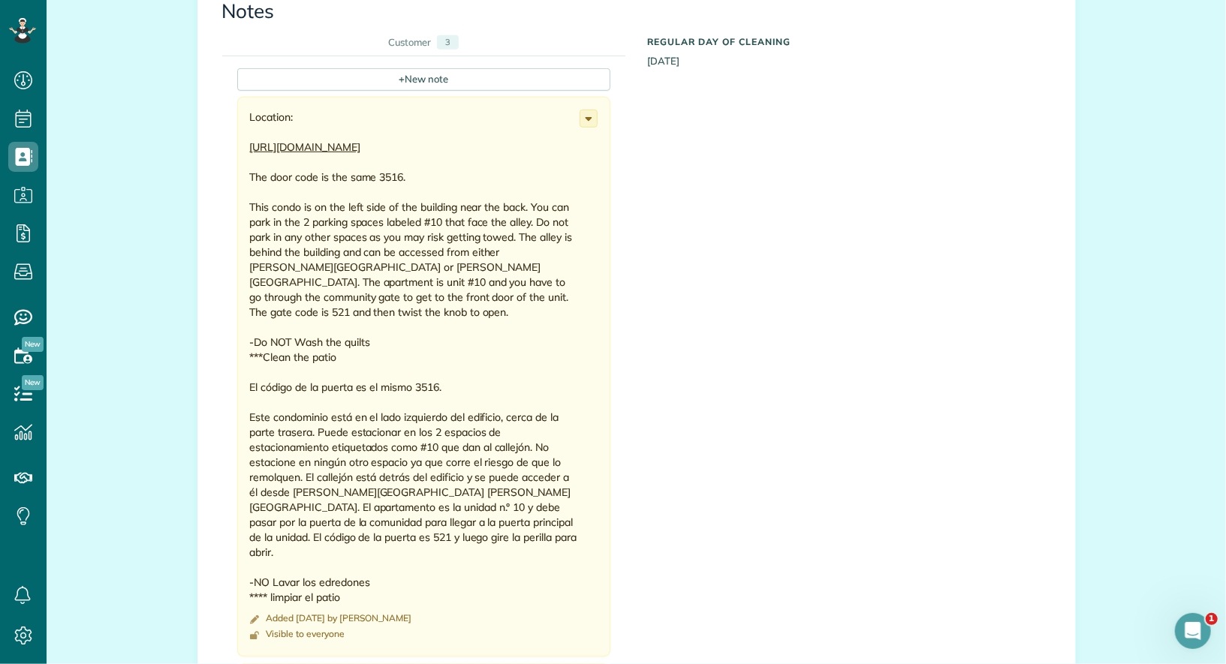
scroll to position [426, 0]
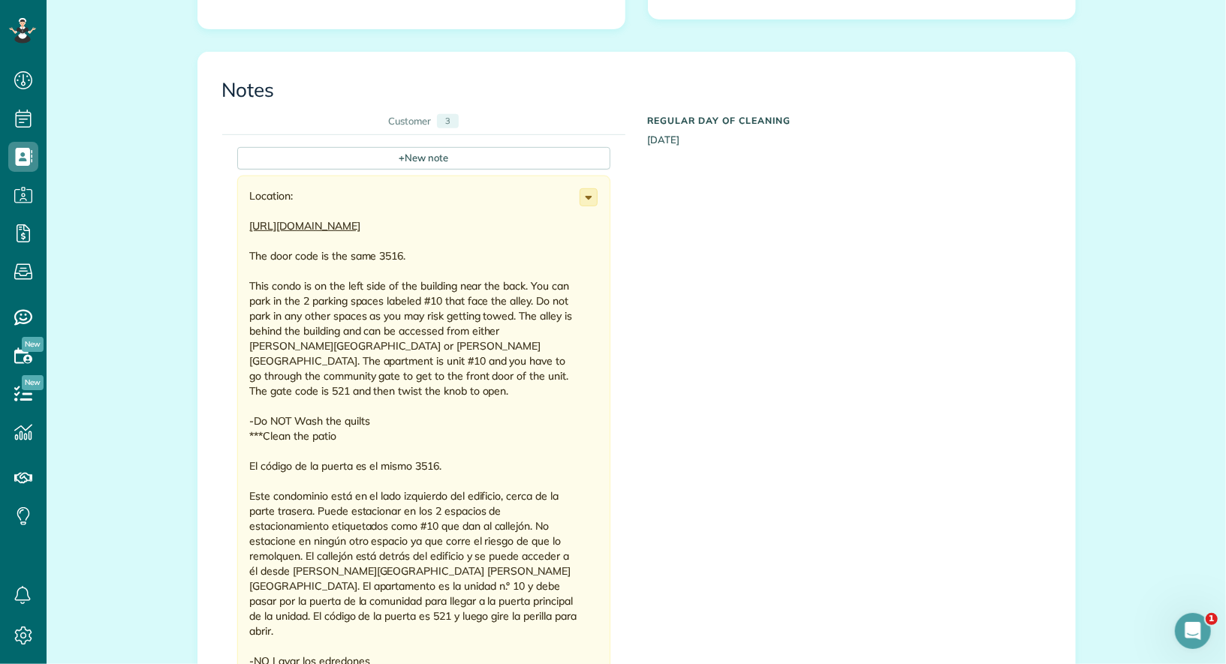
click at [587, 197] on use at bounding box center [588, 199] width 7 height 4
click at [543, 281] on span "Delete note" at bounding box center [528, 284] width 56 height 11
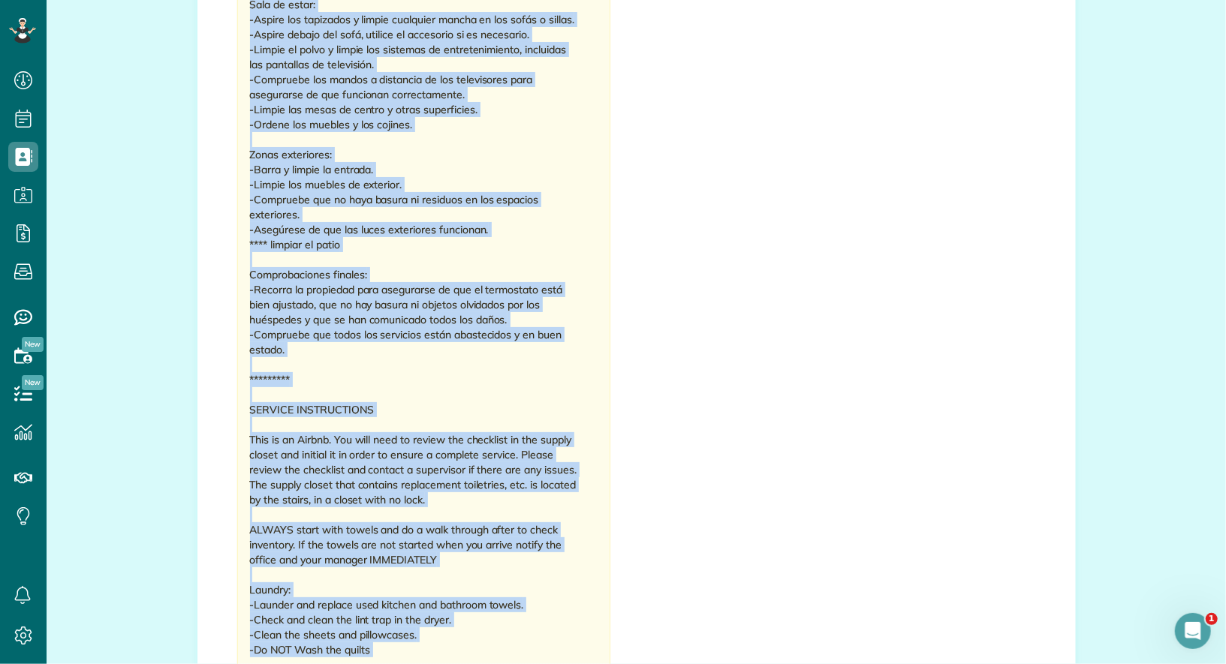
scroll to position [2517, 0]
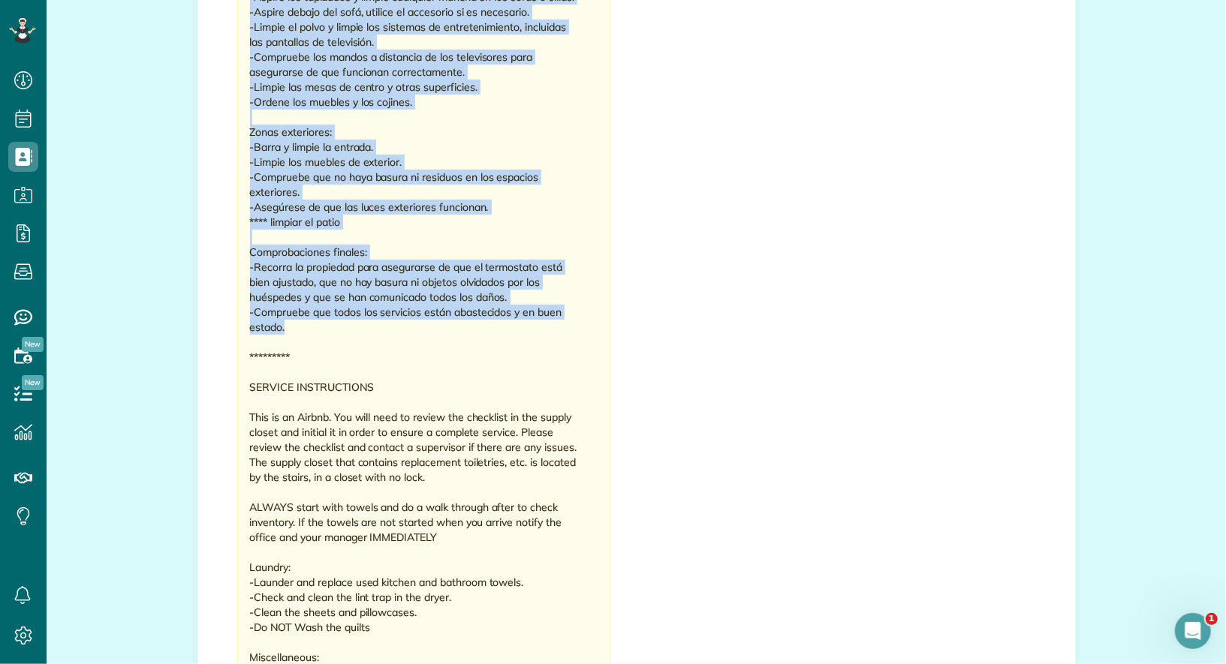
drag, startPoint x: 248, startPoint y: 86, endPoint x: 387, endPoint y: 330, distance: 281.0
copy div "INSTRUCCIONES DE SERVICIO Este es un Airbnb. Deberá revisar la lista de verific…"
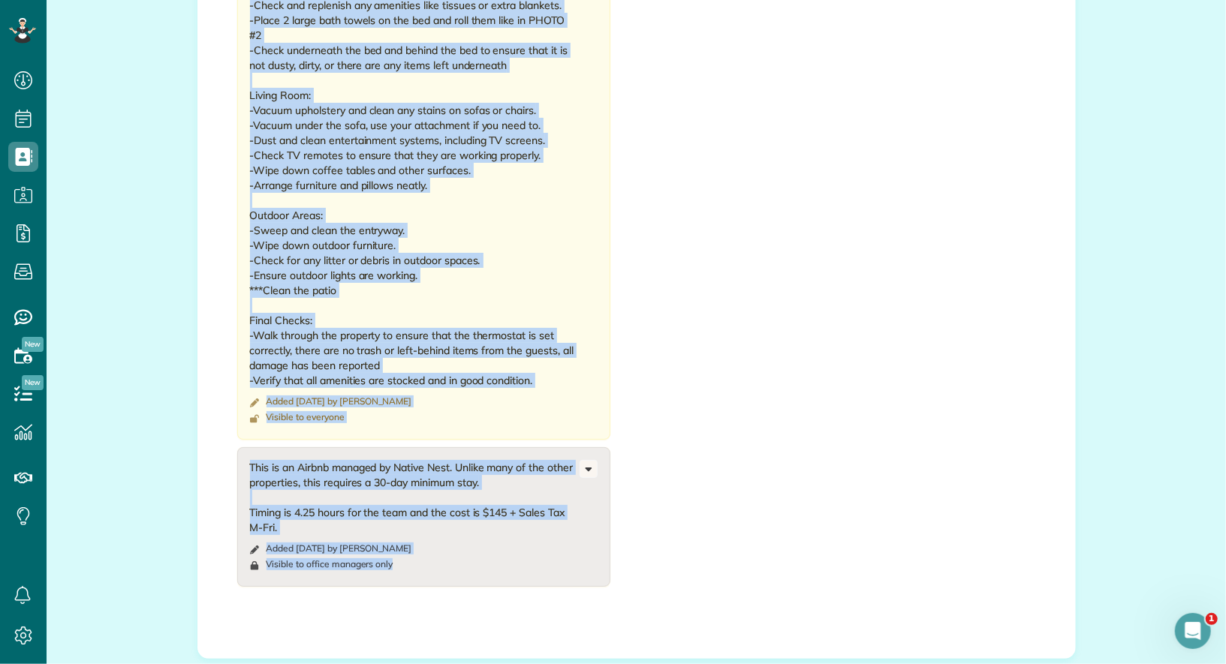
scroll to position [3893, 0]
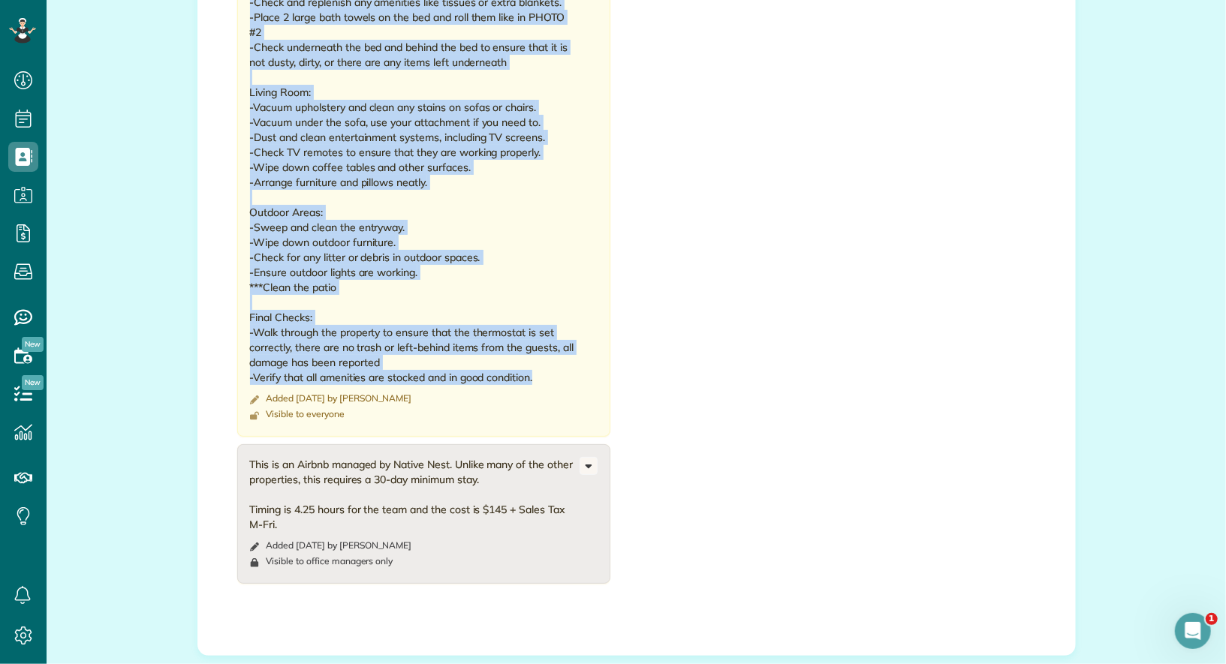
drag, startPoint x: 249, startPoint y: 300, endPoint x: 535, endPoint y: 380, distance: 296.2
copy div "SERVICE INSTRUCTIONS This is an Airbnb. You will need to review the checklist i…"
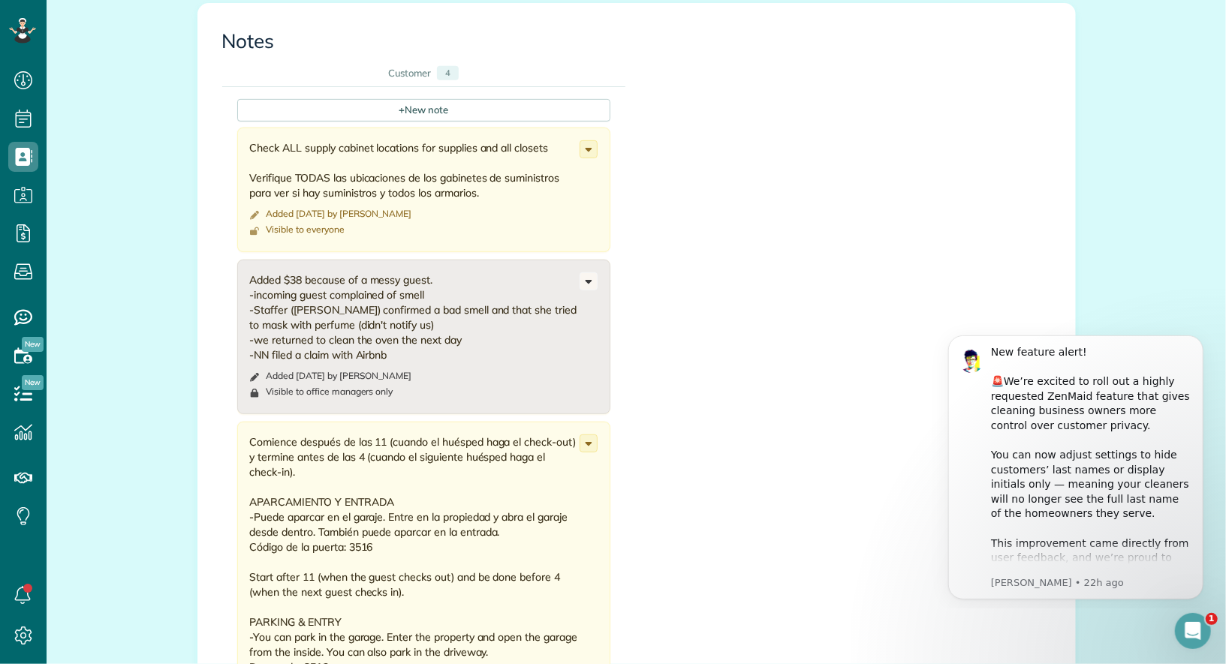
scroll to position [458, 0]
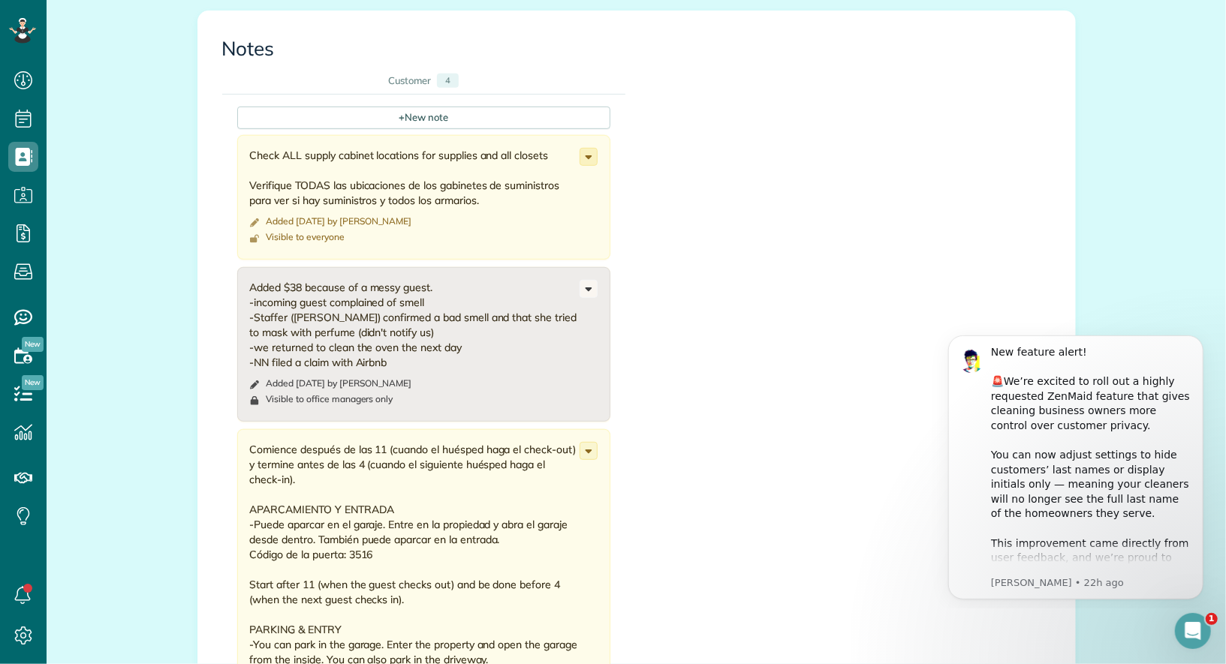
click at [591, 156] on icon at bounding box center [588, 157] width 17 height 17
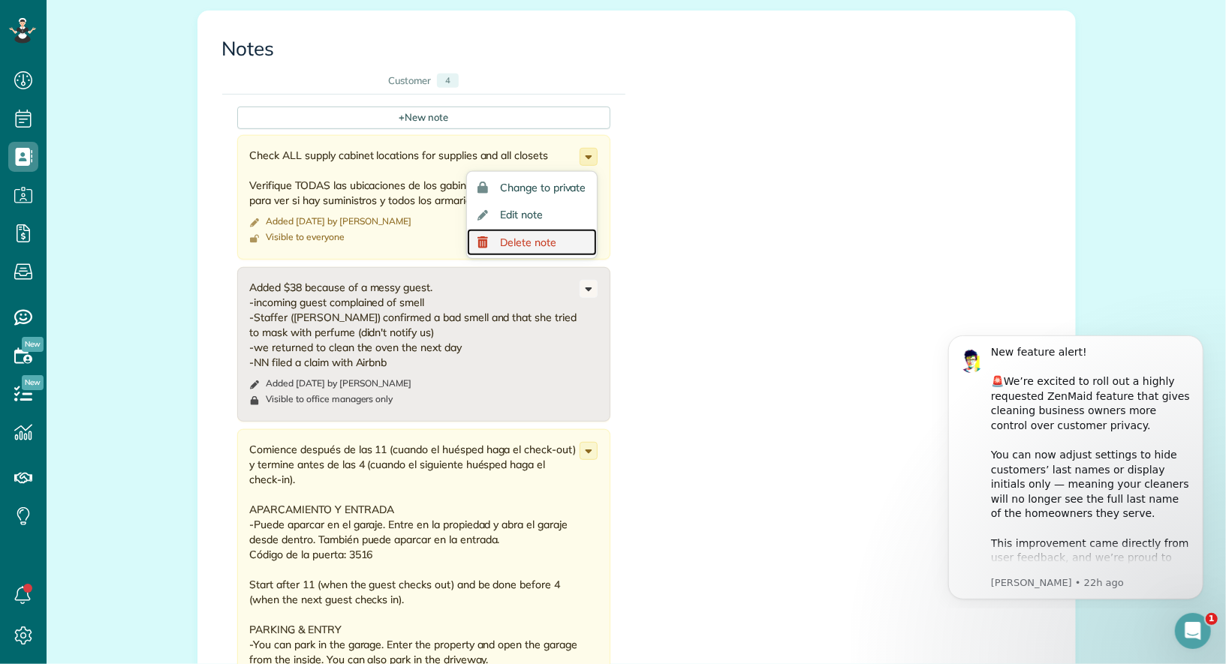
click at [571, 240] on link "Delete note" at bounding box center [531, 243] width 129 height 28
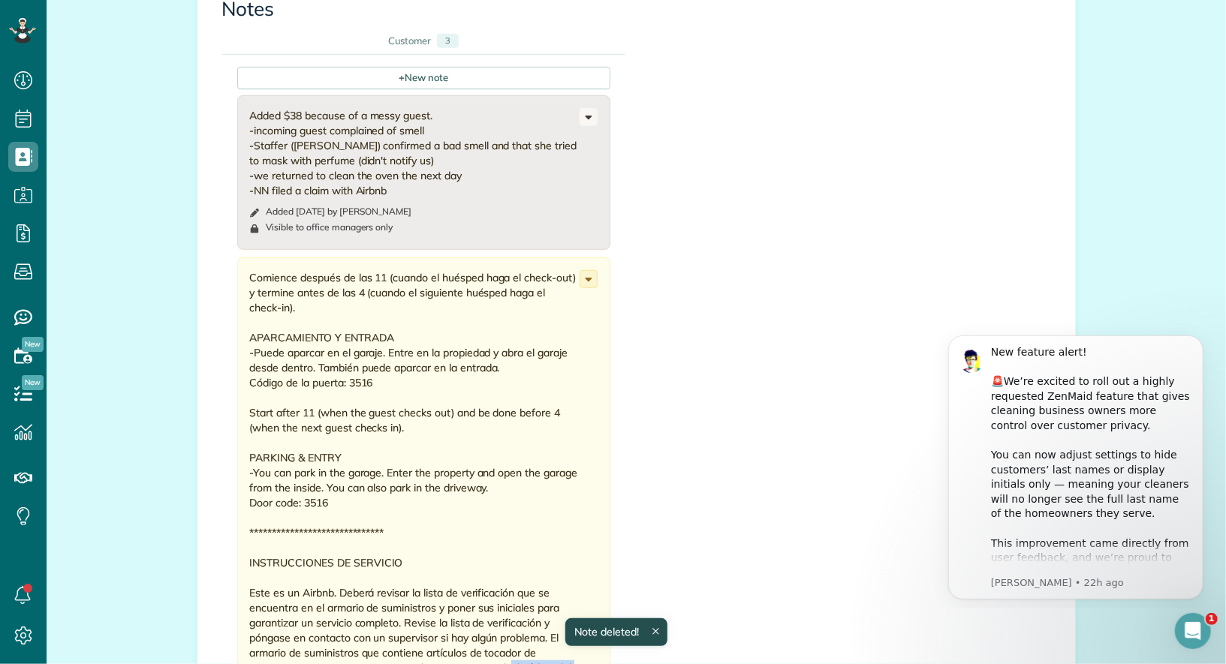
scroll to position [499, 0]
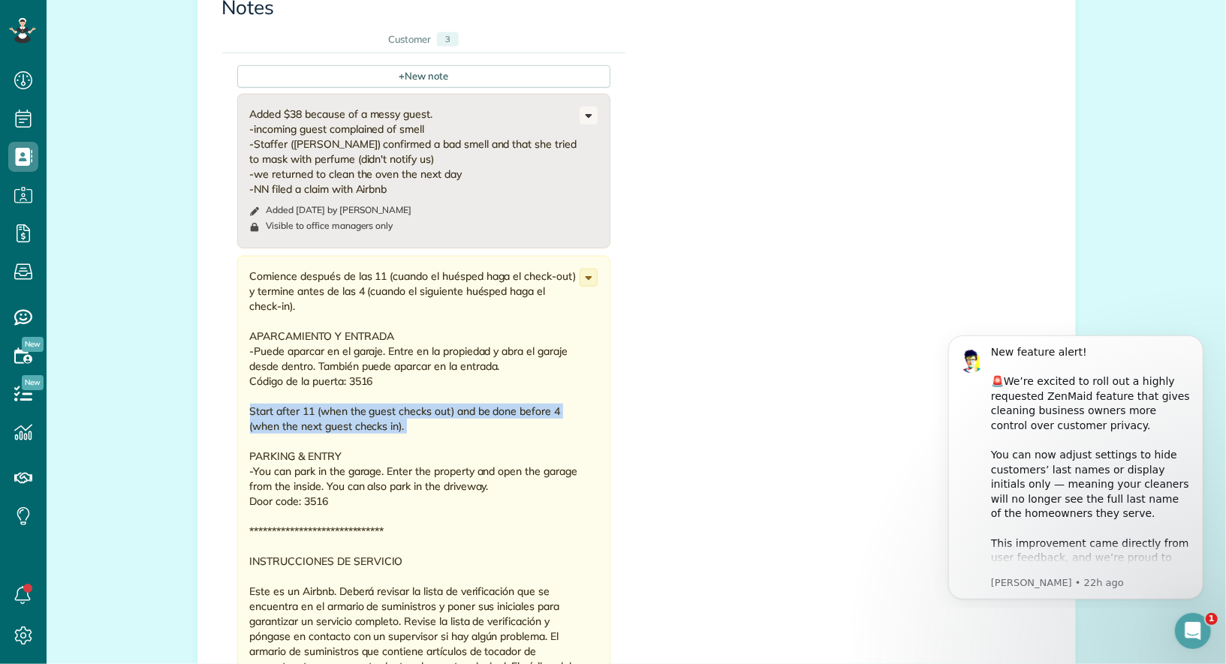
drag, startPoint x: 420, startPoint y: 431, endPoint x: 224, endPoint y: 409, distance: 197.1
copy div "Start after 11 (when the guest checks out) and be done before 4 (when the next …"
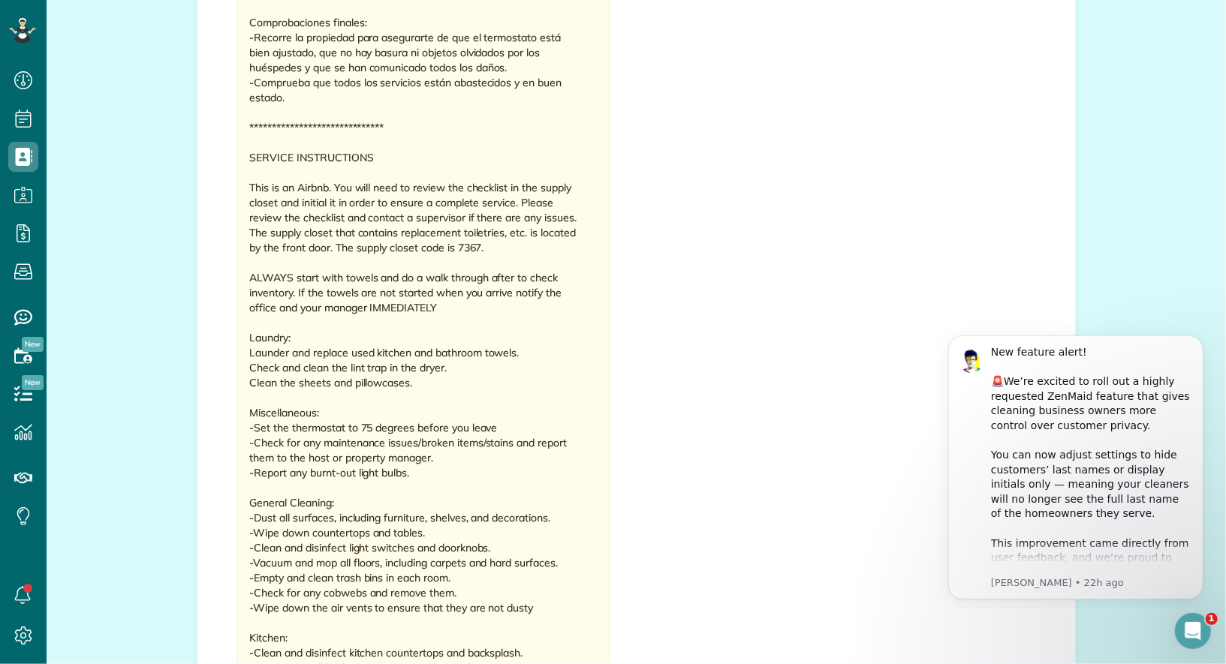
scroll to position [2495, 0]
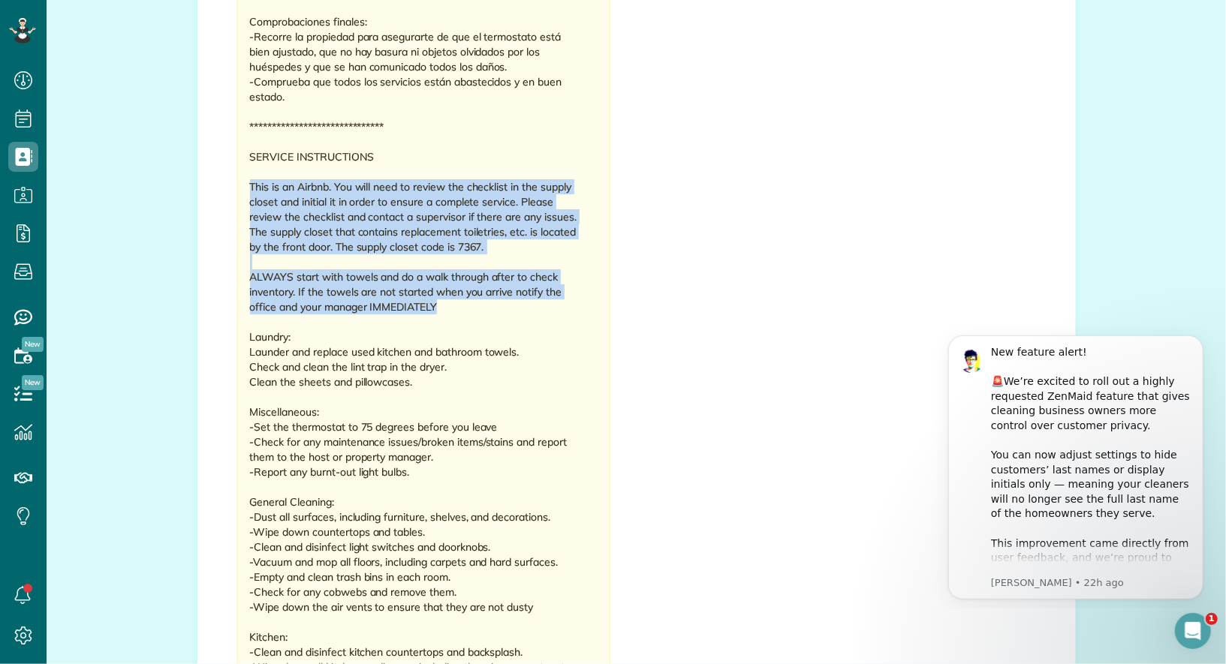
drag, startPoint x: 462, startPoint y: 306, endPoint x: 249, endPoint y: 185, distance: 245.1
copy div "This is an Airbnb. You will need to review the checklist in the supply closet a…"
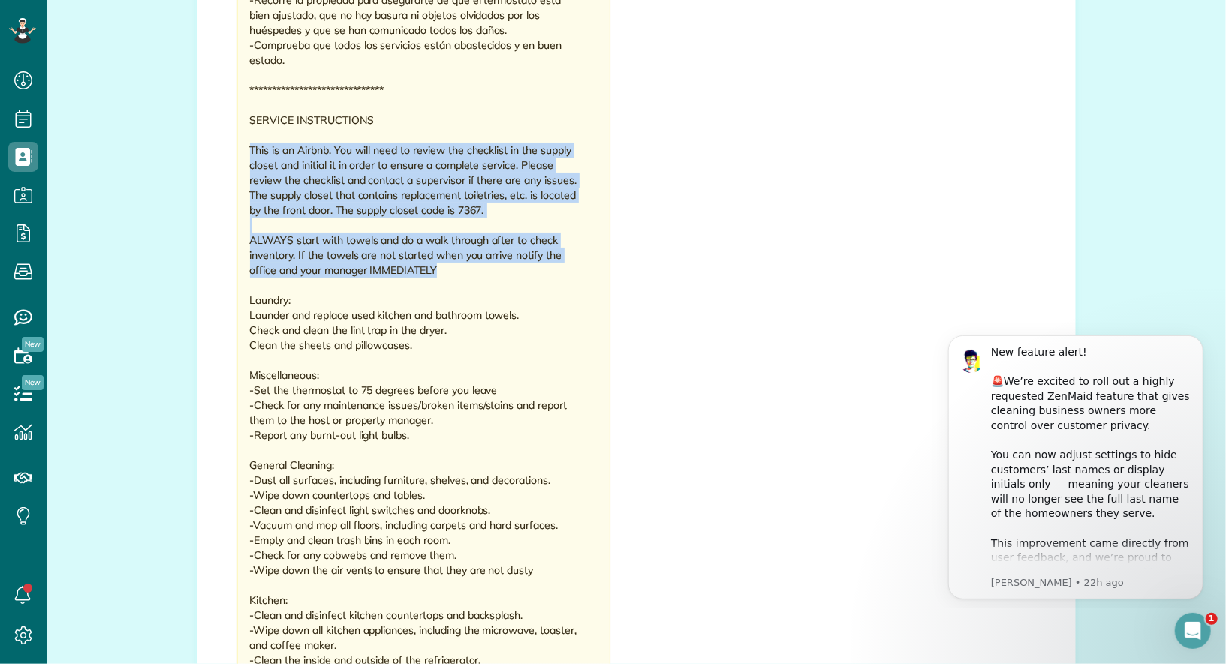
scroll to position [2534, 0]
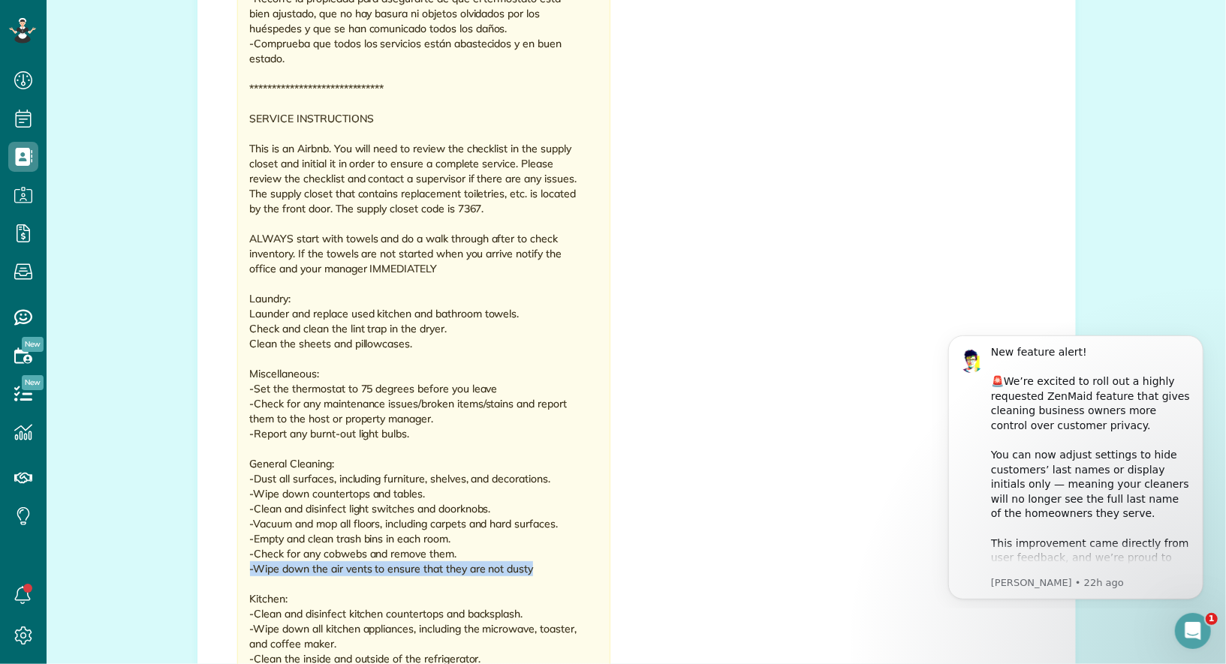
drag, startPoint x: 555, startPoint y: 565, endPoint x: 244, endPoint y: 560, distance: 310.9
copy div "-Wipe down the air vents to ensure that they are not dusty"
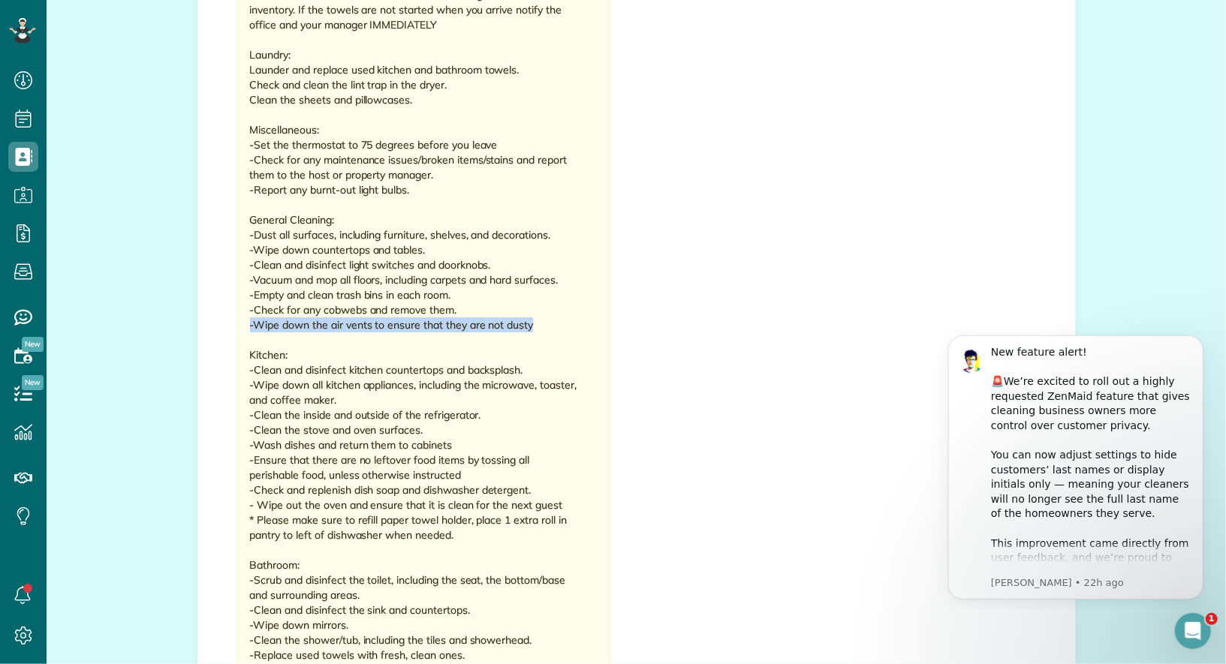
scroll to position [2841, 0]
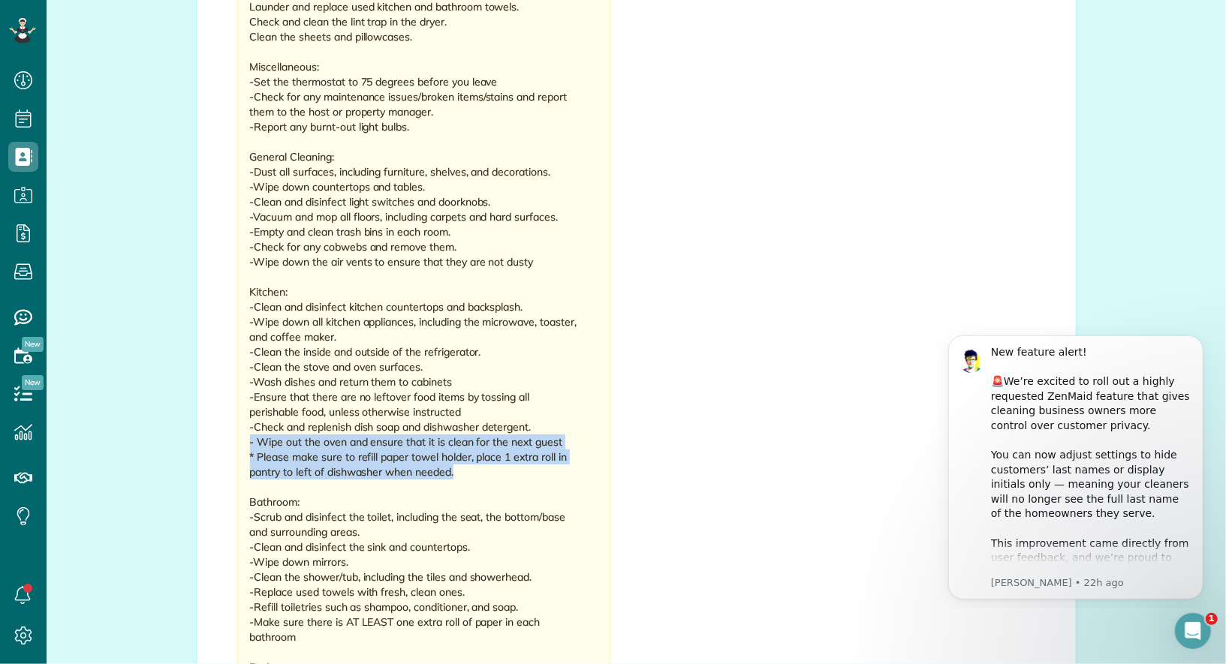
drag, startPoint x: 479, startPoint y: 471, endPoint x: 248, endPoint y: 435, distance: 233.3
copy div "- Wipe out the oven and ensure that it is clean for the next guest * Please mak…"
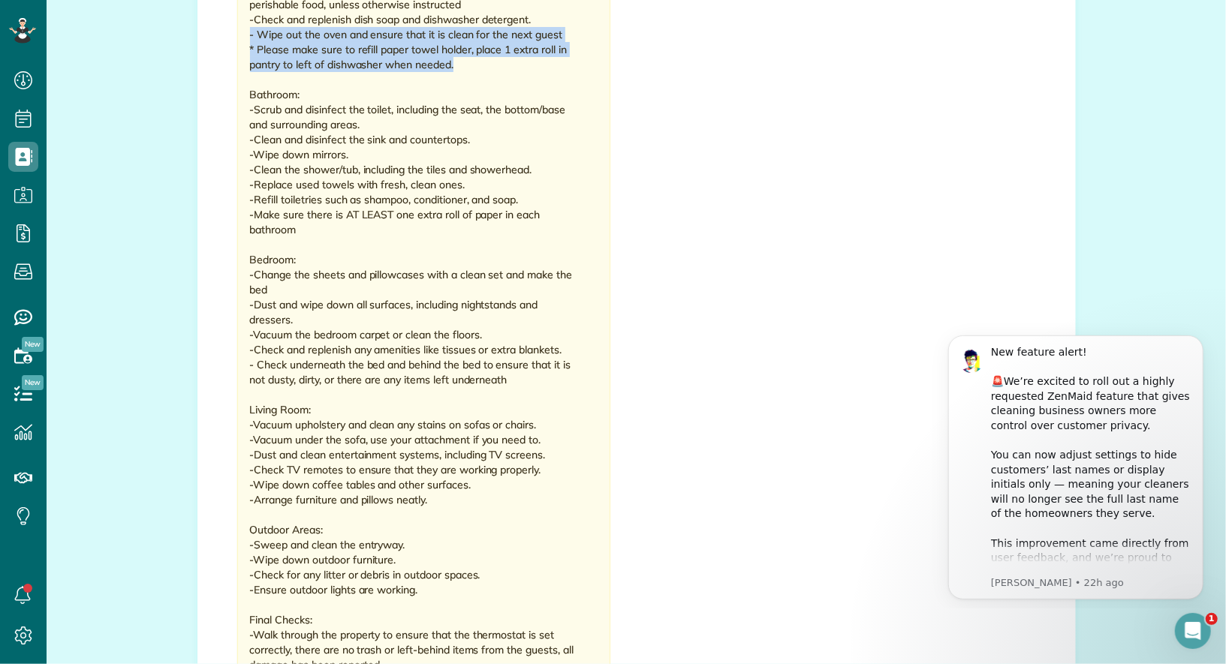
scroll to position [3255, 0]
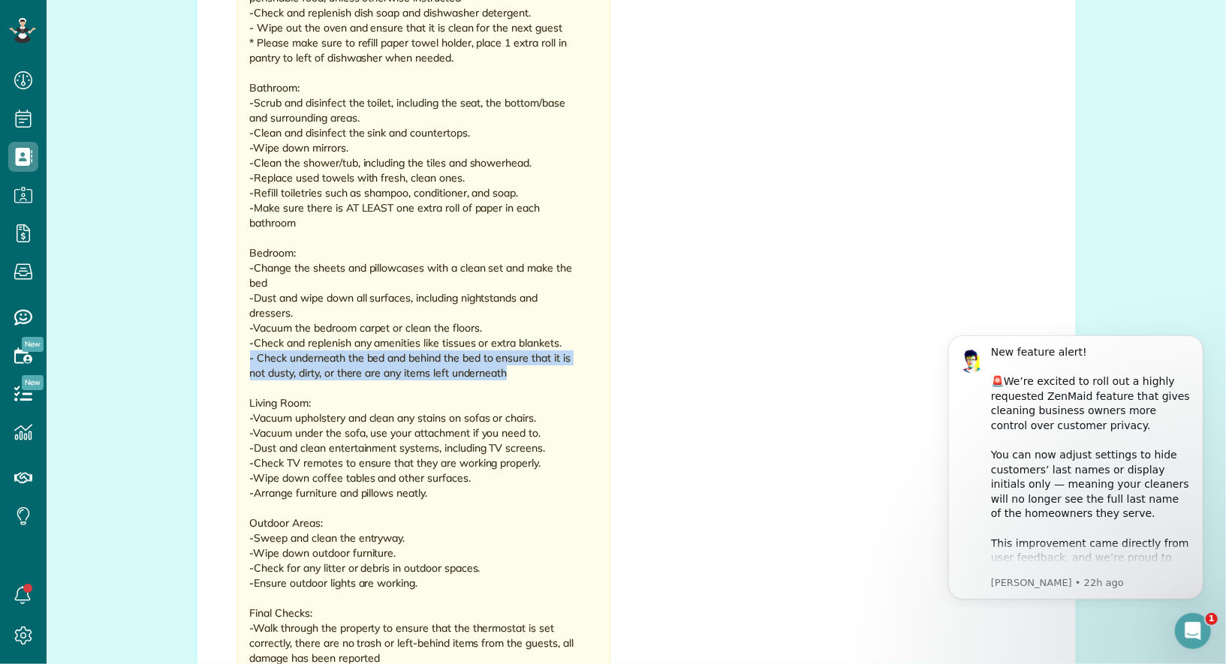
drag, startPoint x: 517, startPoint y: 366, endPoint x: 249, endPoint y: 357, distance: 268.2
copy div "- Check underneath the bed and behind the bed to ensure that it is not dusty, d…"
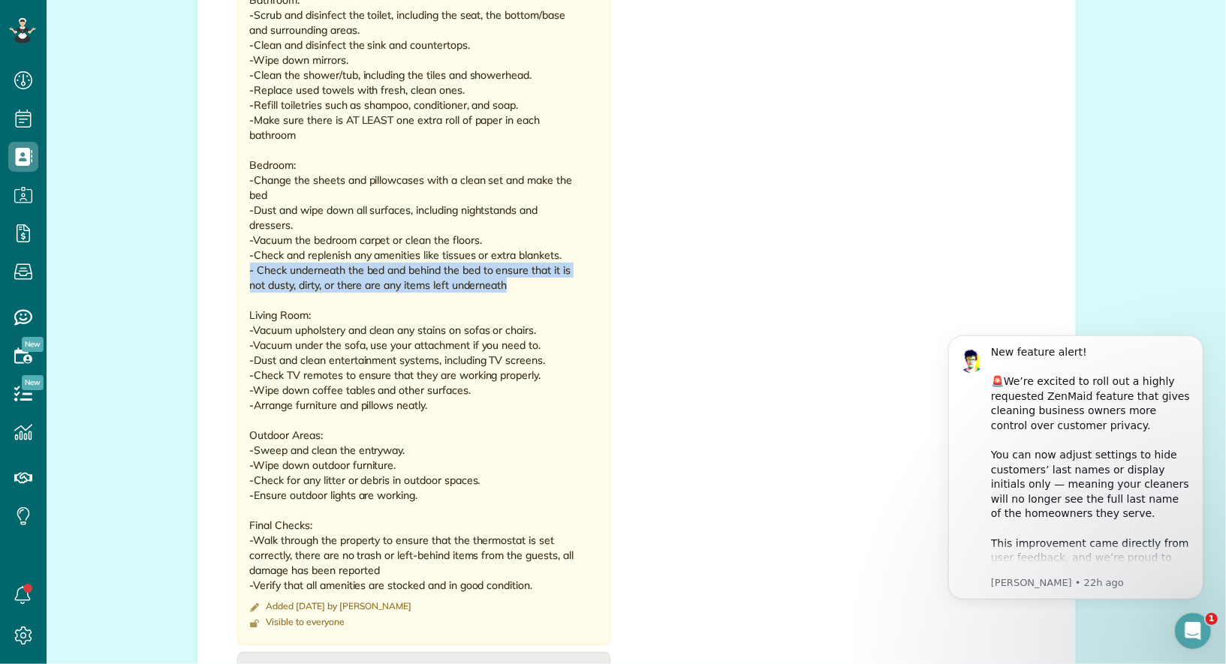
scroll to position [3346, 0]
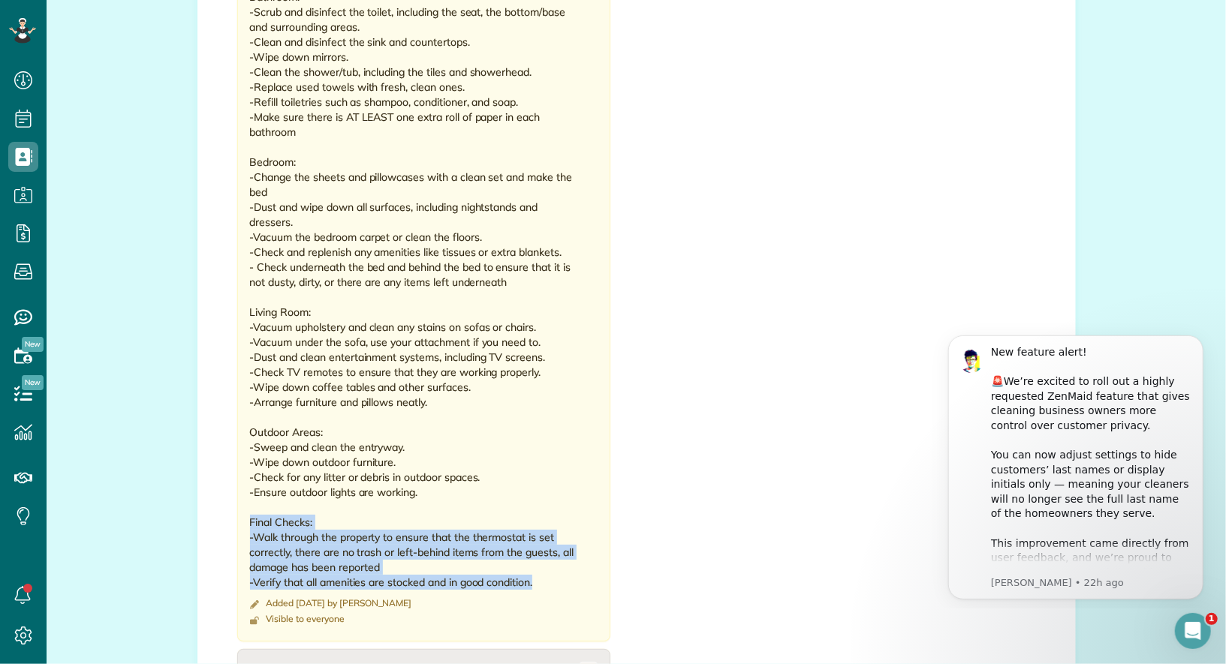
drag, startPoint x: 541, startPoint y: 582, endPoint x: 248, endPoint y: 521, distance: 299.0
copy div "Final Checks: -Walk through the property to ensure that the thermostat is set c…"
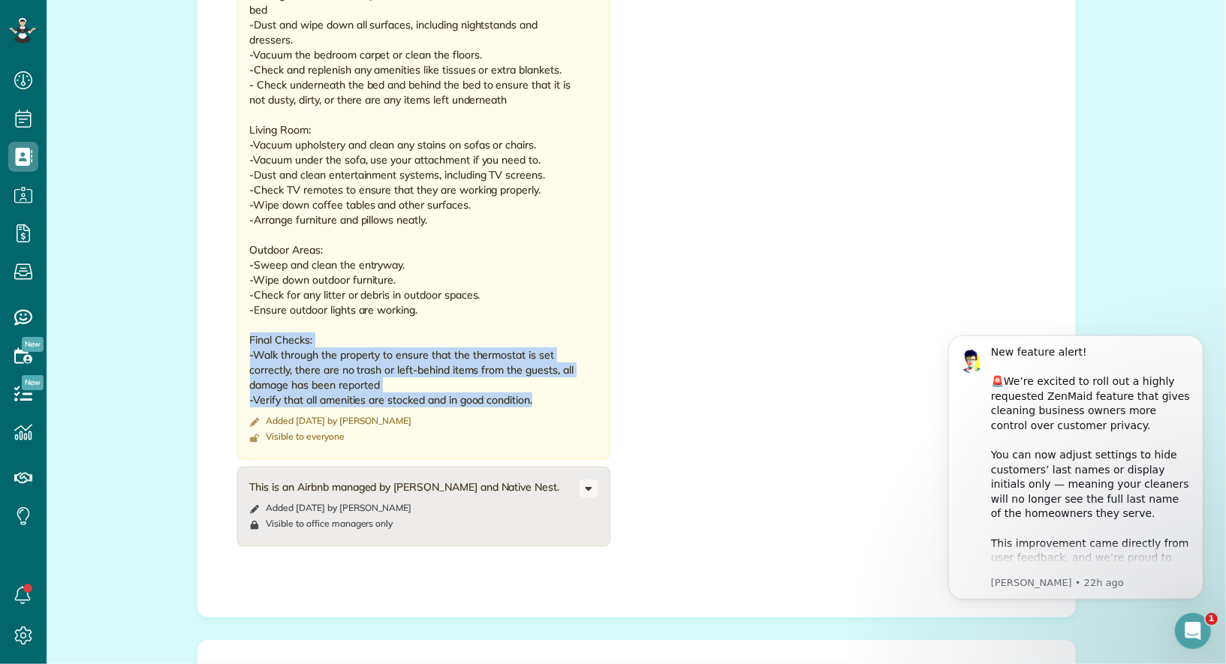
scroll to position [3526, 0]
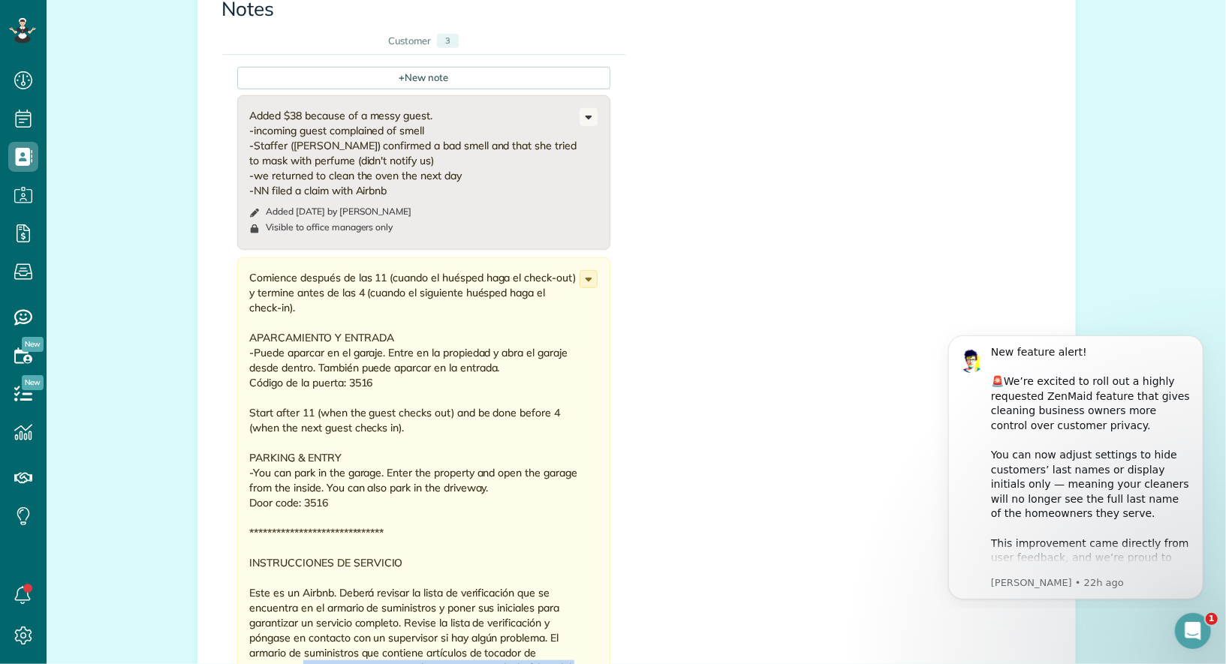
scroll to position [511, 0]
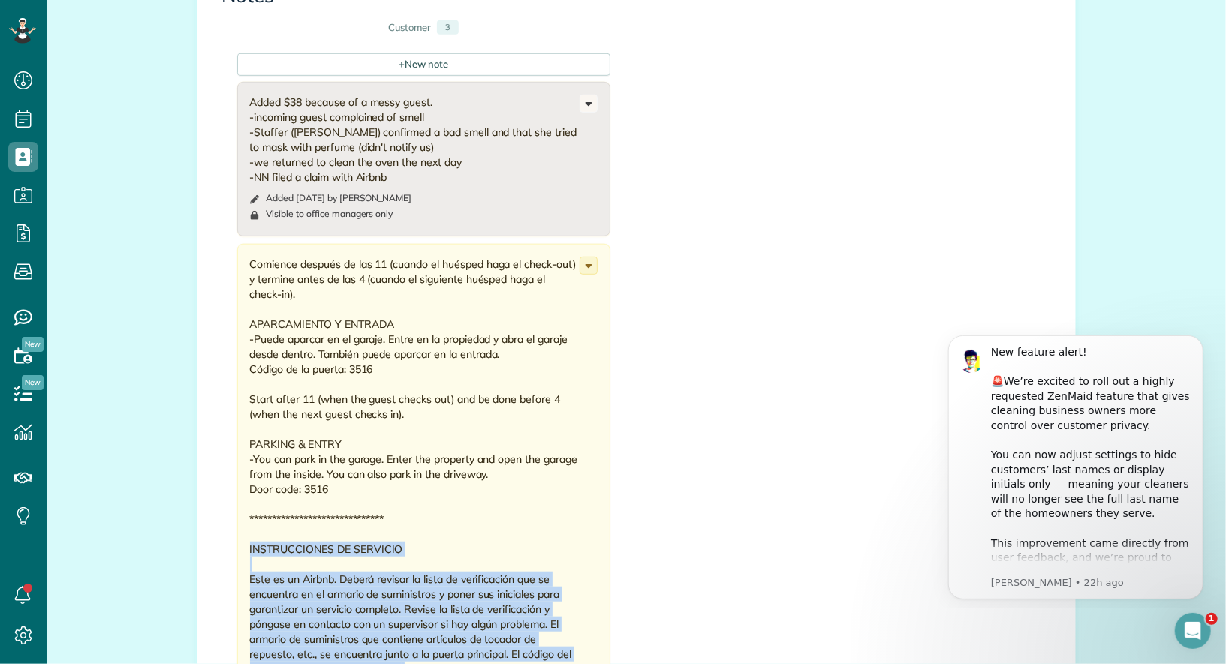
drag, startPoint x: 302, startPoint y: 369, endPoint x: 248, endPoint y: 550, distance: 188.6
copy div "INSTRUCCIONES DE SERVICIO Este es un Airbnb. Deberá revisar la lista de verific…"
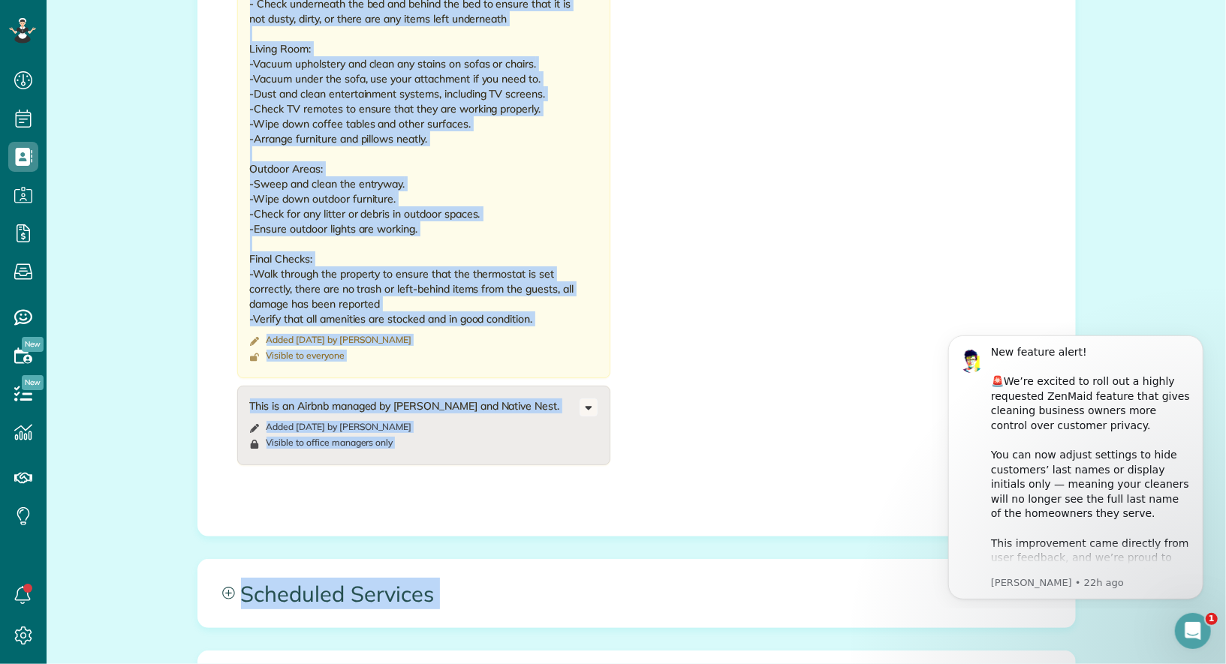
scroll to position [3625, 0]
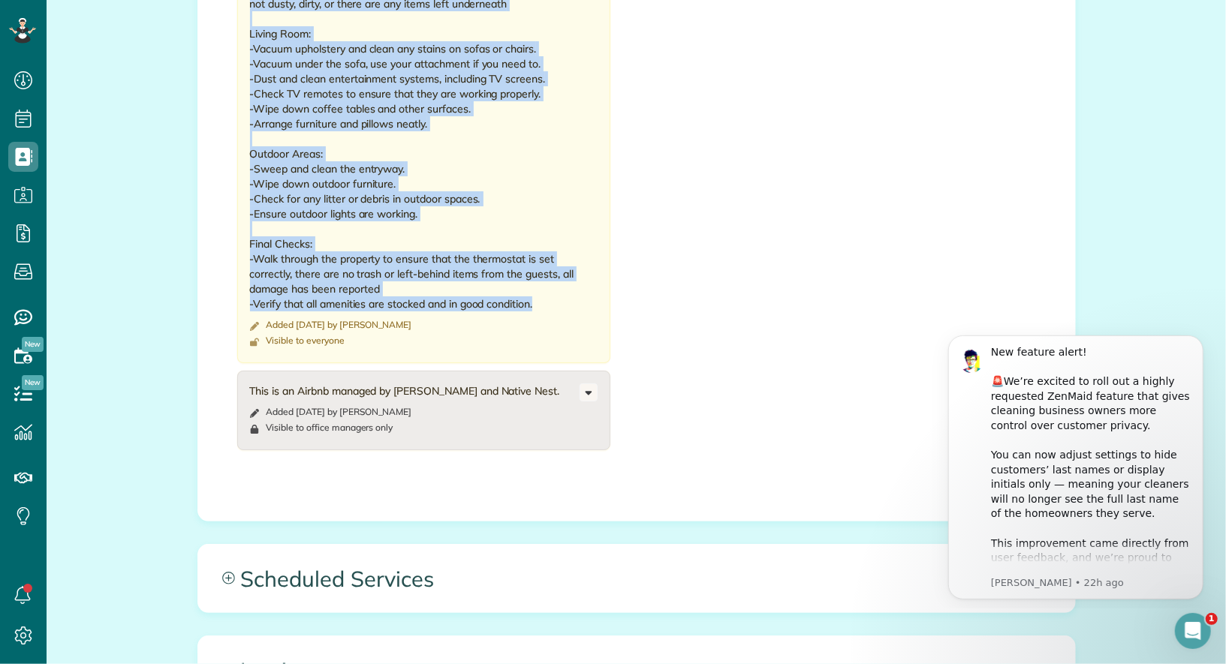
drag, startPoint x: 249, startPoint y: 101, endPoint x: 553, endPoint y: 297, distance: 360.7
copy div "SERVICE INSTRUCTIONS This is an Airbnb. You will need to review the checklist i…"
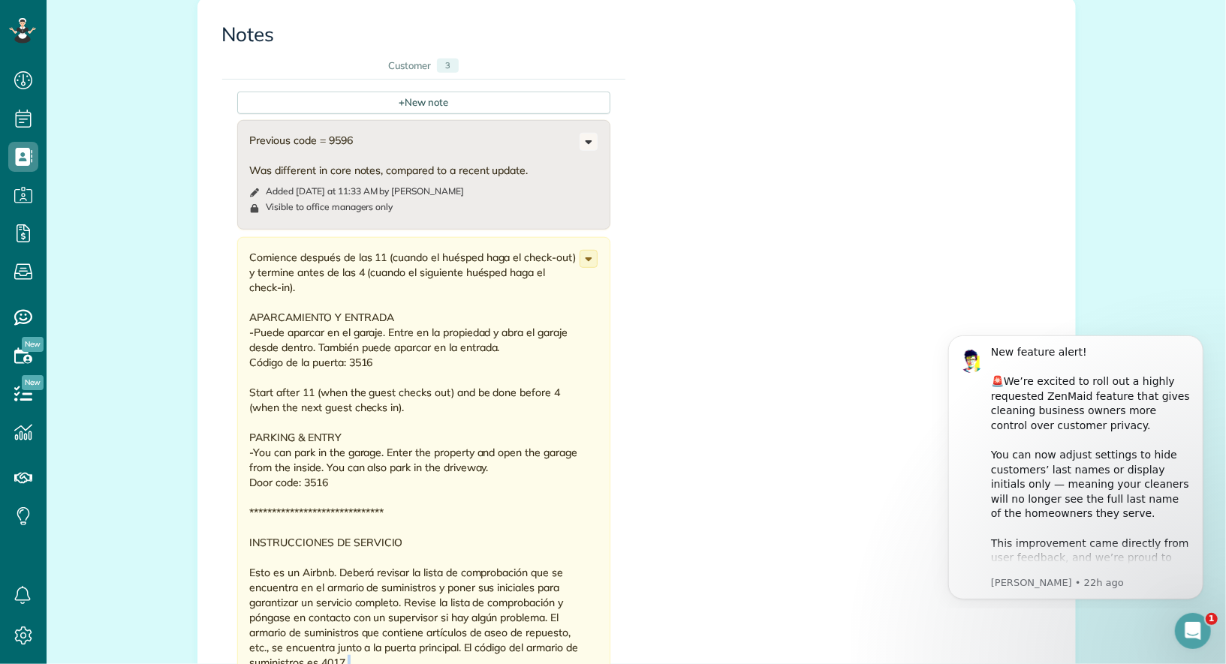
scroll to position [523, 0]
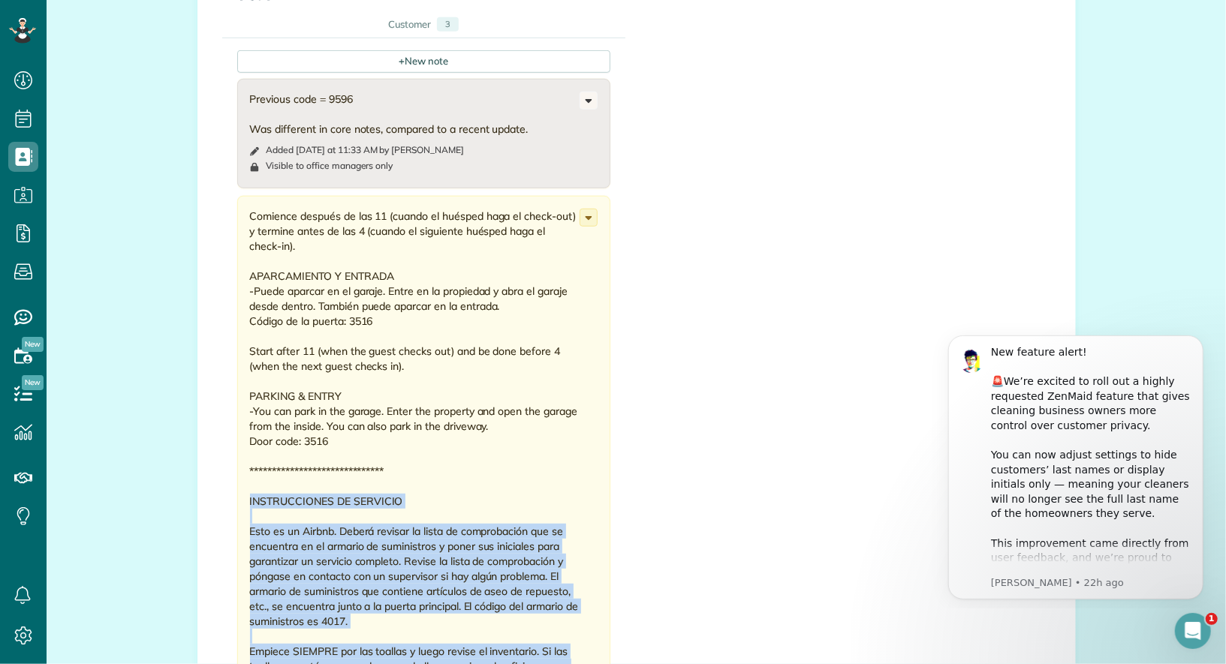
drag, startPoint x: 299, startPoint y: 288, endPoint x: 243, endPoint y: 493, distance: 213.1
copy div "INSTRUCCIONES DE SERVICIO Esto es un Airbnb. Deberá revisar la lista de comprob…"
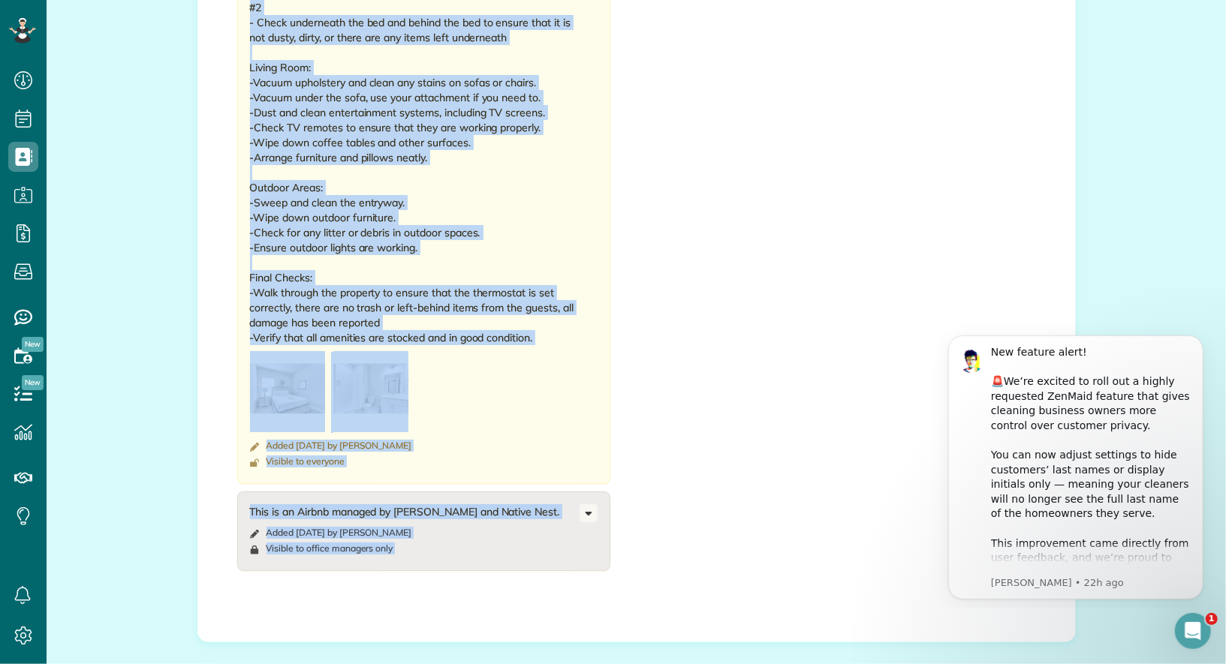
scroll to position [3669, 0]
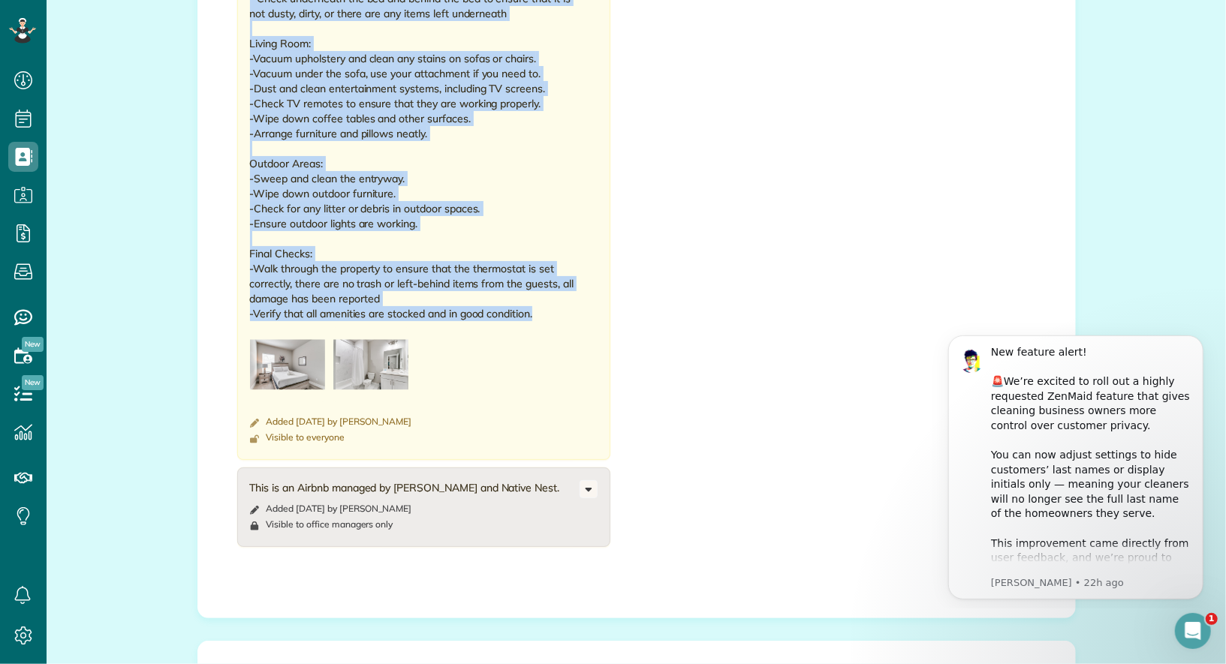
drag, startPoint x: 250, startPoint y: 162, endPoint x: 547, endPoint y: 314, distance: 333.1
copy div "SERVICE INSTRUCTIONS This is an Airbnb. You will need to review the checklist i…"
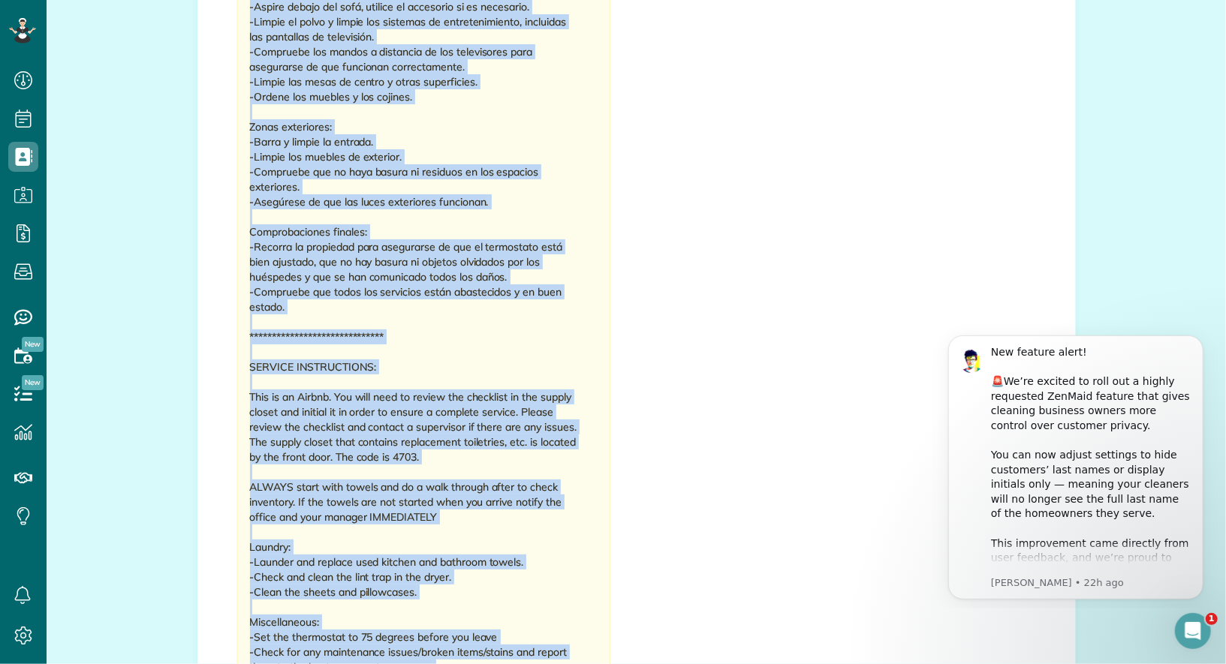
scroll to position [2260, 0]
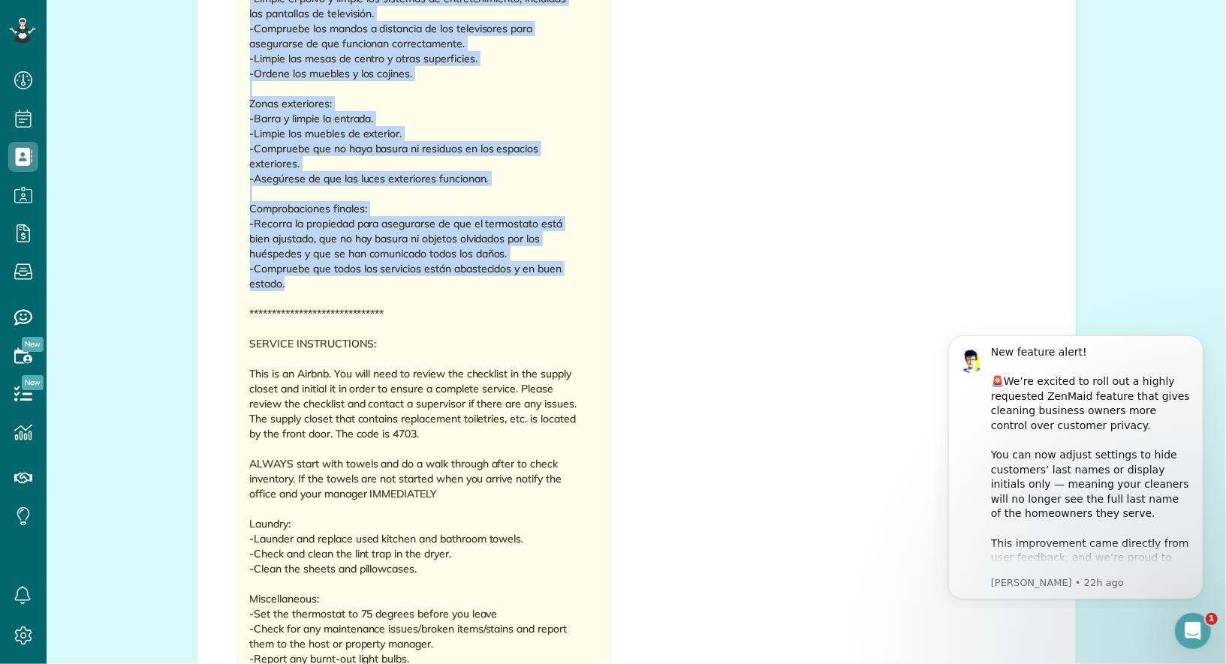
drag, startPoint x: 251, startPoint y: 398, endPoint x: 470, endPoint y: 277, distance: 250.3
click at [470, 277] on div "**********" at bounding box center [415, 86] width 330 height 3465
copy div "NSTRUCCIONES DE SERVICIO: Este es un Airbnb. Deberá revisar la lista de verific…"
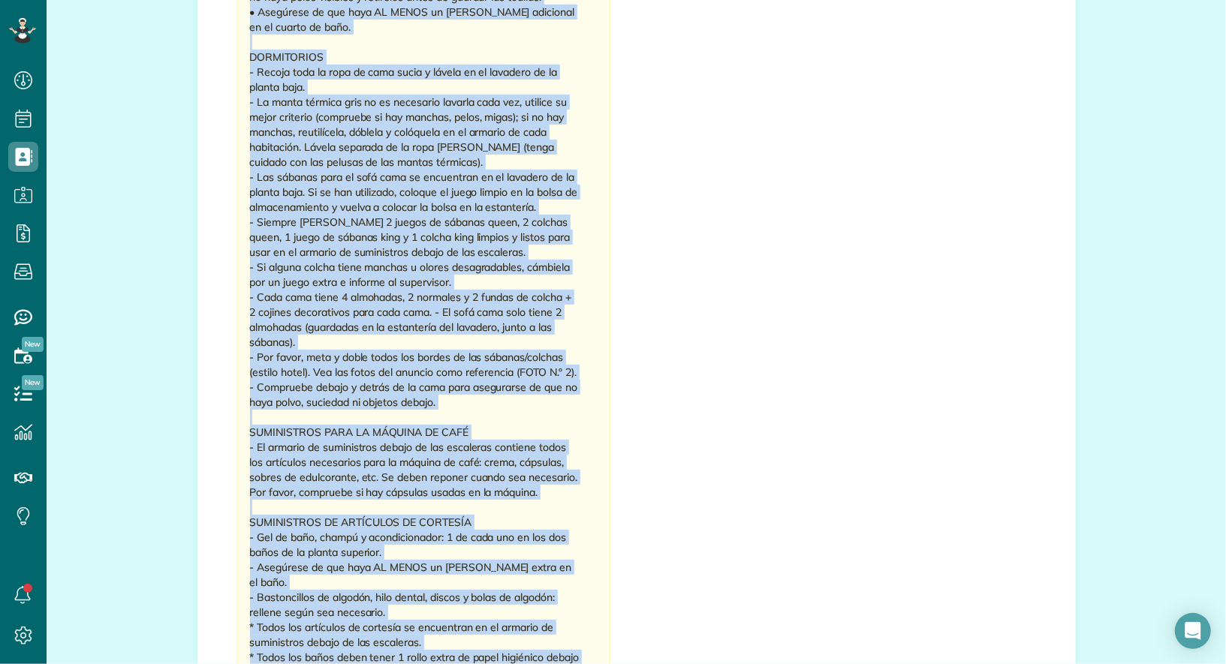
scroll to position [2354, 0]
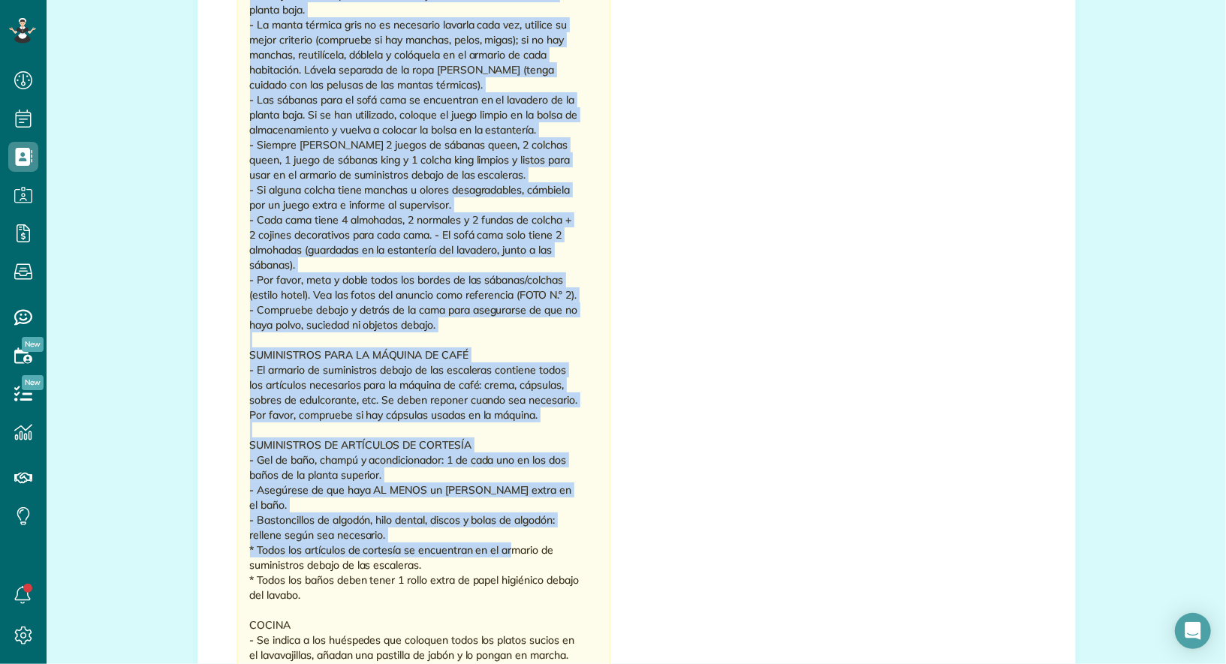
drag, startPoint x: 250, startPoint y: 366, endPoint x: 514, endPoint y: 479, distance: 287.5
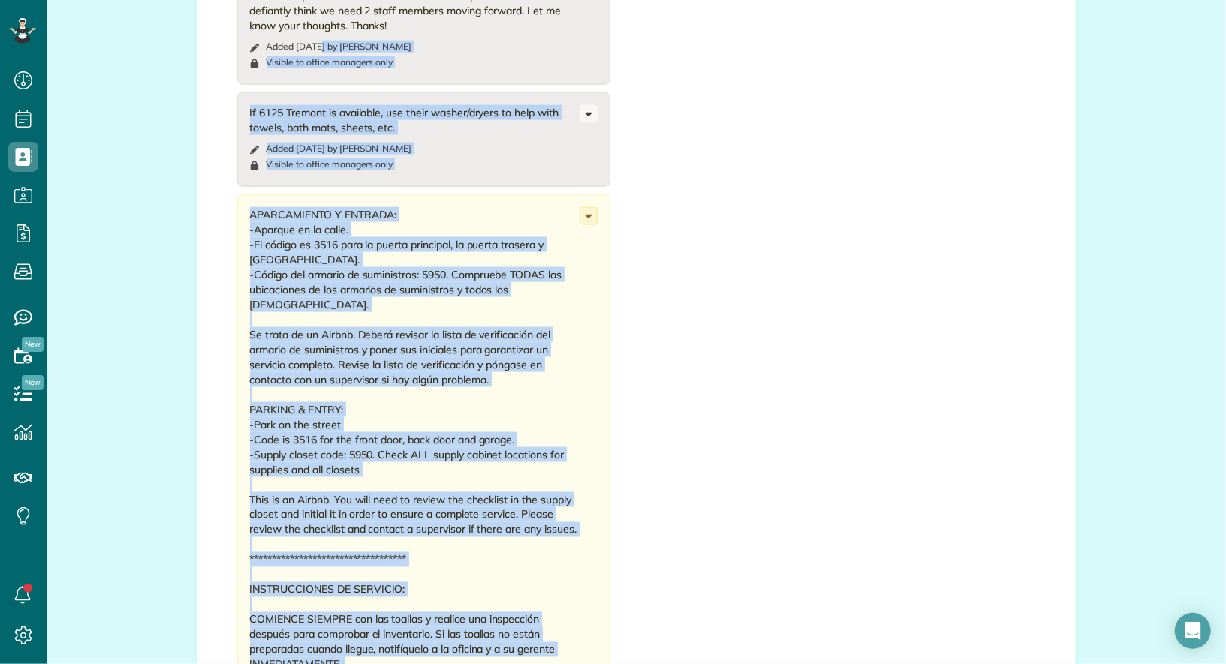
scroll to position [1275, 0]
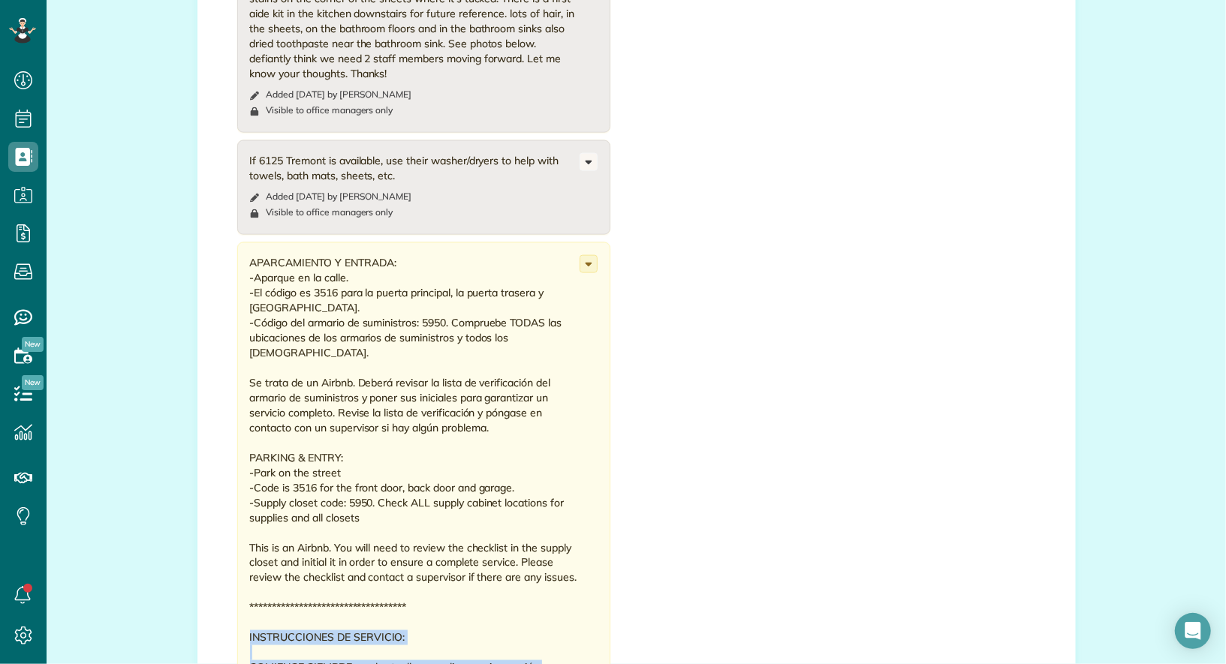
drag, startPoint x: 511, startPoint y: 420, endPoint x: 245, endPoint y: 566, distance: 303.7
copy div "INSTRUCCIONES DE SERVICIO: COMIENCE SIEMPRE con las toallas y realice una inspe…"
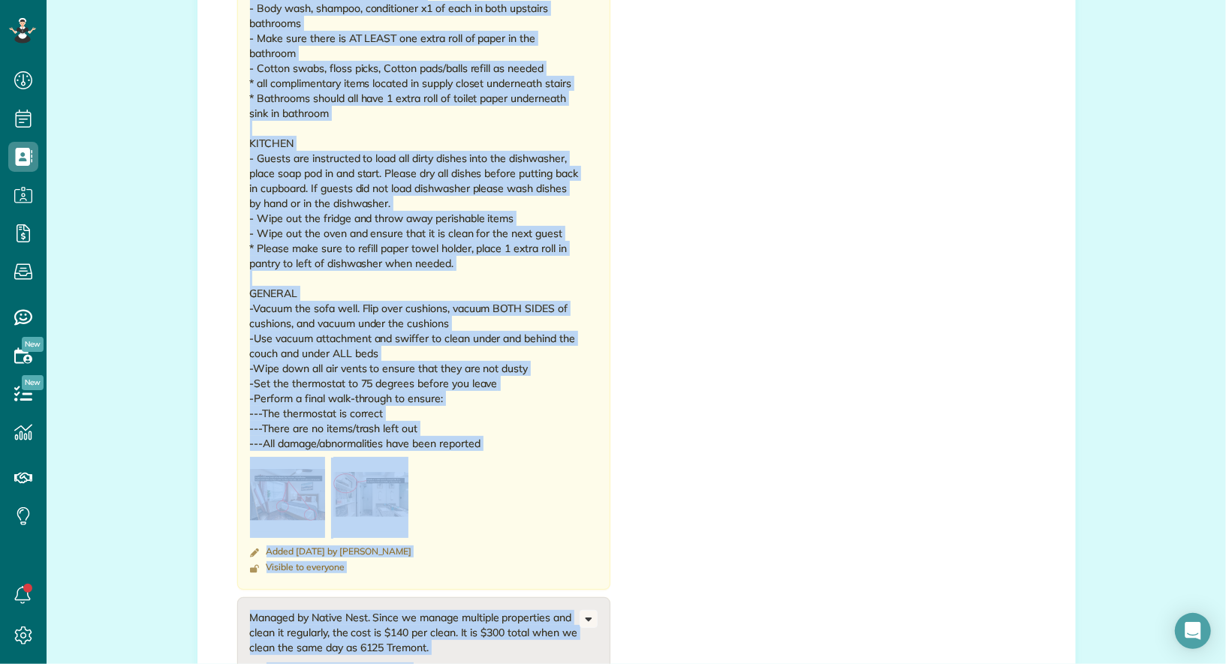
scroll to position [4230, 0]
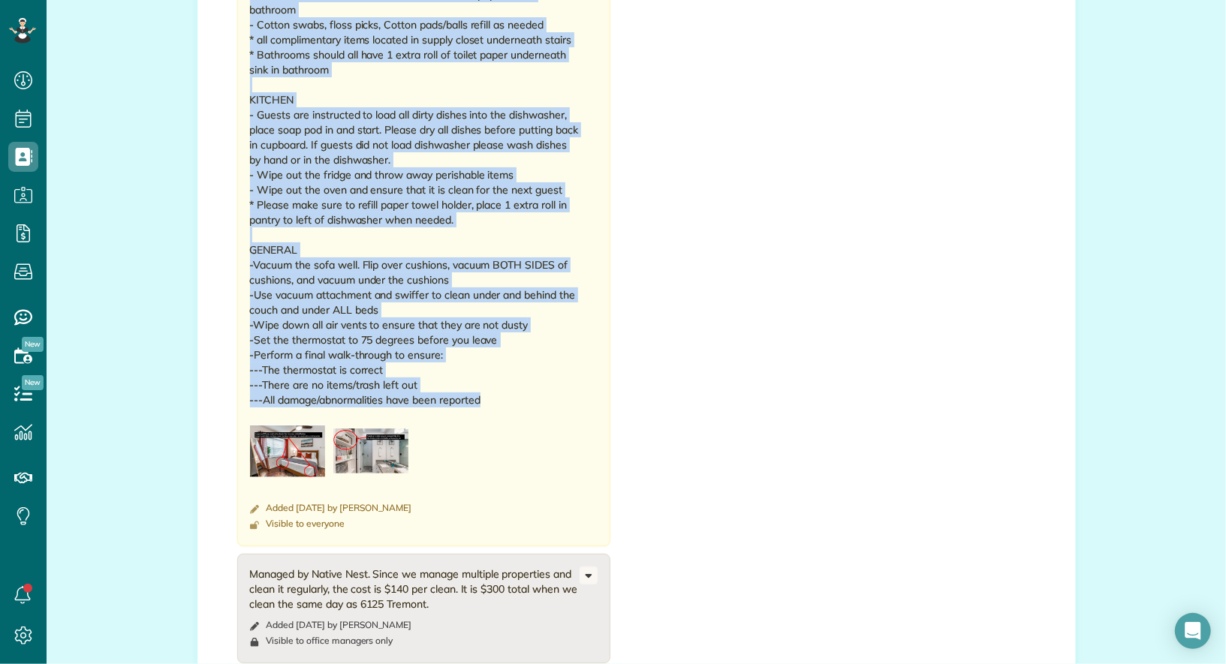
drag, startPoint x: 251, startPoint y: 140, endPoint x: 508, endPoint y: 324, distance: 316.4
copy div "SERVICE INSTRUCTIONS: ALWAYS start with towels and do a walk through after to c…"
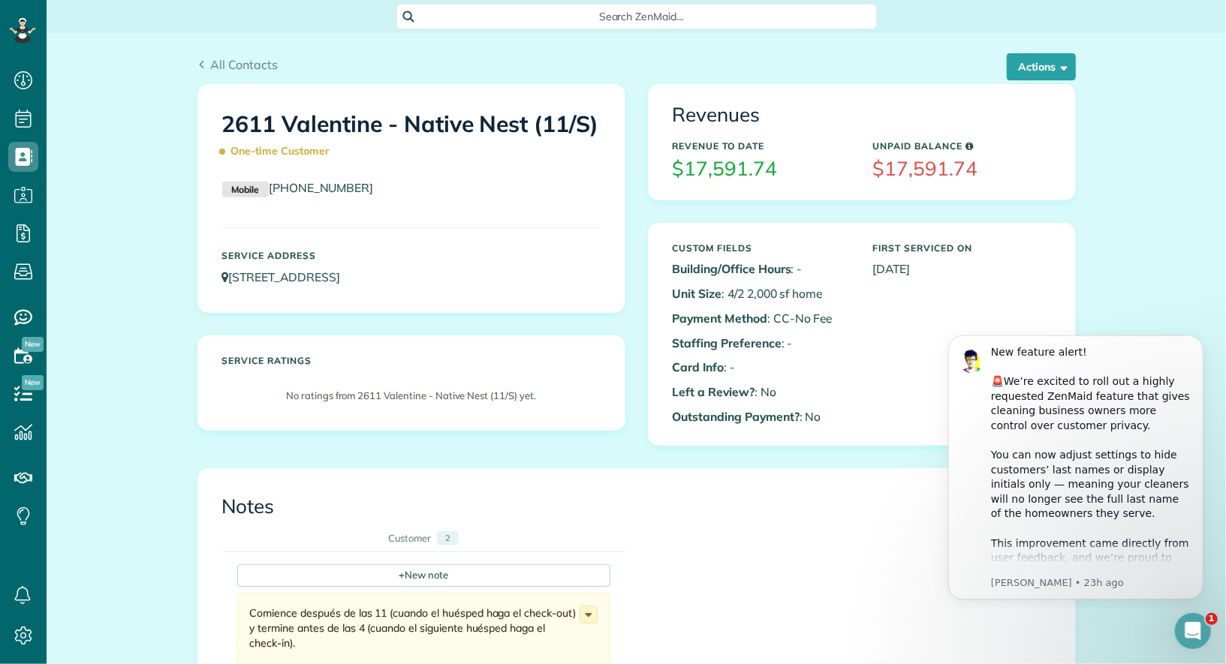
scroll to position [622, 0]
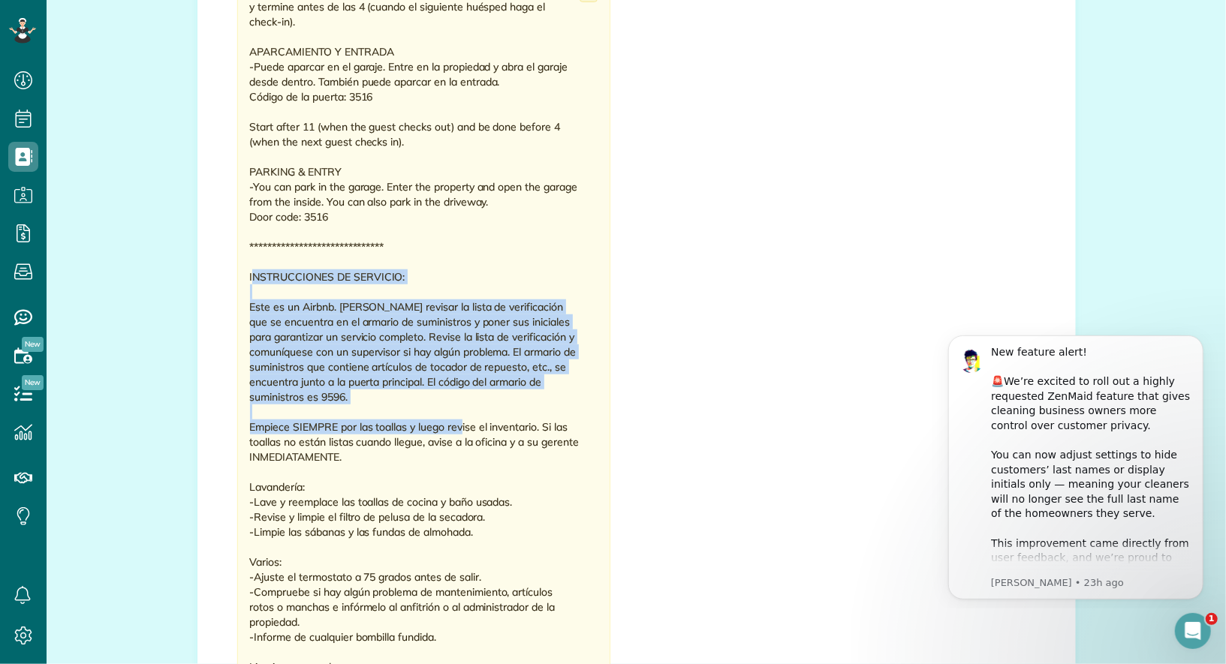
drag, startPoint x: 250, startPoint y: 274, endPoint x: 461, endPoint y: 426, distance: 260.2
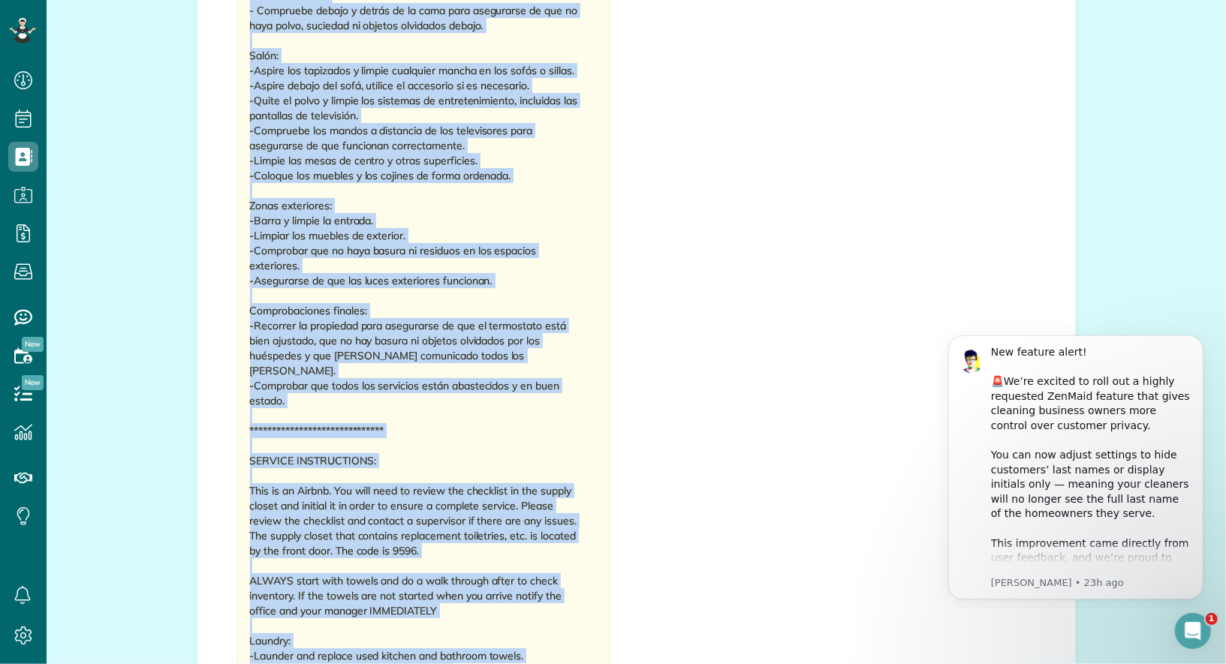
scroll to position [2148, 0]
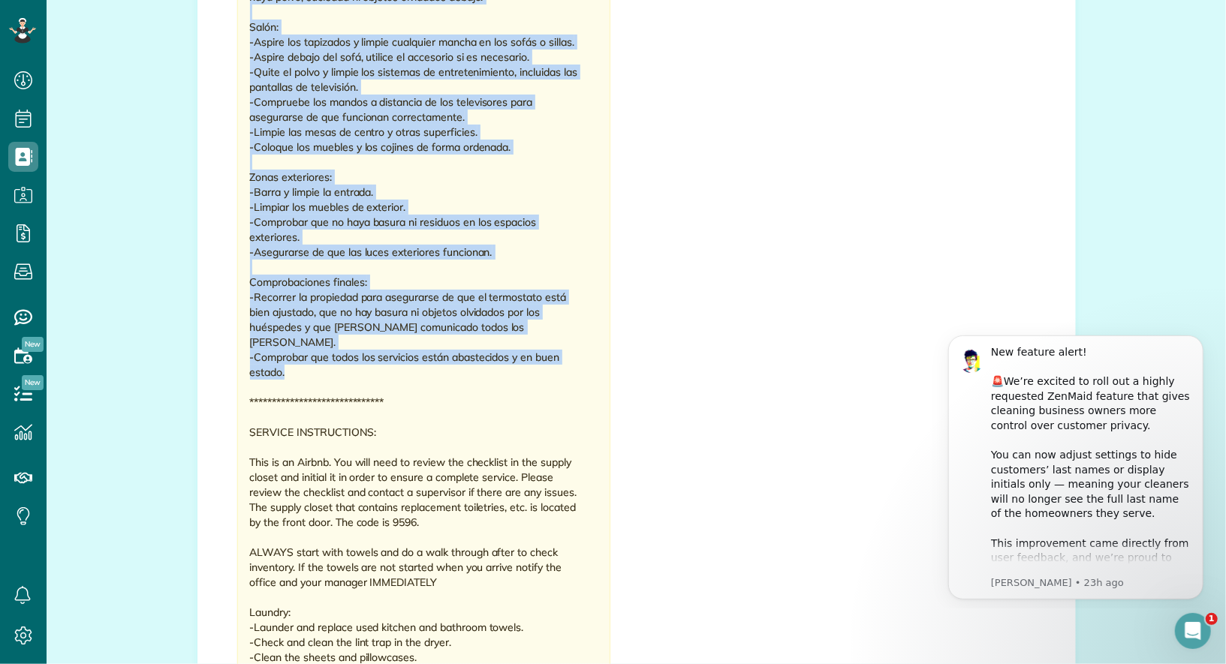
drag, startPoint x: 246, startPoint y: 274, endPoint x: 467, endPoint y: 357, distance: 235.7
click at [467, 357] on div "**********" at bounding box center [423, 187] width 373 height 3485
copy div "INSTRUCCIONES DE SERVICIO: Este es un Airbnb. Deberá revisar la lista de verifi…"
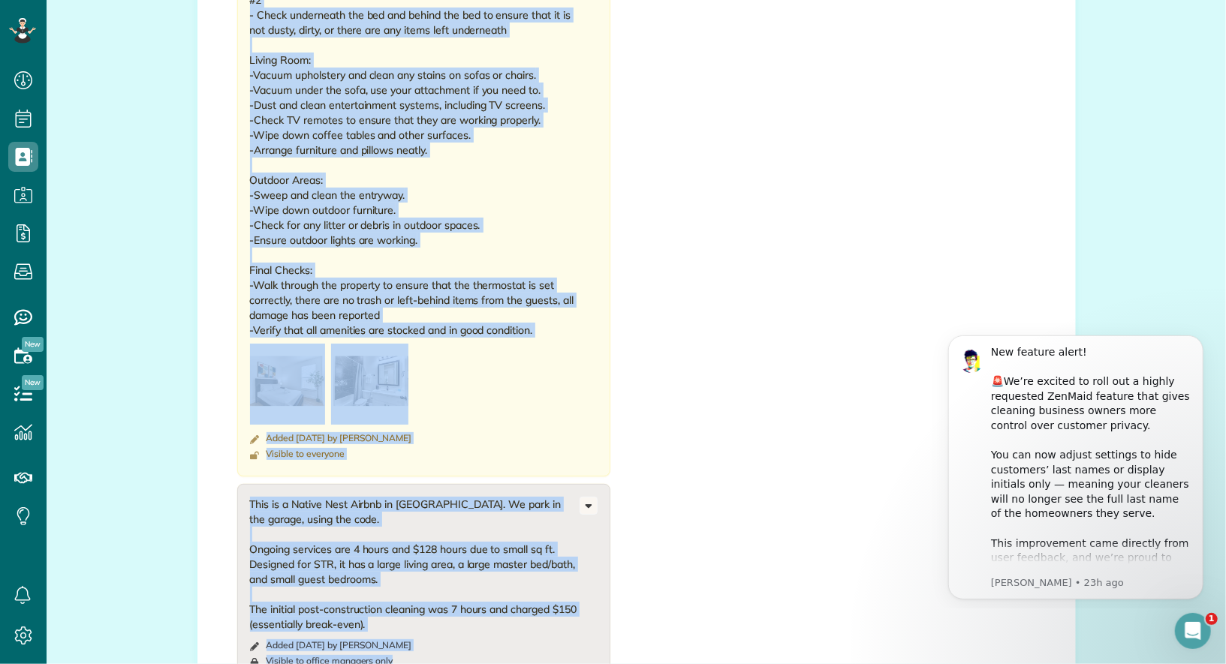
scroll to position [3611, 0]
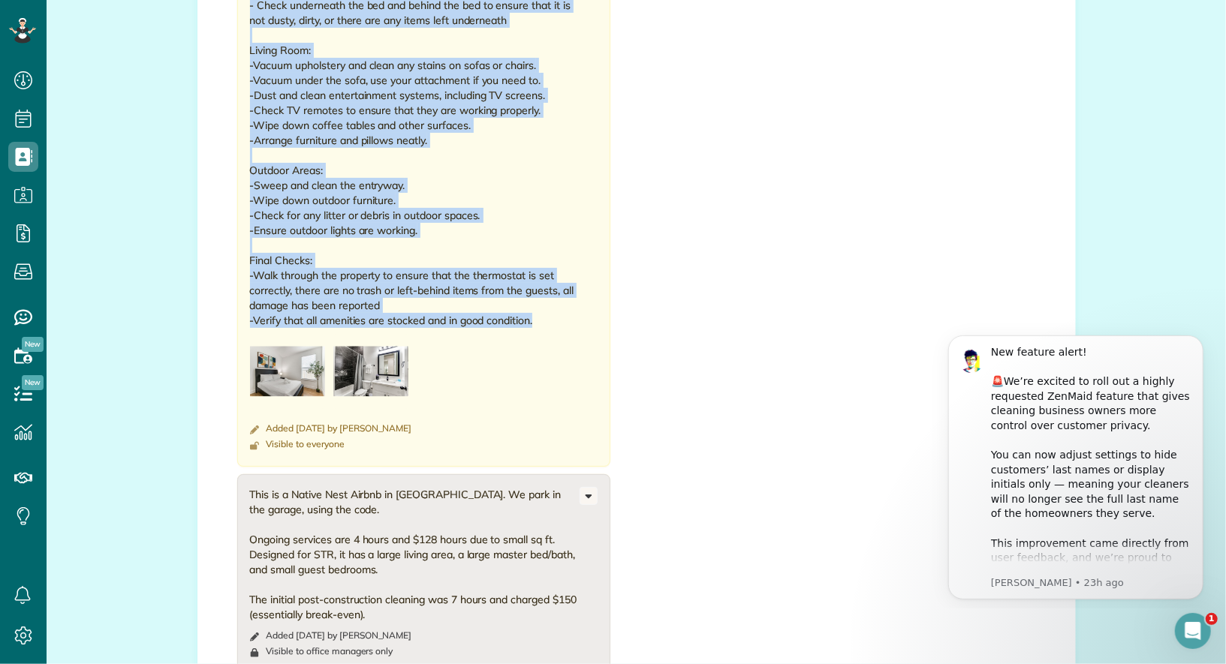
drag, startPoint x: 250, startPoint y: 417, endPoint x: 544, endPoint y: 300, distance: 316.0
copy div "SERVICE INSTRUCTIONS: This is an Airbnb. You will need to review the checklist …"
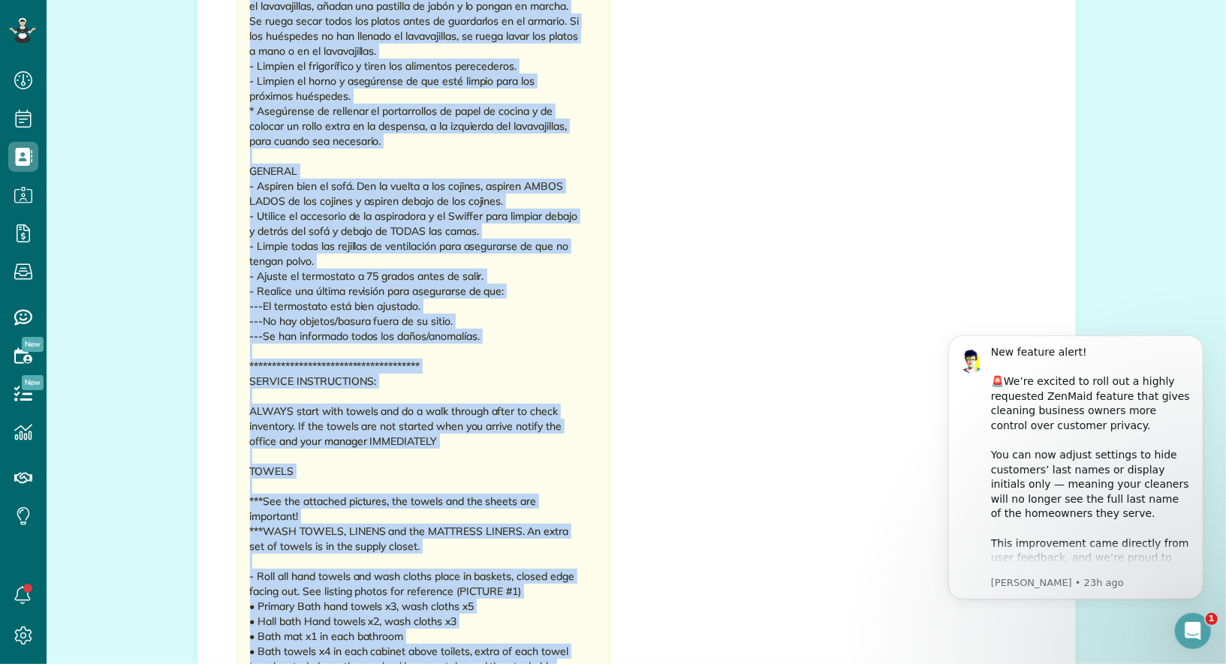
scroll to position [2223, 0]
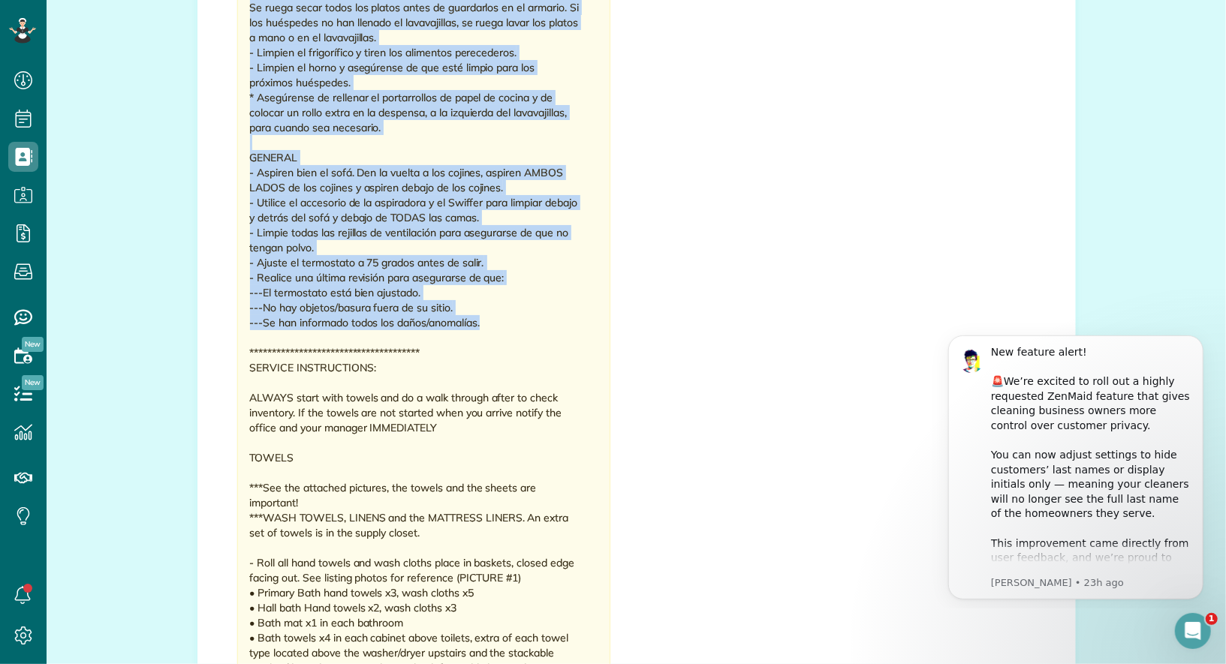
drag, startPoint x: 248, startPoint y: 39, endPoint x: 486, endPoint y: 305, distance: 357.2
click at [486, 305] on div "**********" at bounding box center [423, 108] width 373 height 3125
copy div "INSTRUCCIONES DE SERVICIO: COMIENCE SIEMPRE con las toallas y realice una inspe…"
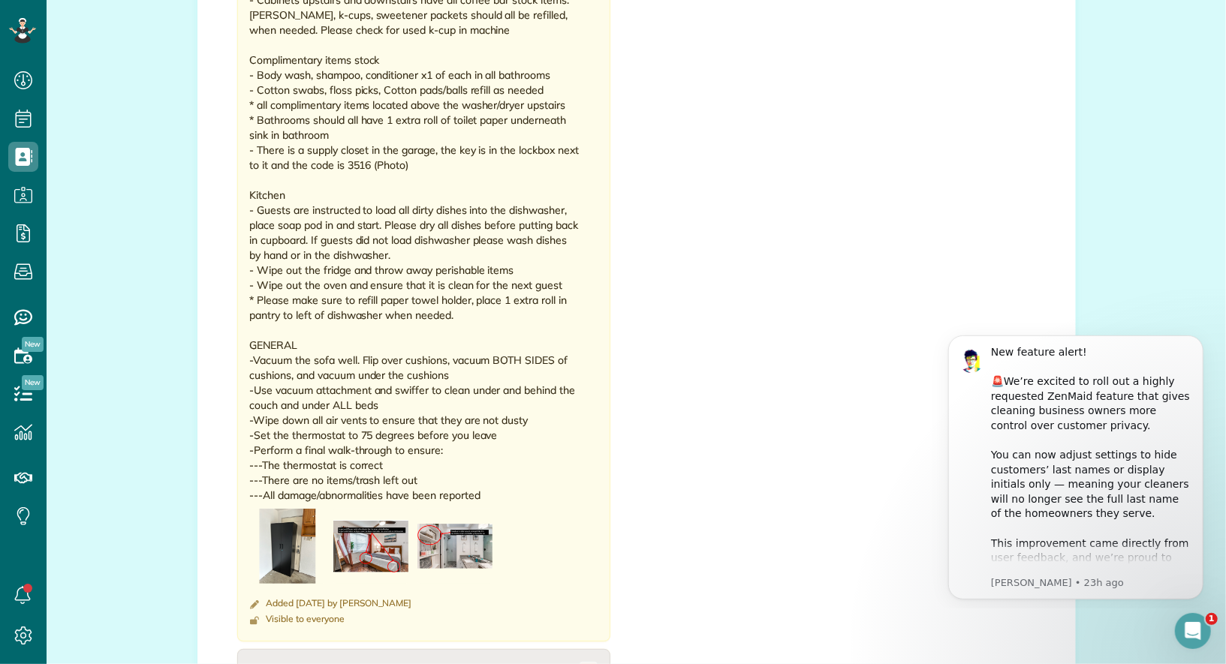
scroll to position [3356, 0]
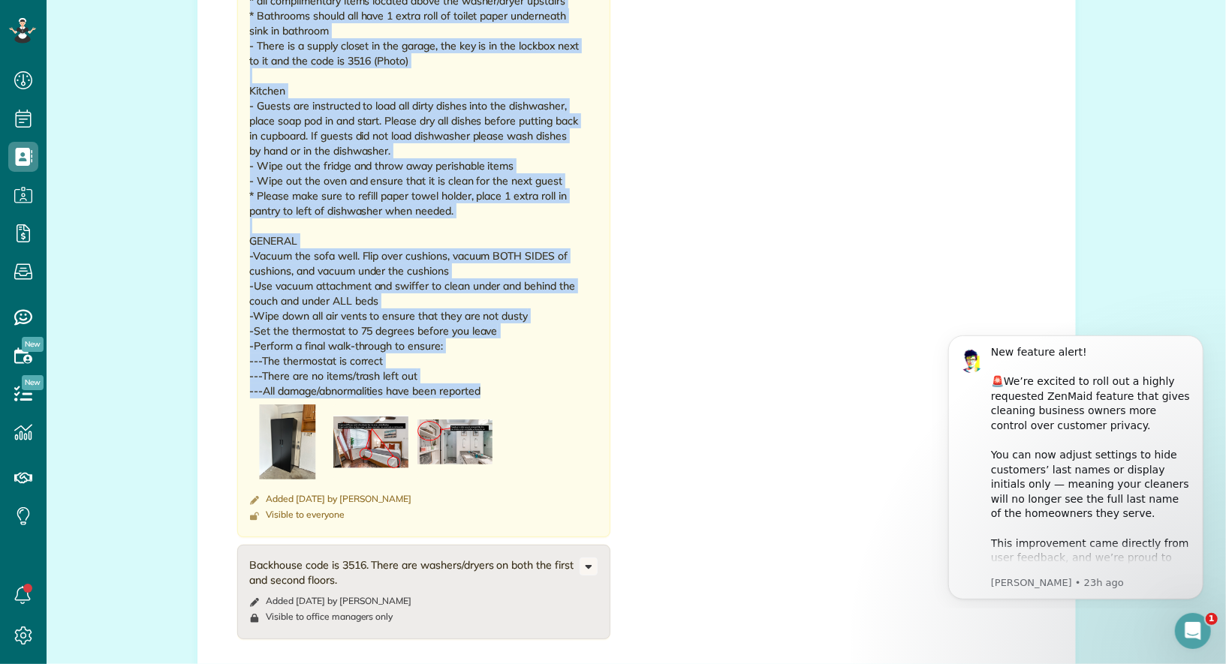
drag, startPoint x: 249, startPoint y: 299, endPoint x: 512, endPoint y: 369, distance: 271.9
copy div "SERVICE INSTRUCTIONS: ALWAYS start with towels and do a walk through after to c…"
